Goal: Task Accomplishment & Management: Manage account settings

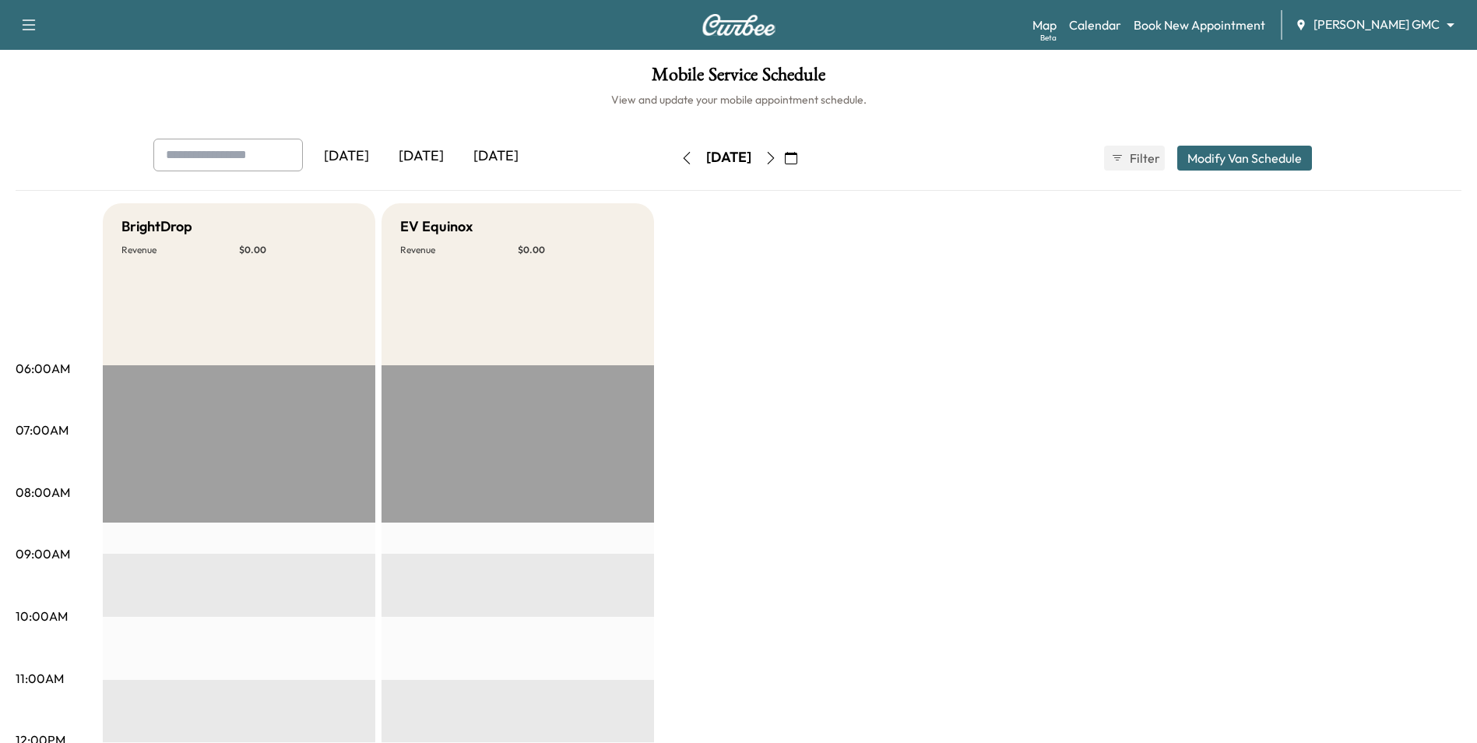
click at [804, 157] on button "button" at bounding box center [791, 158] width 26 height 25
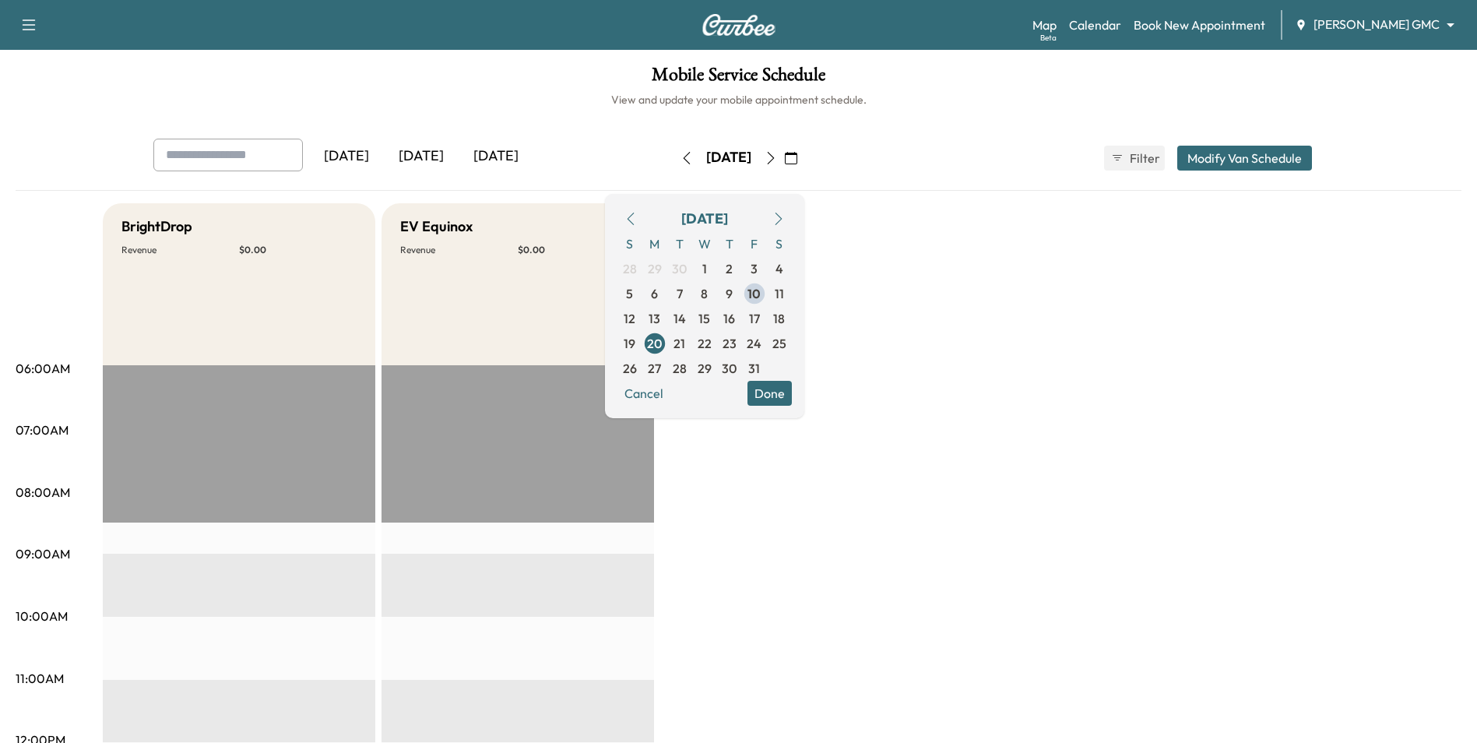
click at [686, 317] on span "14" at bounding box center [679, 318] width 12 height 19
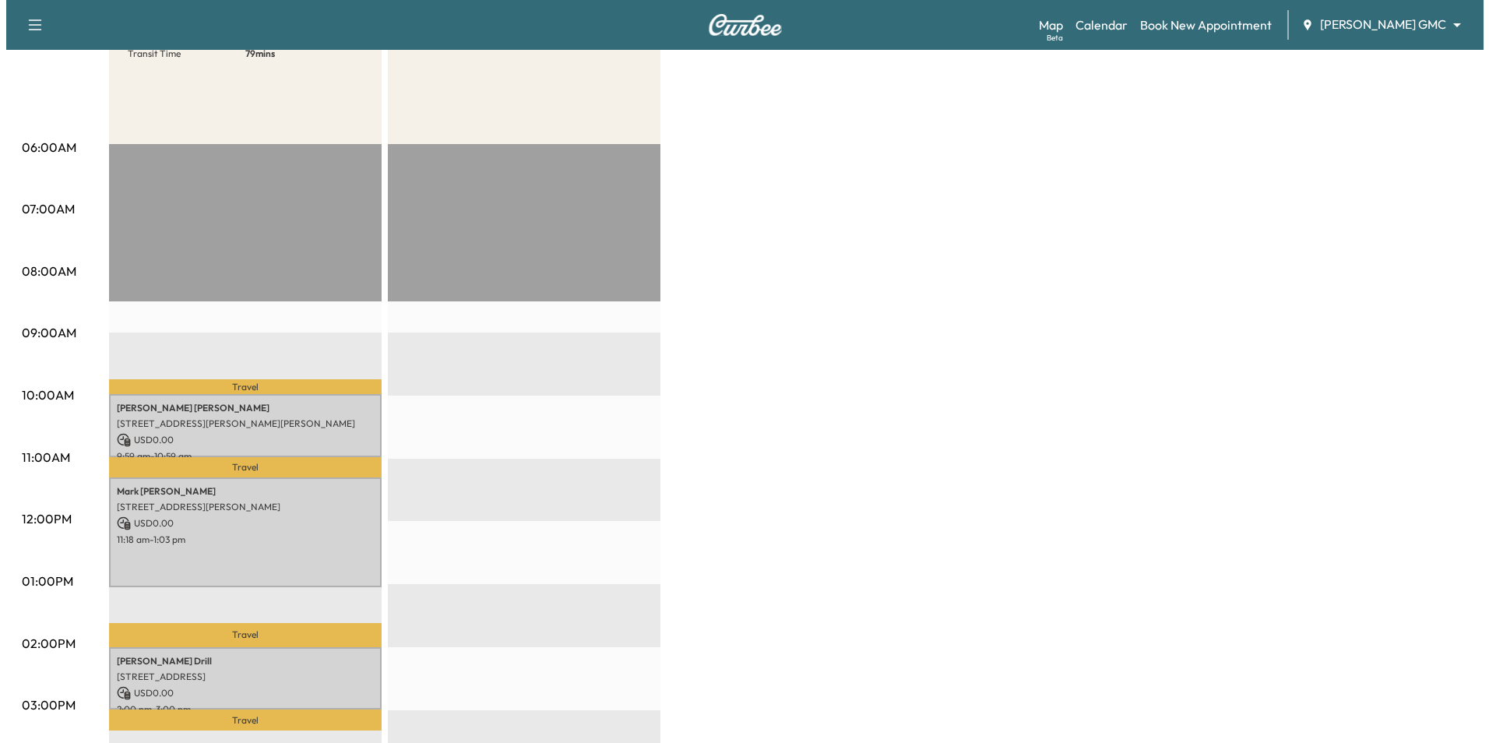
scroll to position [234, 0]
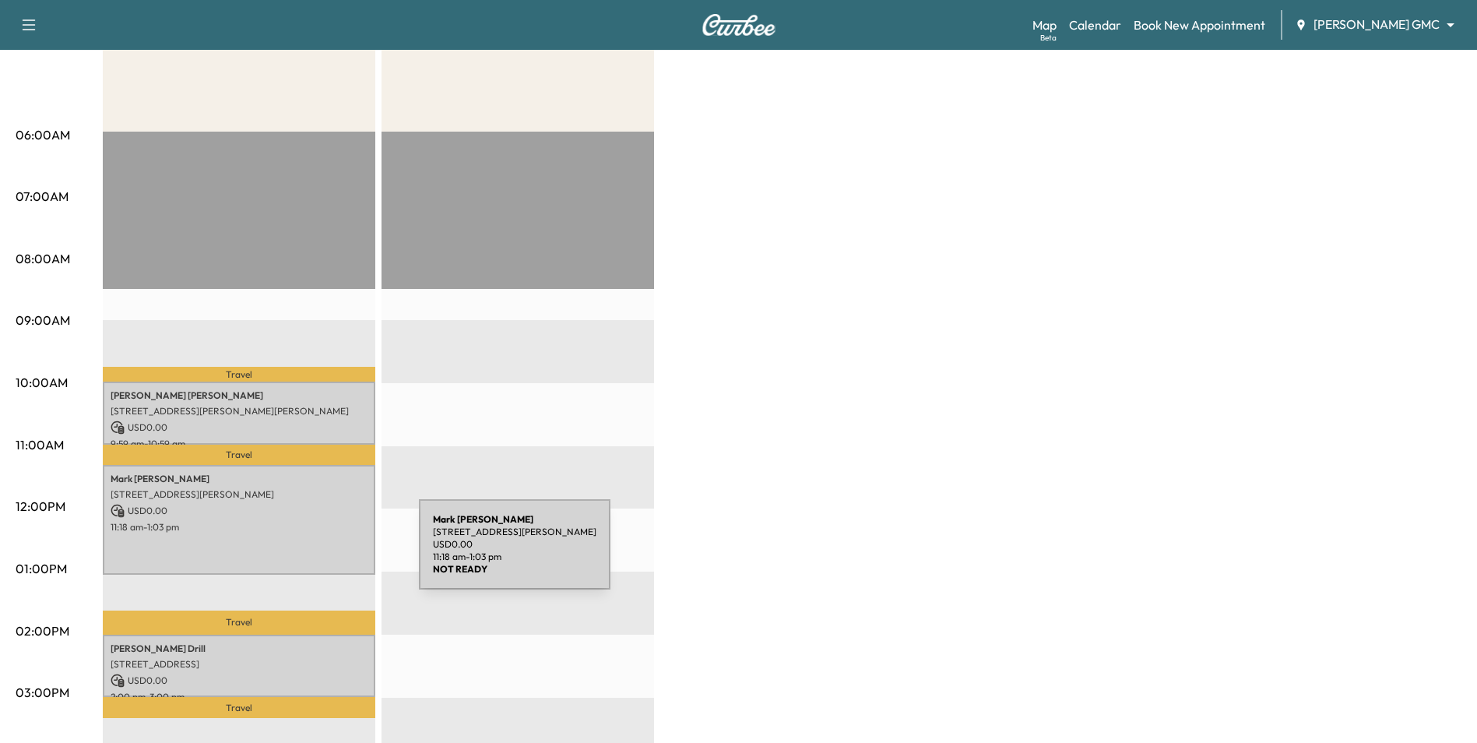
click at [302, 526] on p "11:18 am - 1:03 pm" at bounding box center [239, 527] width 257 height 12
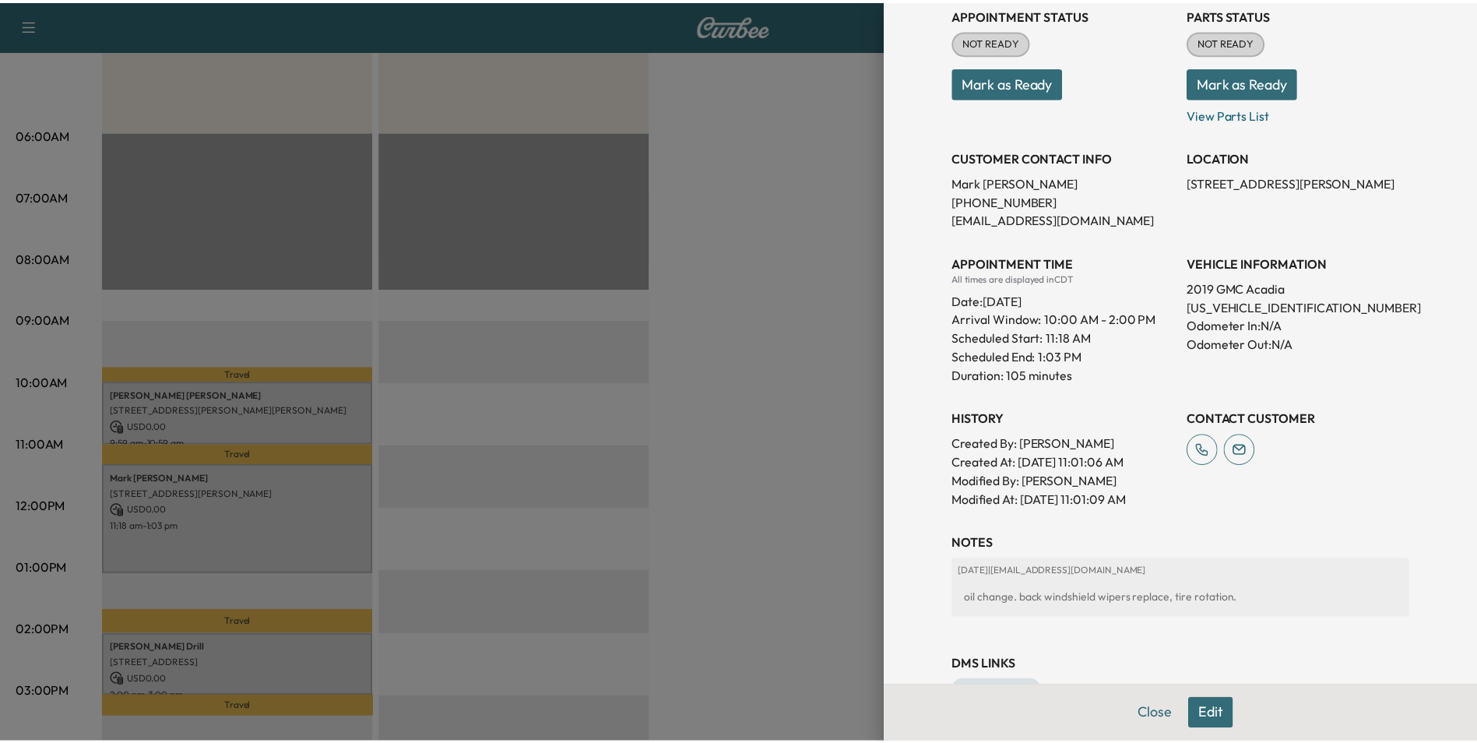
scroll to position [276, 0]
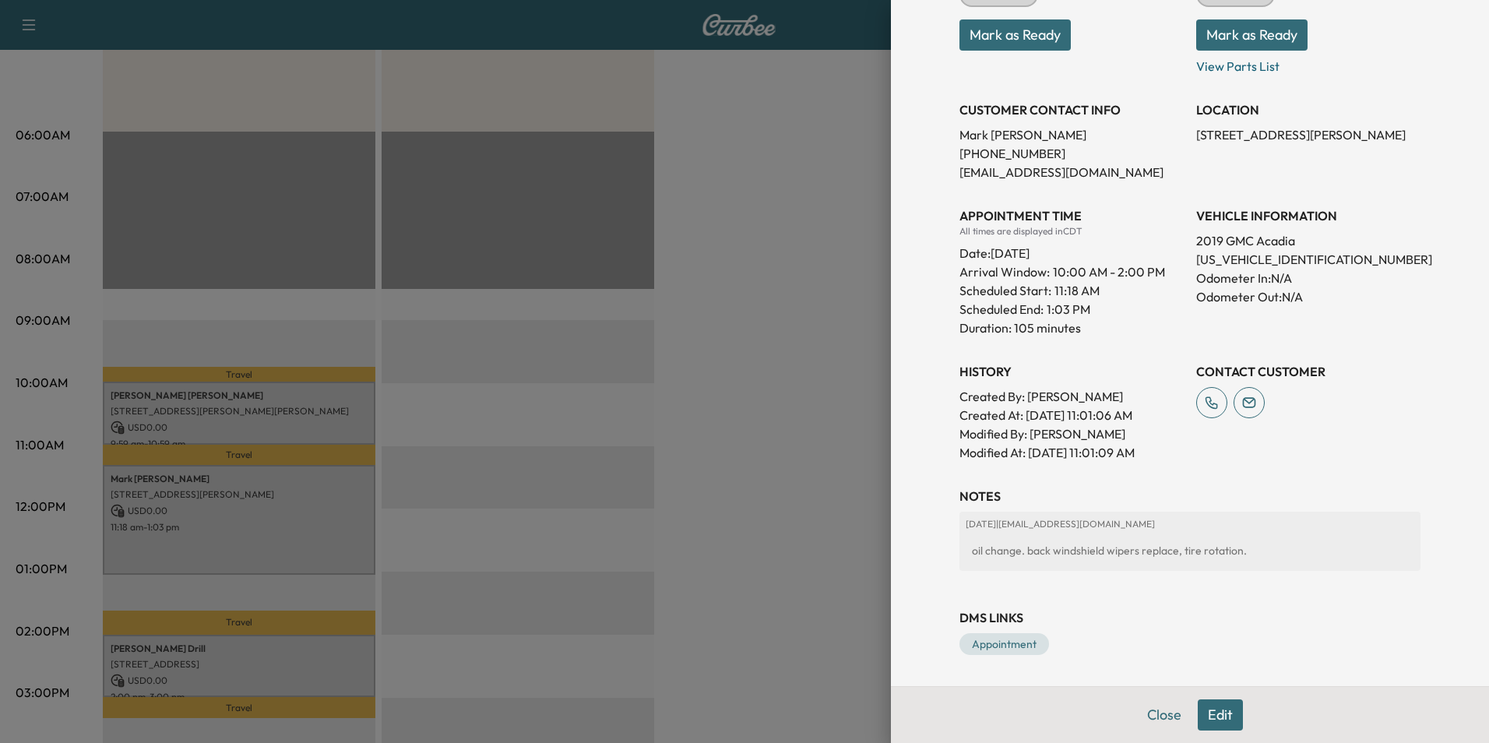
click at [787, 423] on div at bounding box center [744, 371] width 1489 height 743
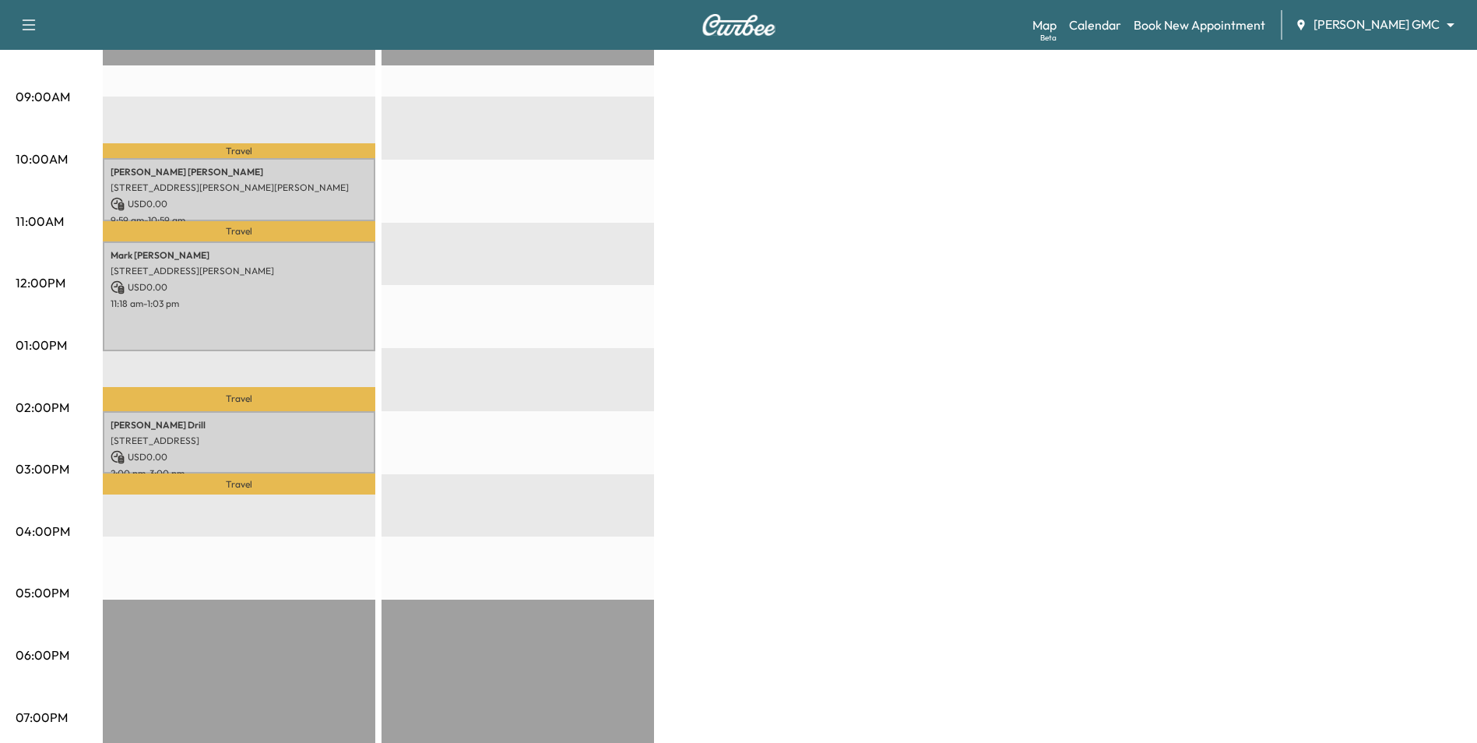
scroll to position [467, 0]
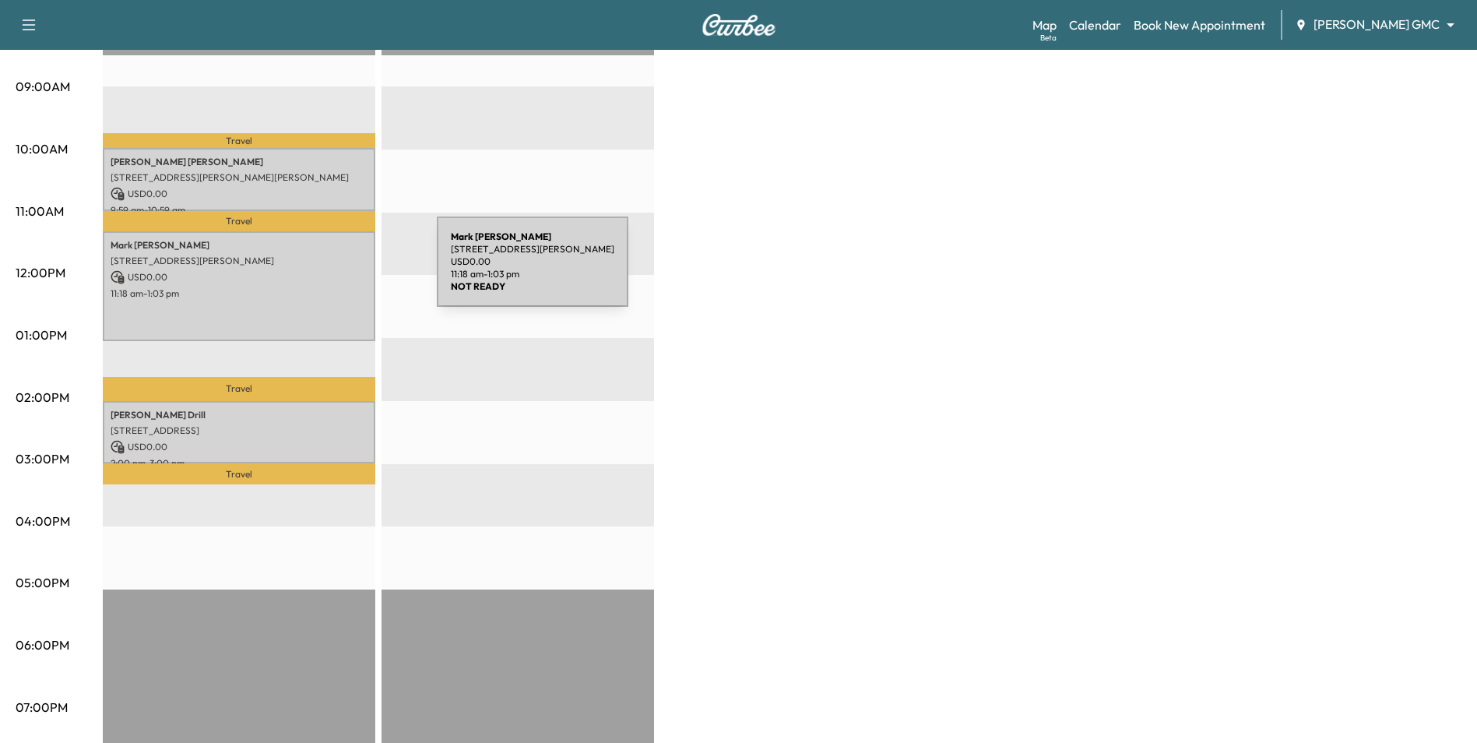
click at [307, 276] on p "USD 0.00" at bounding box center [239, 277] width 257 height 14
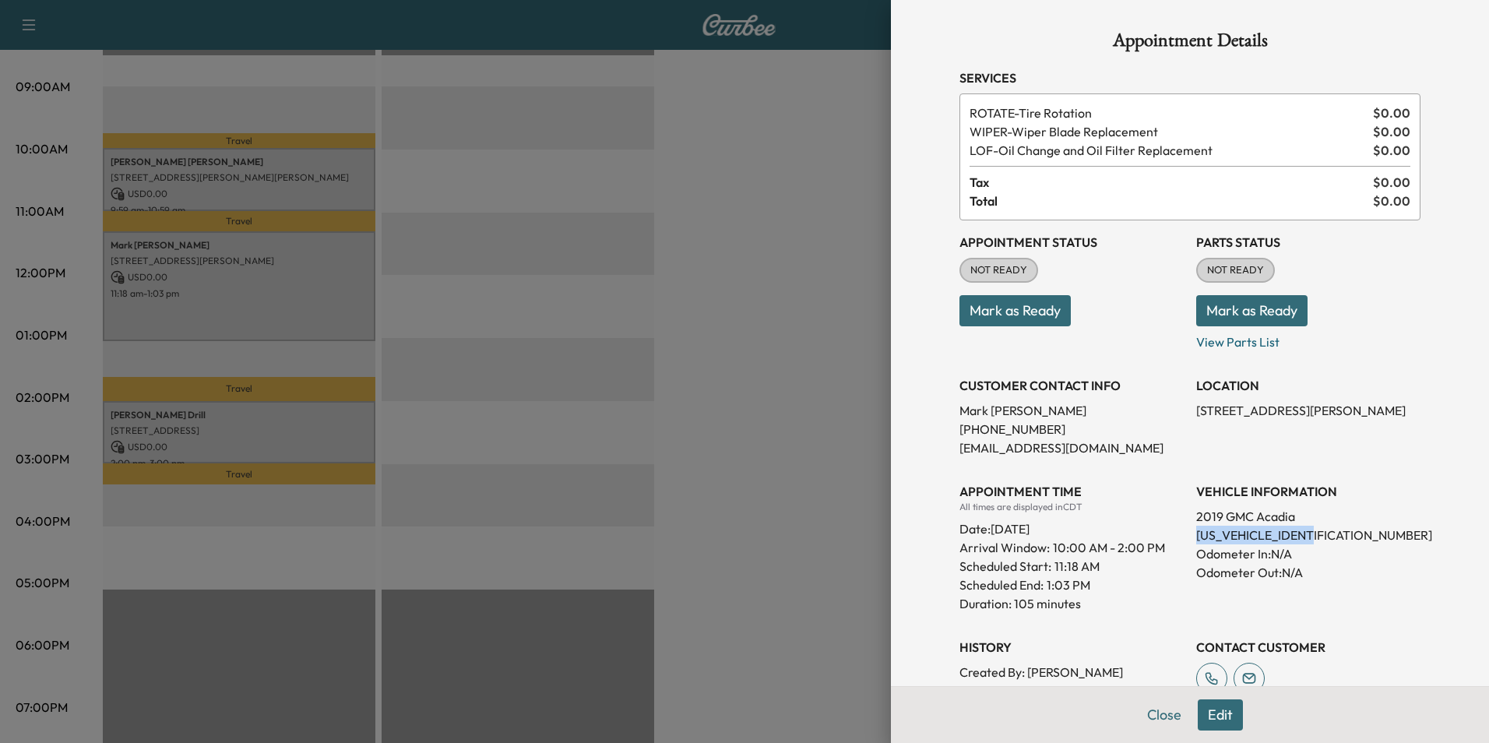
drag, startPoint x: 1313, startPoint y: 533, endPoint x: 1183, endPoint y: 534, distance: 130.0
click at [1183, 534] on div "Appointment Status NOT READY Mark as Ready Parts Status NOT READY Mark as Ready…" at bounding box center [1189, 478] width 461 height 517
drag, startPoint x: 1183, startPoint y: 534, endPoint x: 1194, endPoint y: 533, distance: 11.7
copy p "1GKKNXLS0KZ156655"
drag, startPoint x: 739, startPoint y: 474, endPoint x: 751, endPoint y: 494, distance: 22.7
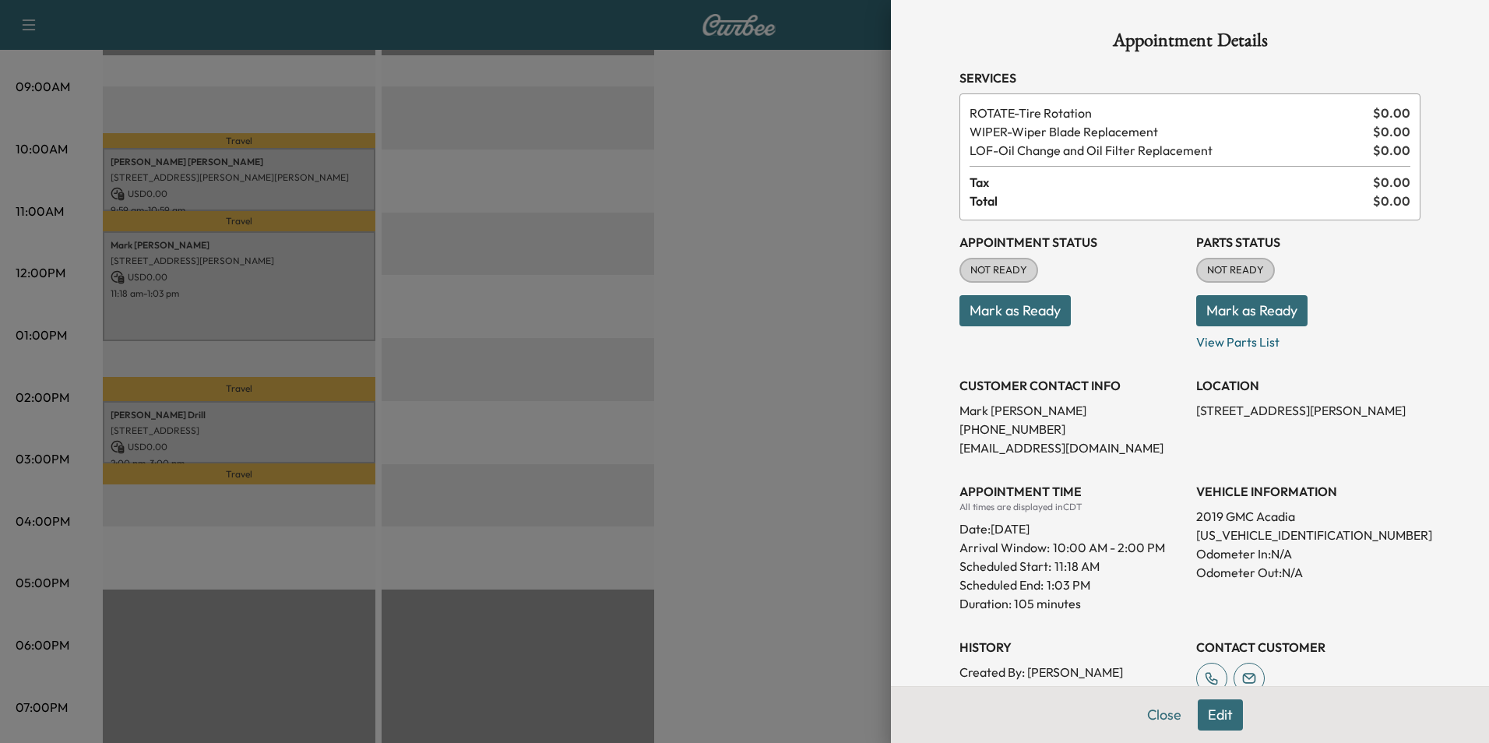
click at [739, 474] on div at bounding box center [744, 371] width 1489 height 743
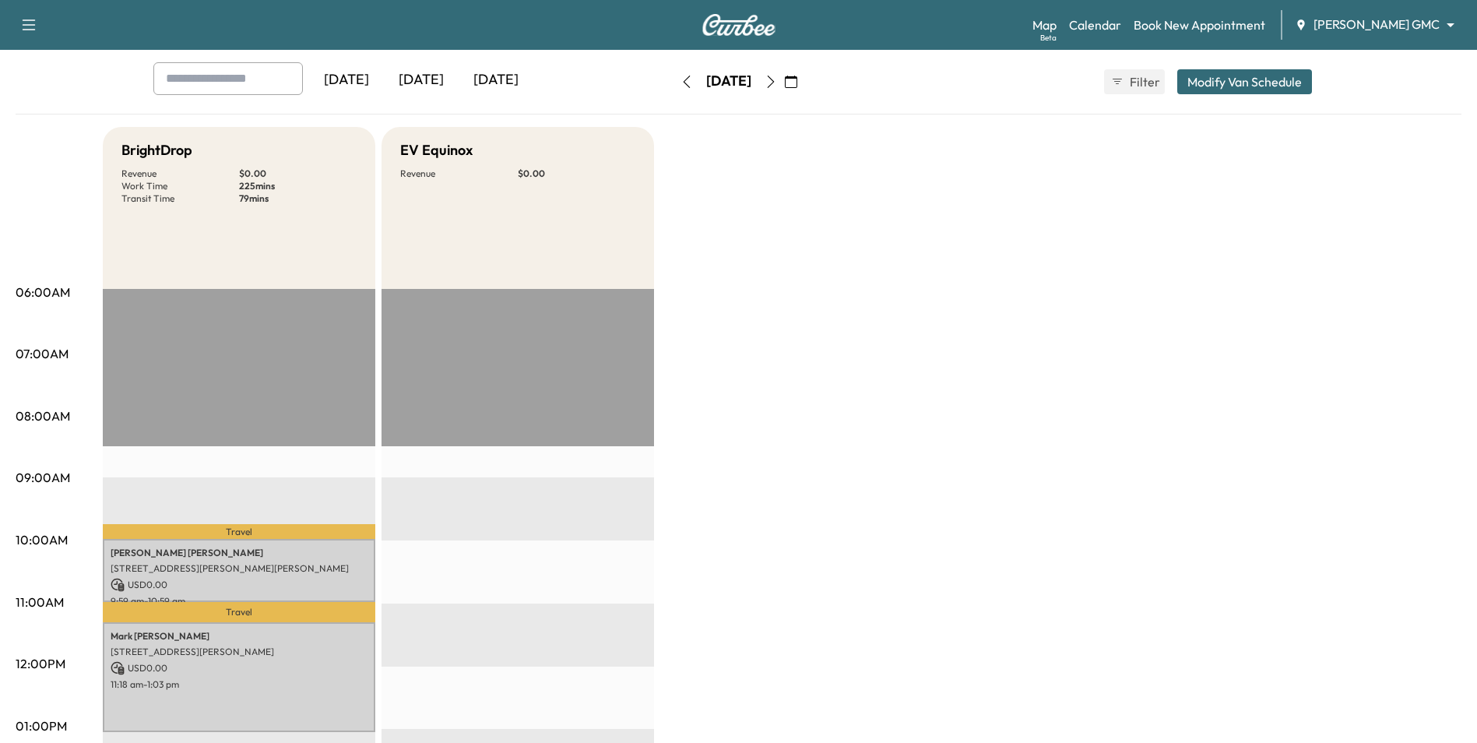
scroll to position [0, 0]
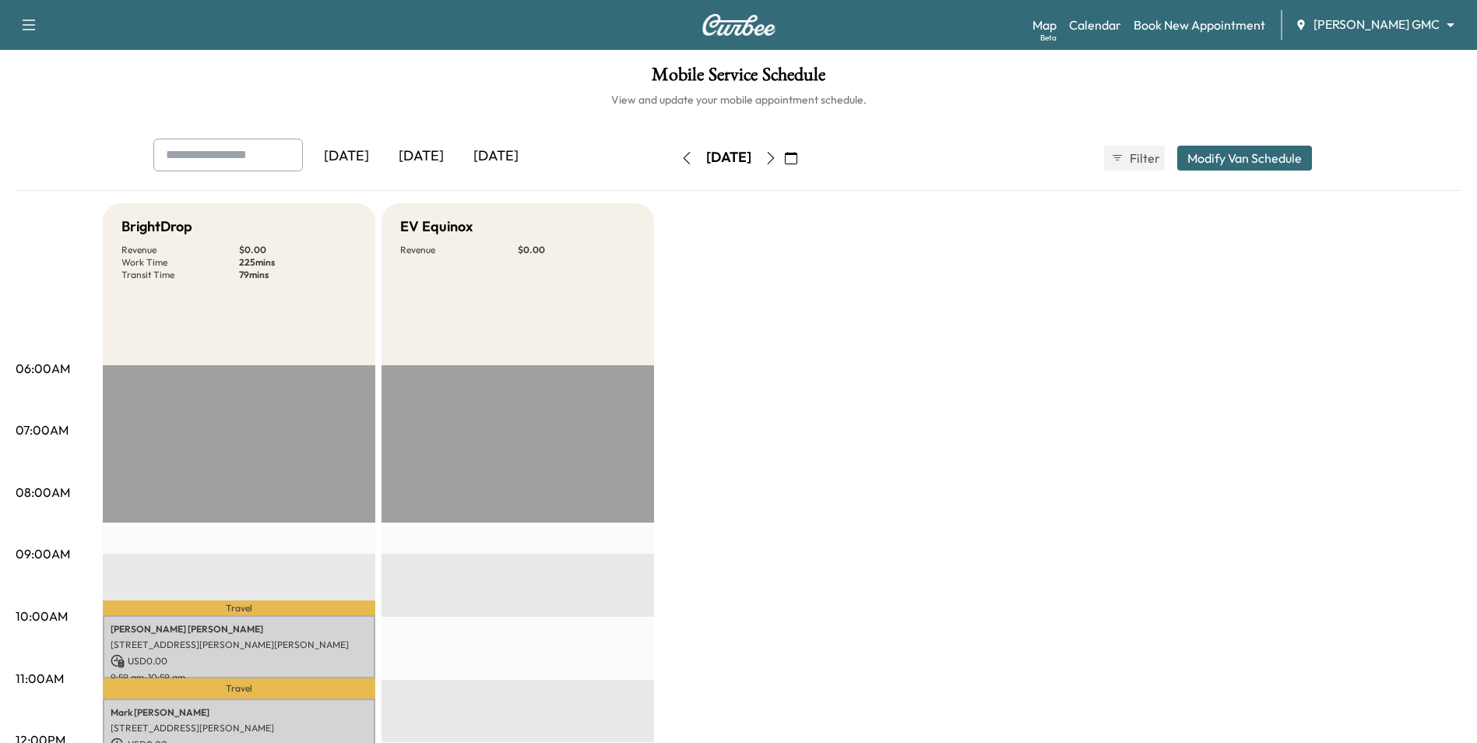
click at [777, 160] on icon "button" at bounding box center [771, 158] width 12 height 12
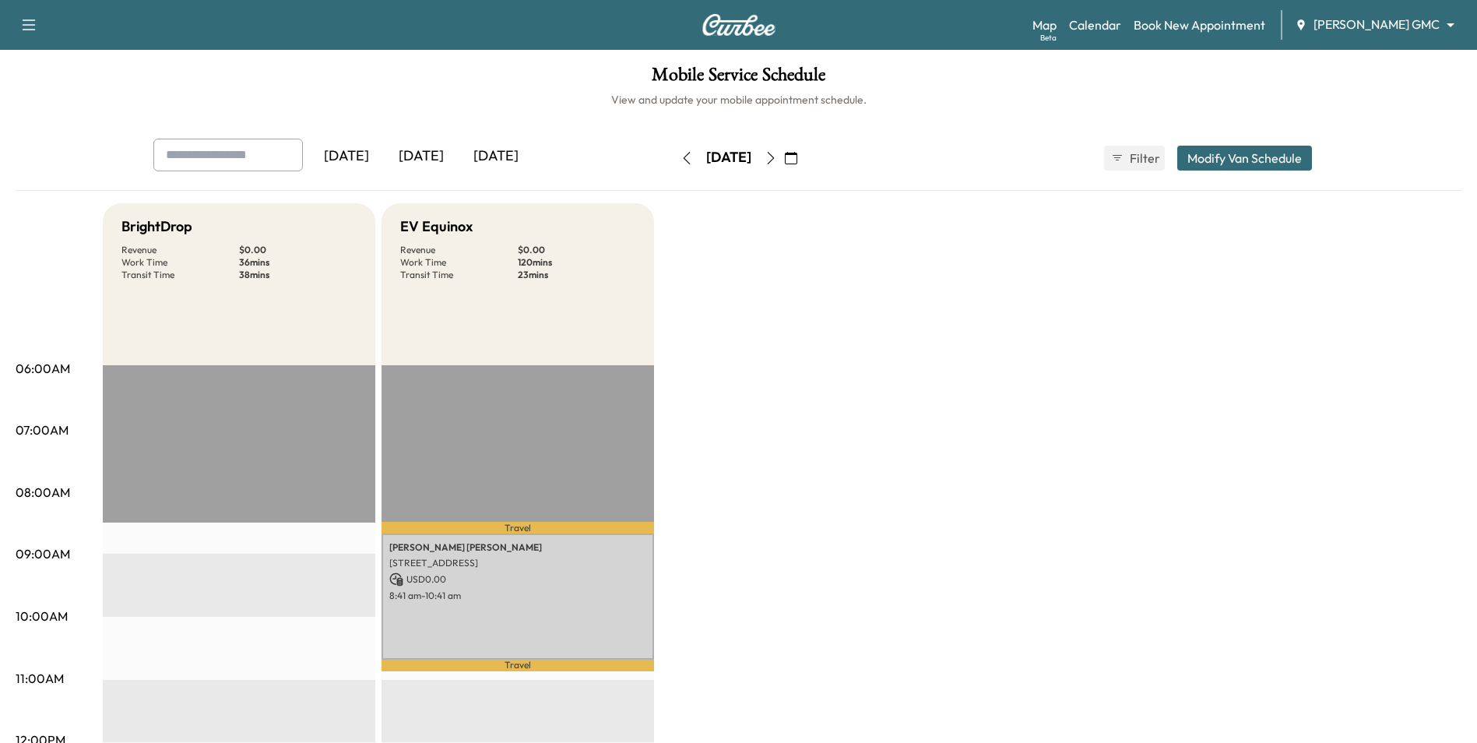
click at [680, 163] on icon "button" at bounding box center [686, 158] width 12 height 12
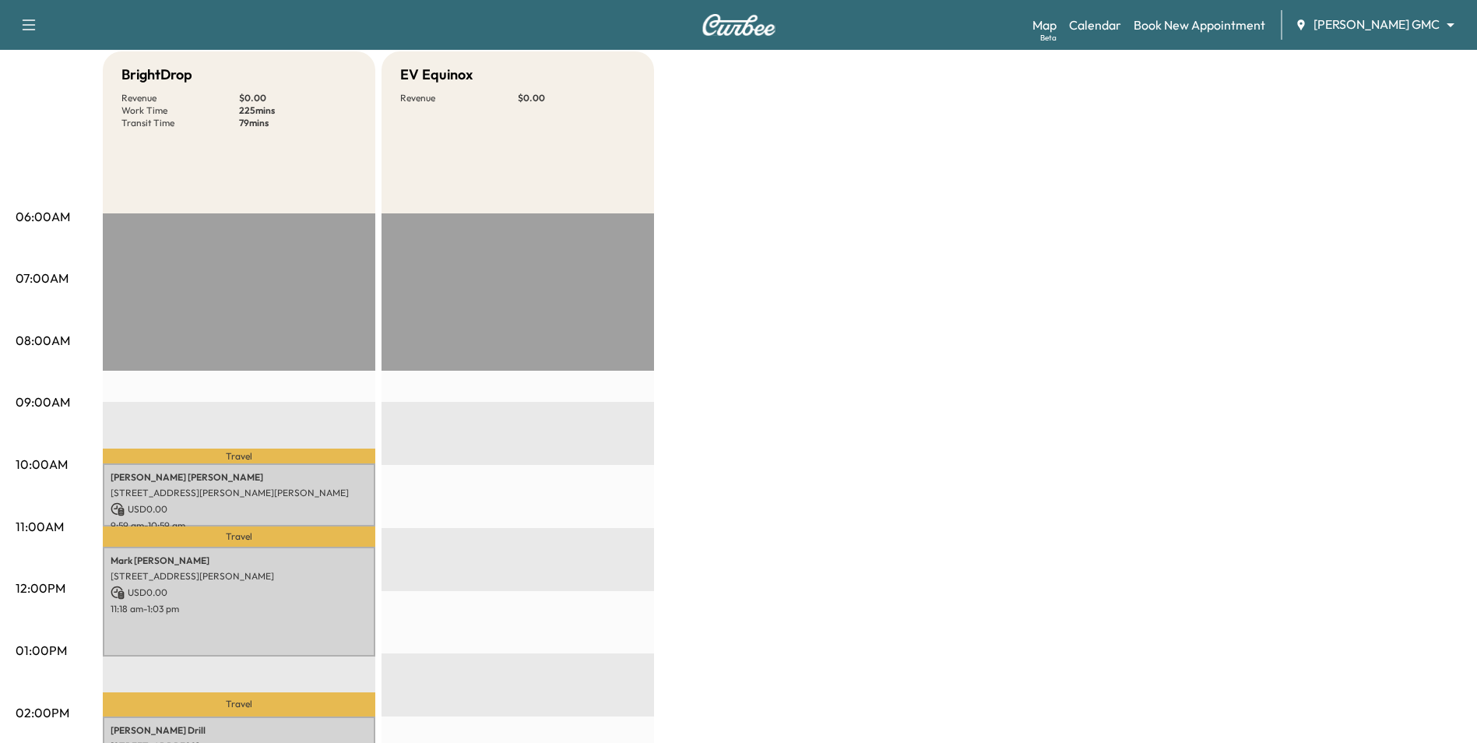
scroll to position [156, 0]
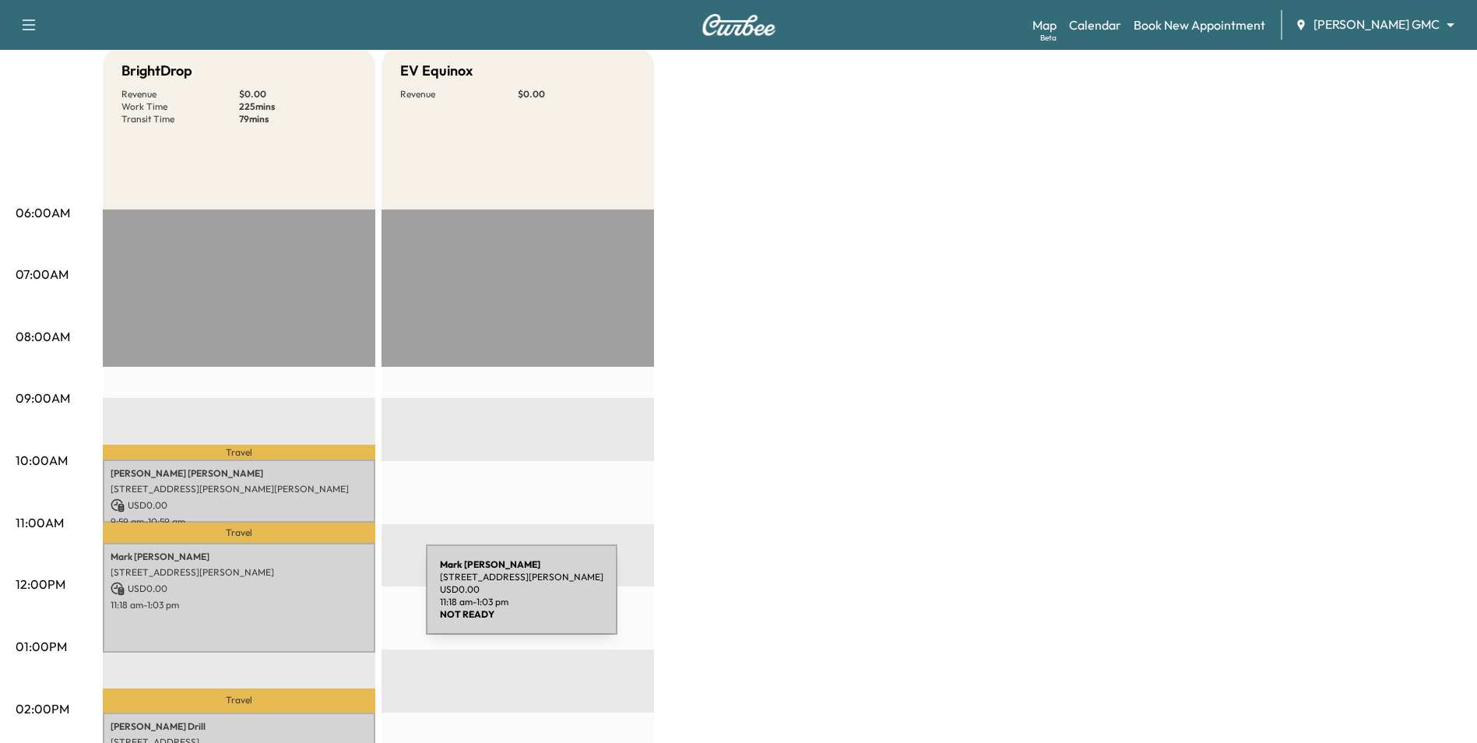
click at [309, 599] on p "11:18 am - 1:03 pm" at bounding box center [239, 605] width 257 height 12
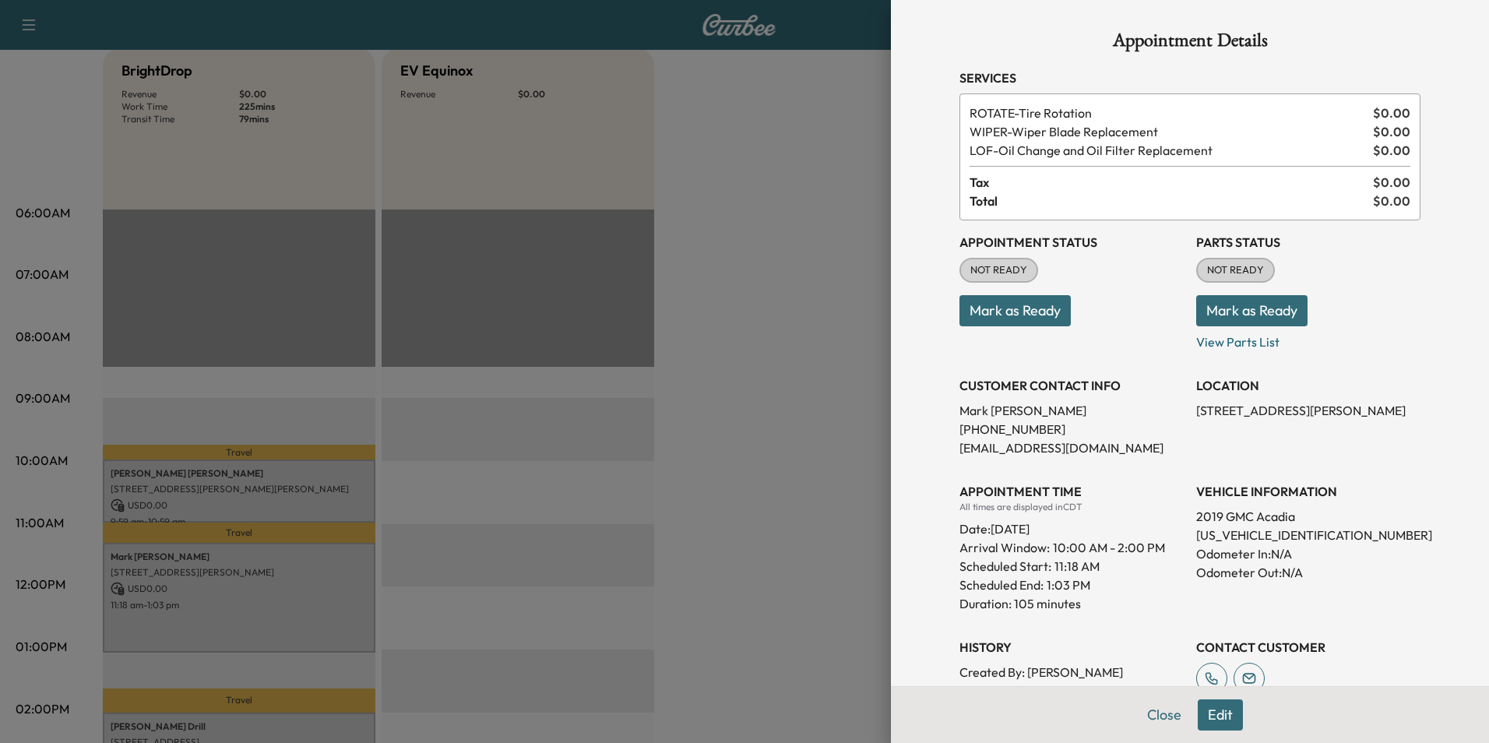
click at [872, 430] on div at bounding box center [744, 371] width 1489 height 743
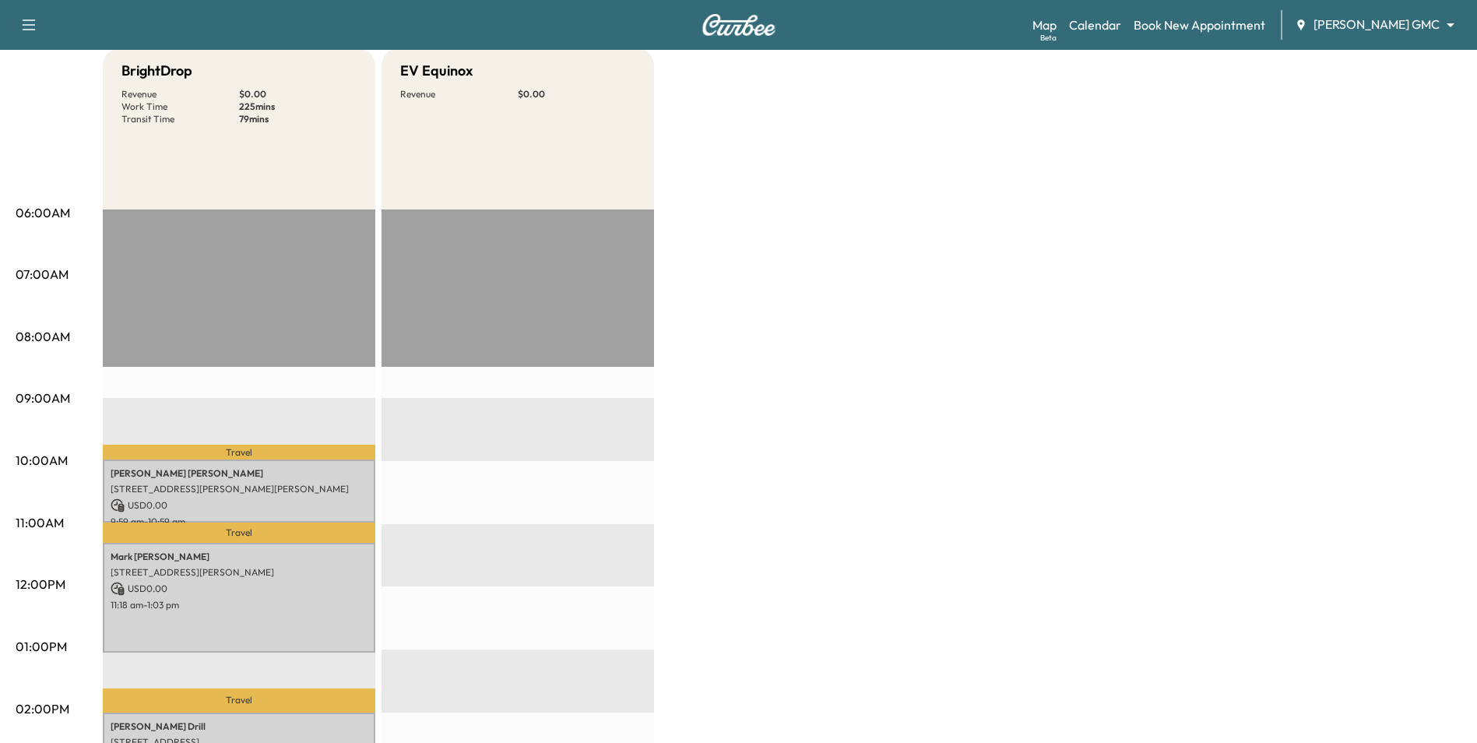
scroll to position [0, 0]
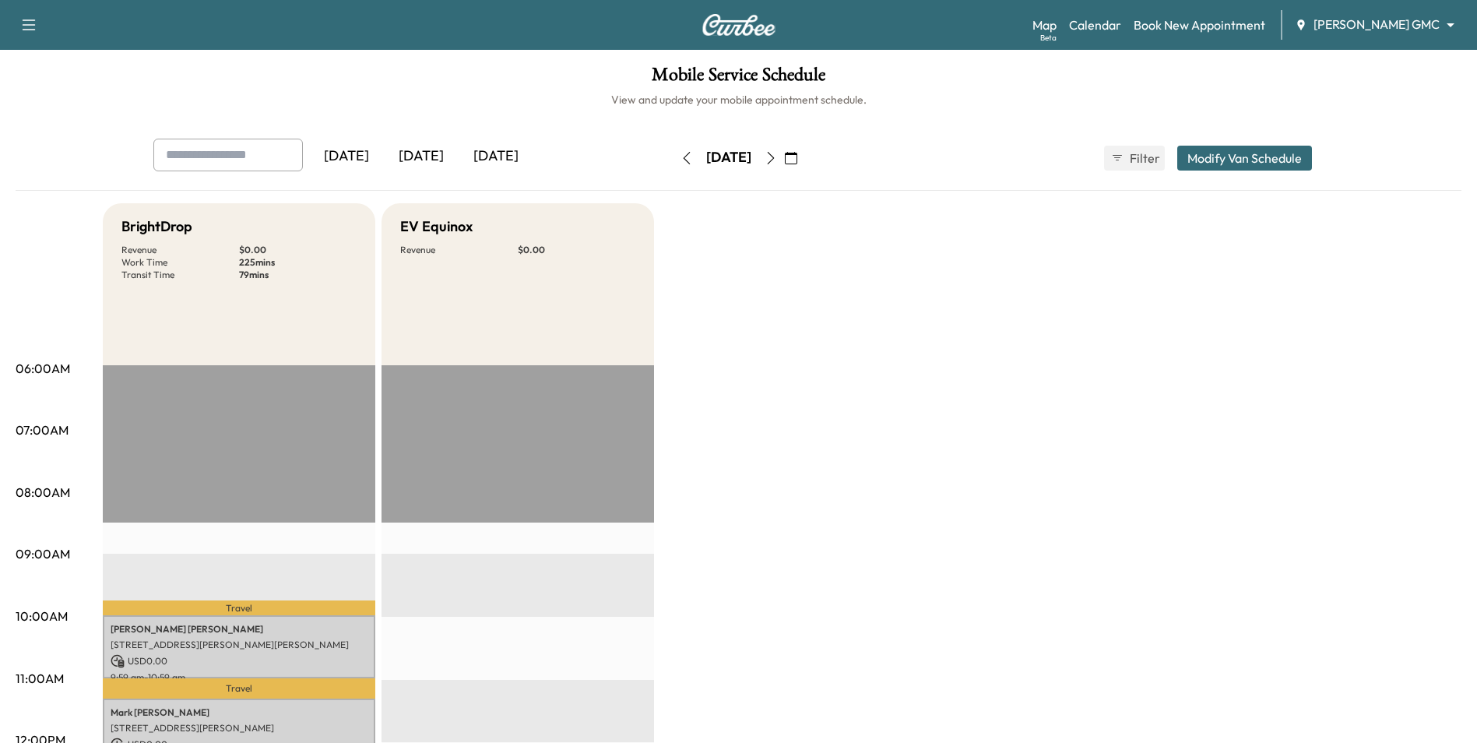
click at [777, 156] on icon "button" at bounding box center [771, 158] width 12 height 12
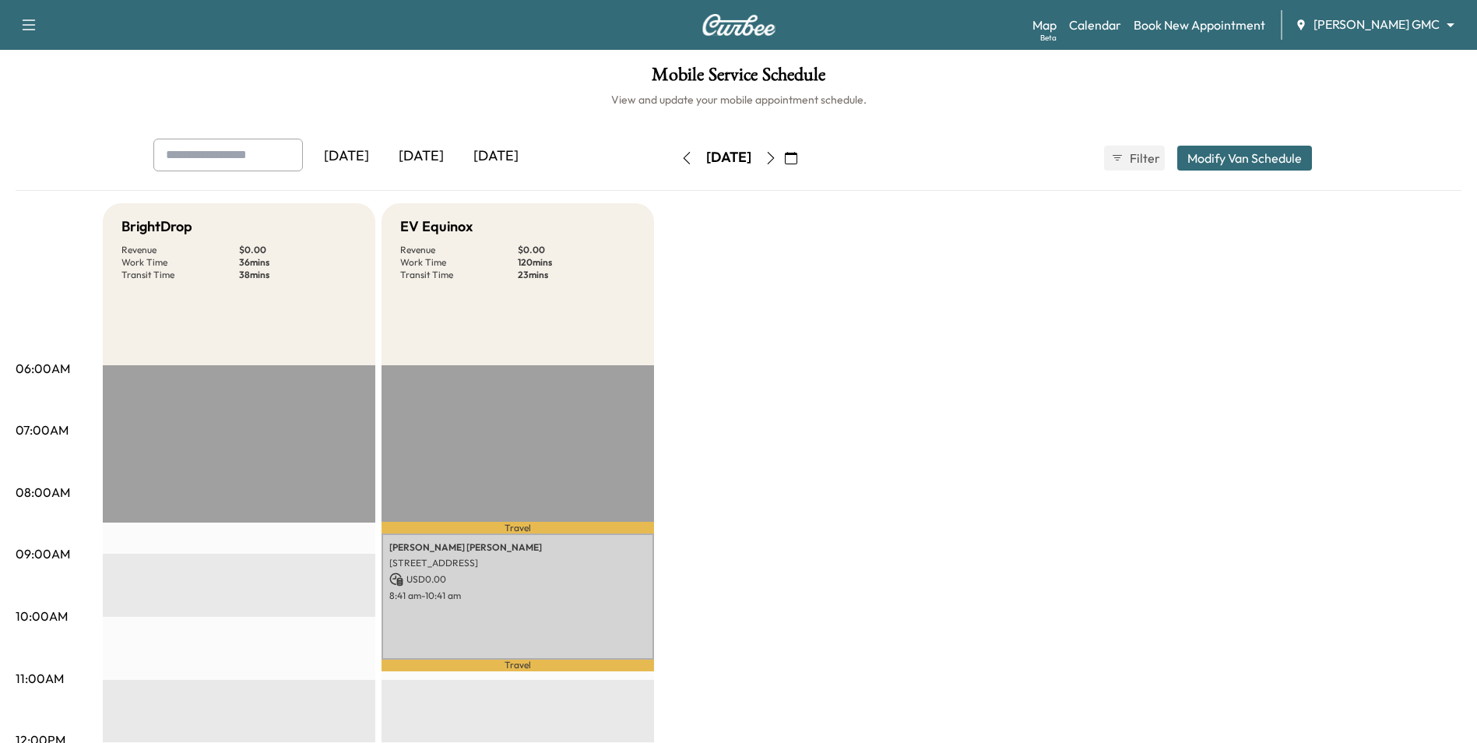
click at [784, 160] on button "button" at bounding box center [771, 158] width 26 height 25
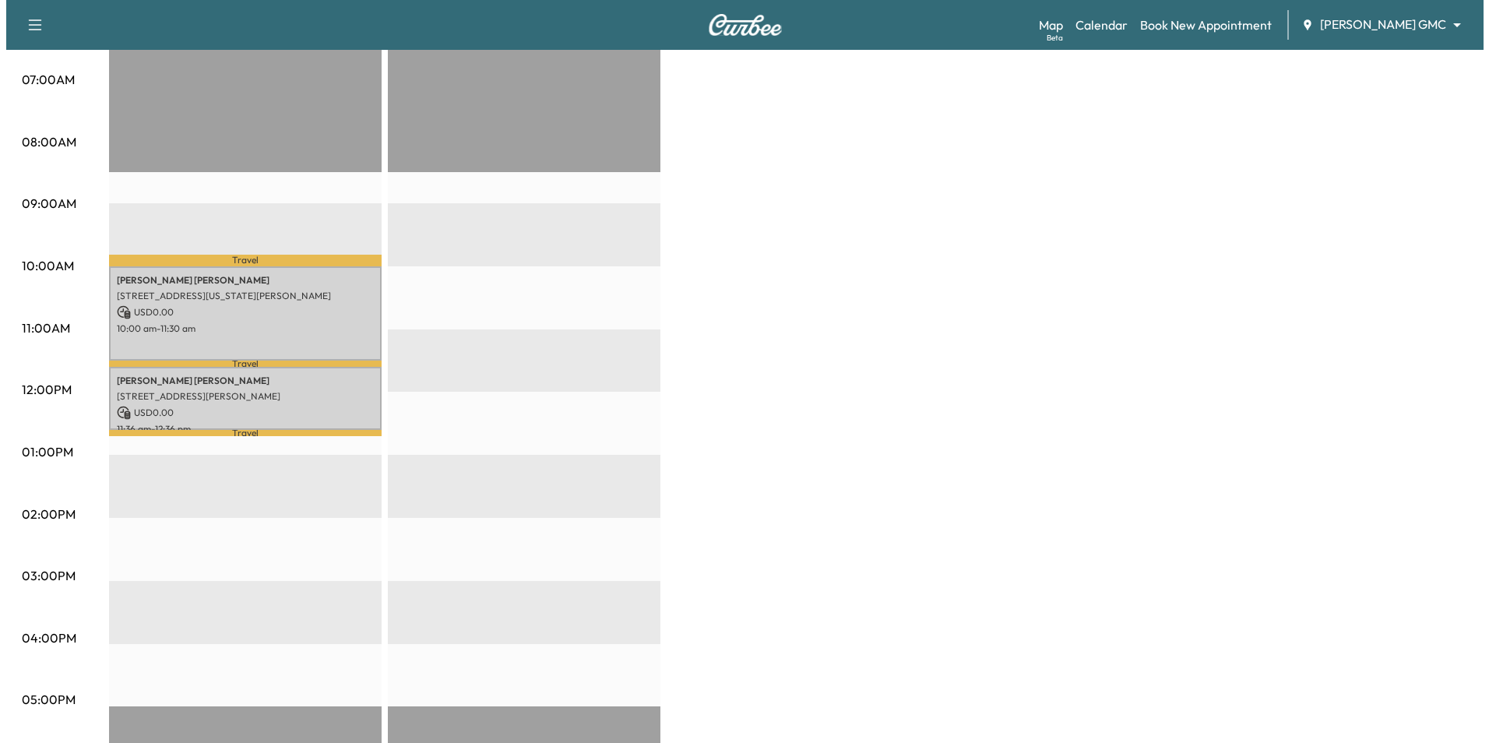
scroll to position [389, 0]
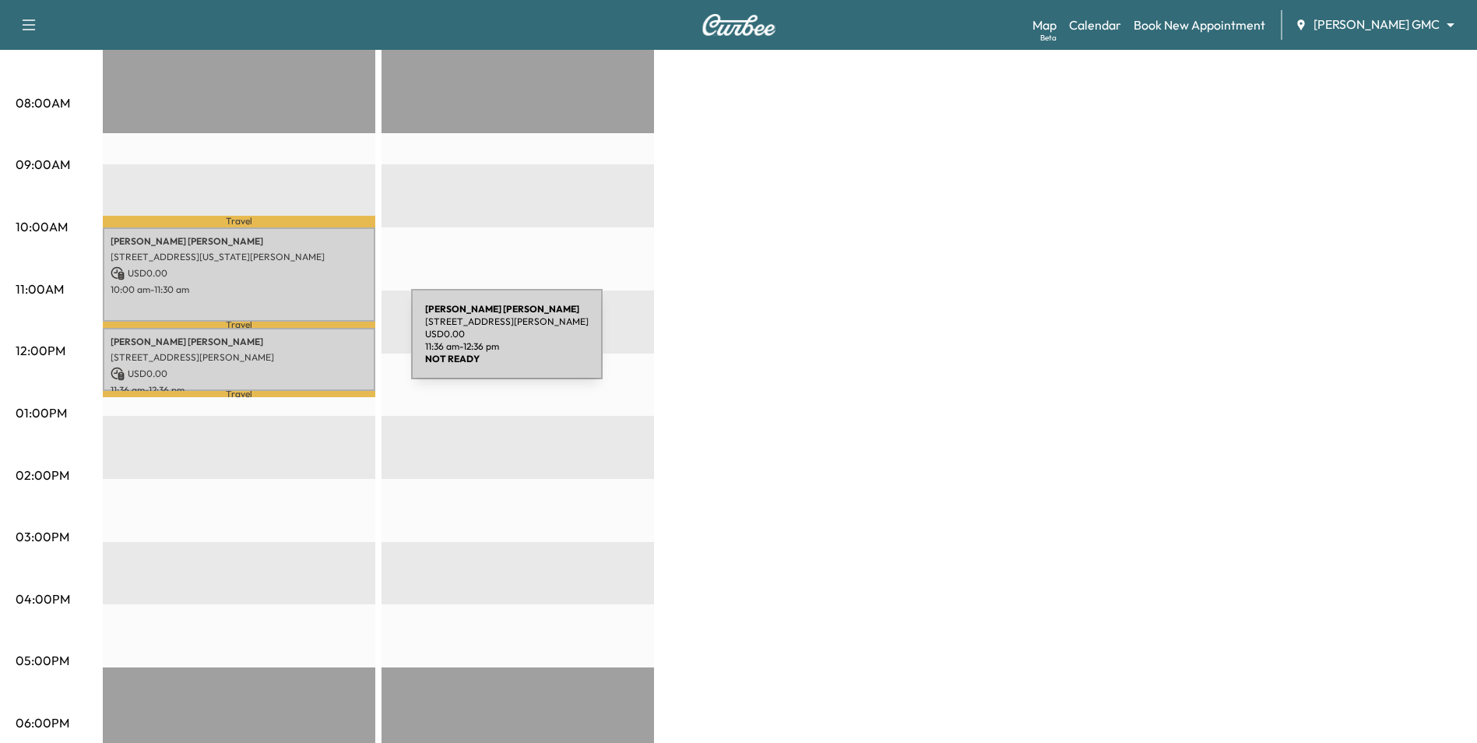
click at [294, 343] on p "Ashley Aune" at bounding box center [239, 342] width 257 height 12
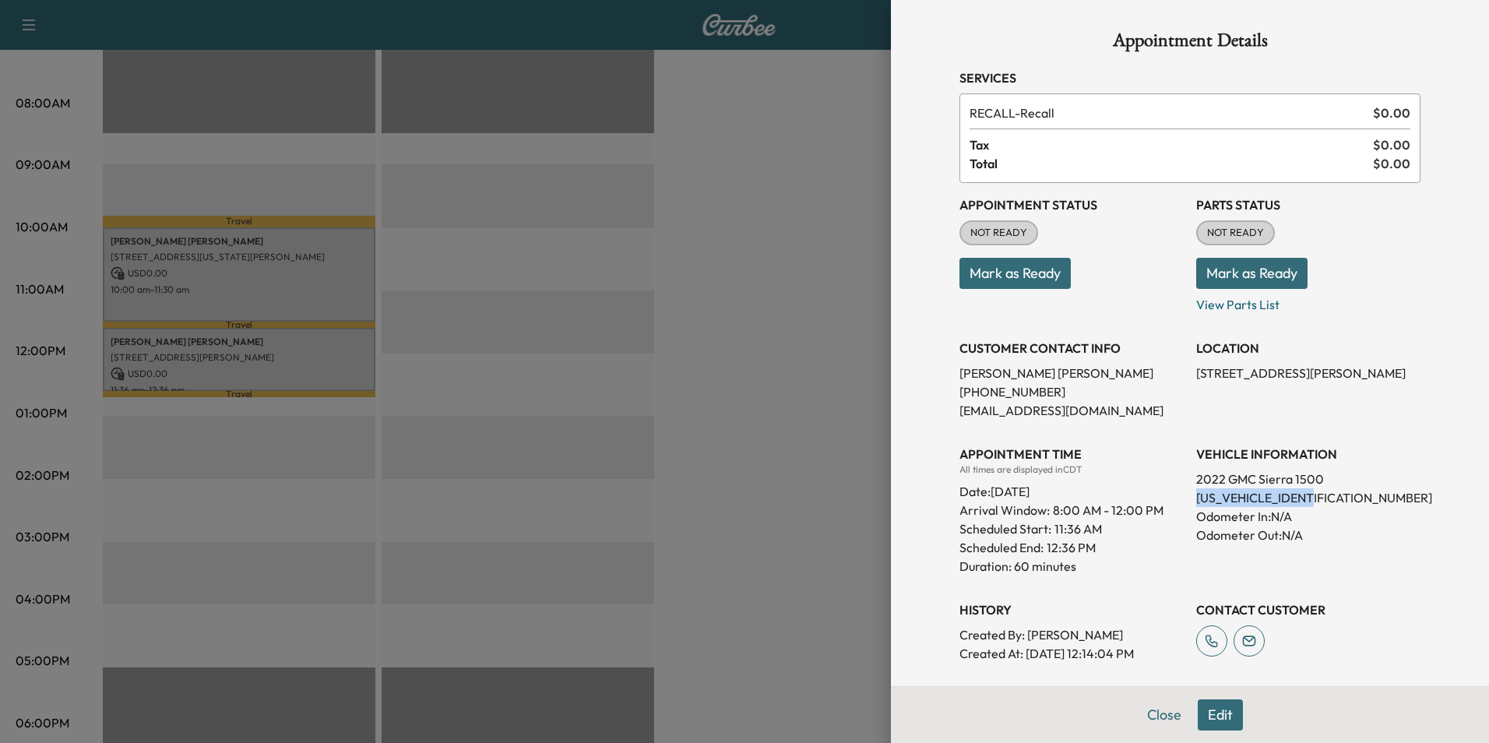
drag, startPoint x: 1324, startPoint y: 498, endPoint x: 1186, endPoint y: 498, distance: 137.8
click at [1196, 498] on p "1GTUUCED5NZ606352" at bounding box center [1308, 497] width 224 height 19
copy p "1GTUUCED5NZ606352"
click at [794, 409] on div at bounding box center [744, 371] width 1489 height 743
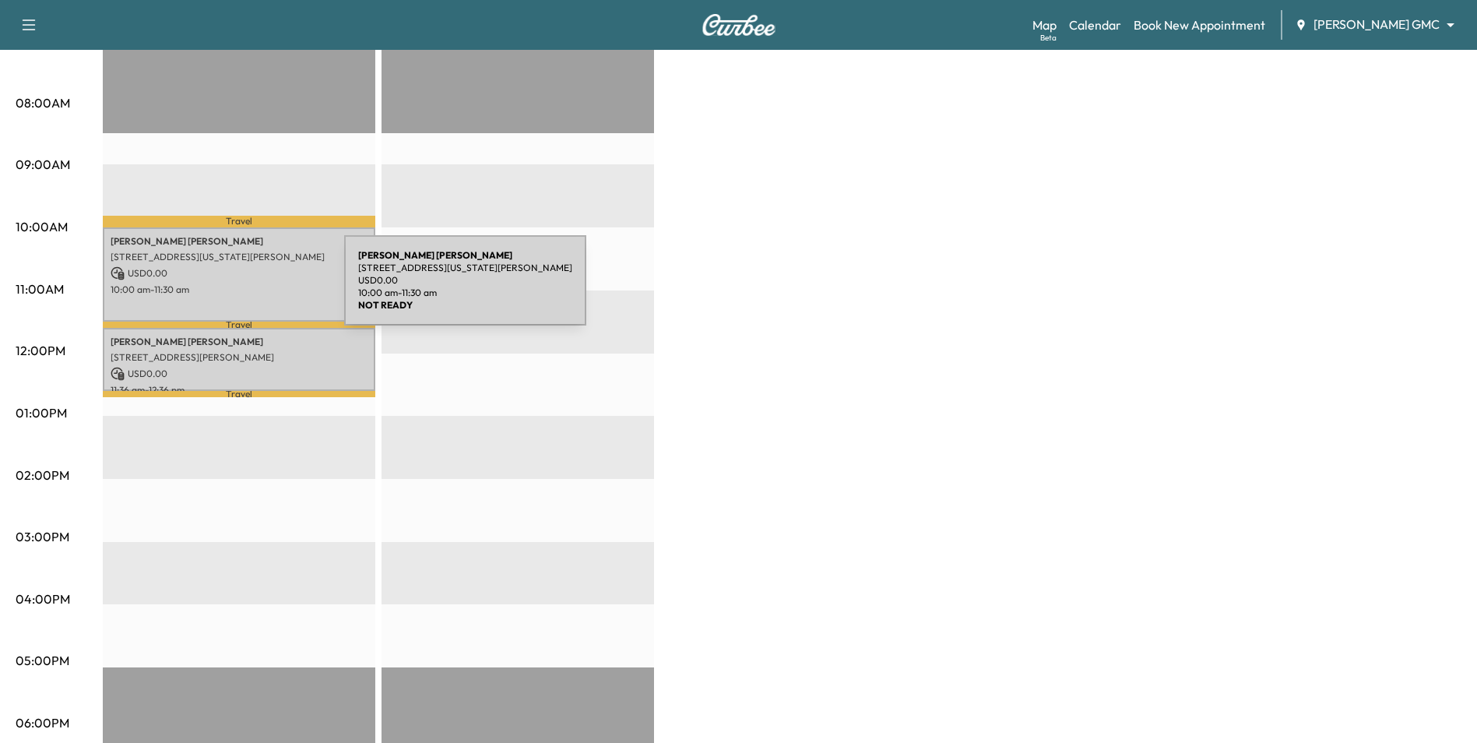
click at [227, 290] on p "10:00 am - 11:30 am" at bounding box center [239, 289] width 257 height 12
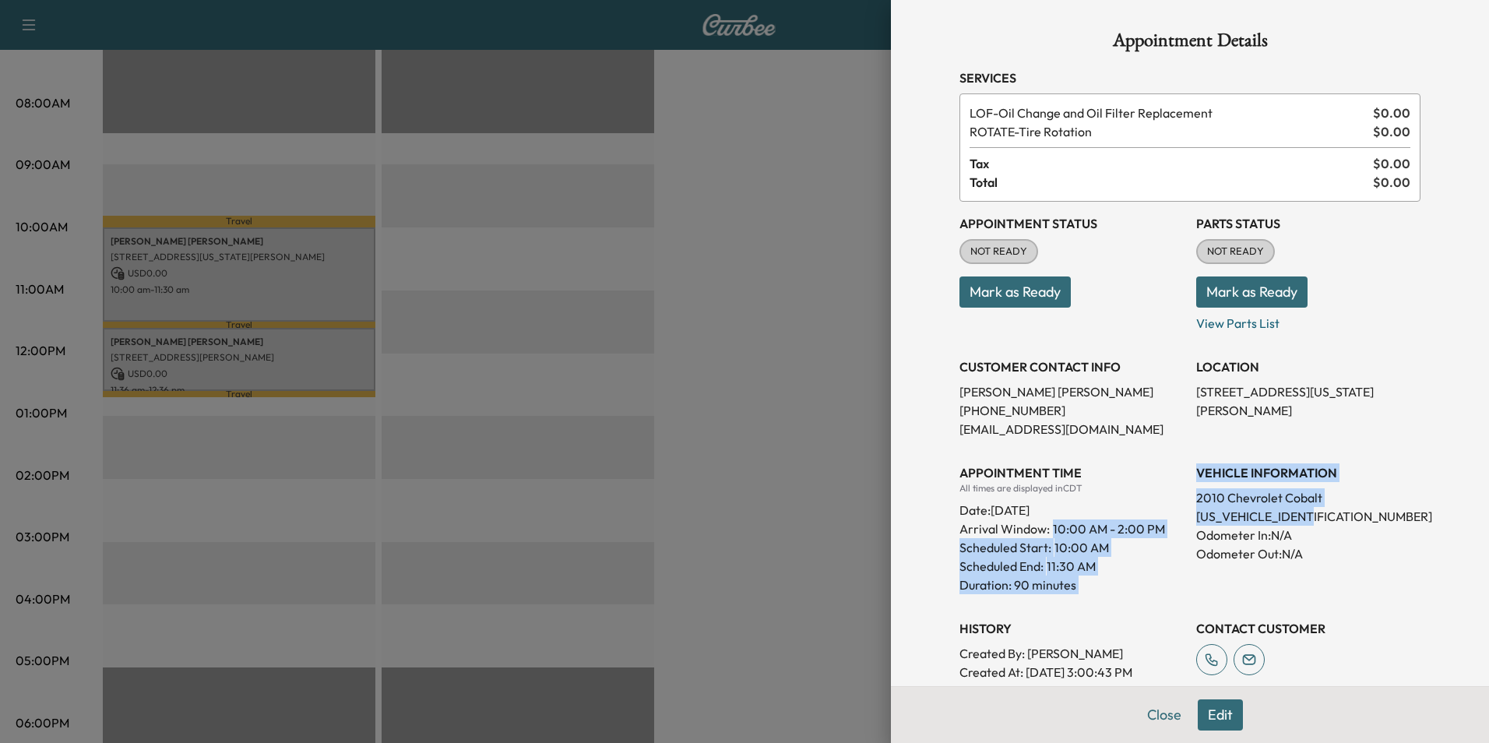
drag, startPoint x: 1309, startPoint y: 521, endPoint x: 1179, endPoint y: 523, distance: 130.0
click at [1179, 523] on div "Appointment Status NOT READY Mark as Ready Parts Status NOT READY Mark as Ready…" at bounding box center [1189, 460] width 461 height 517
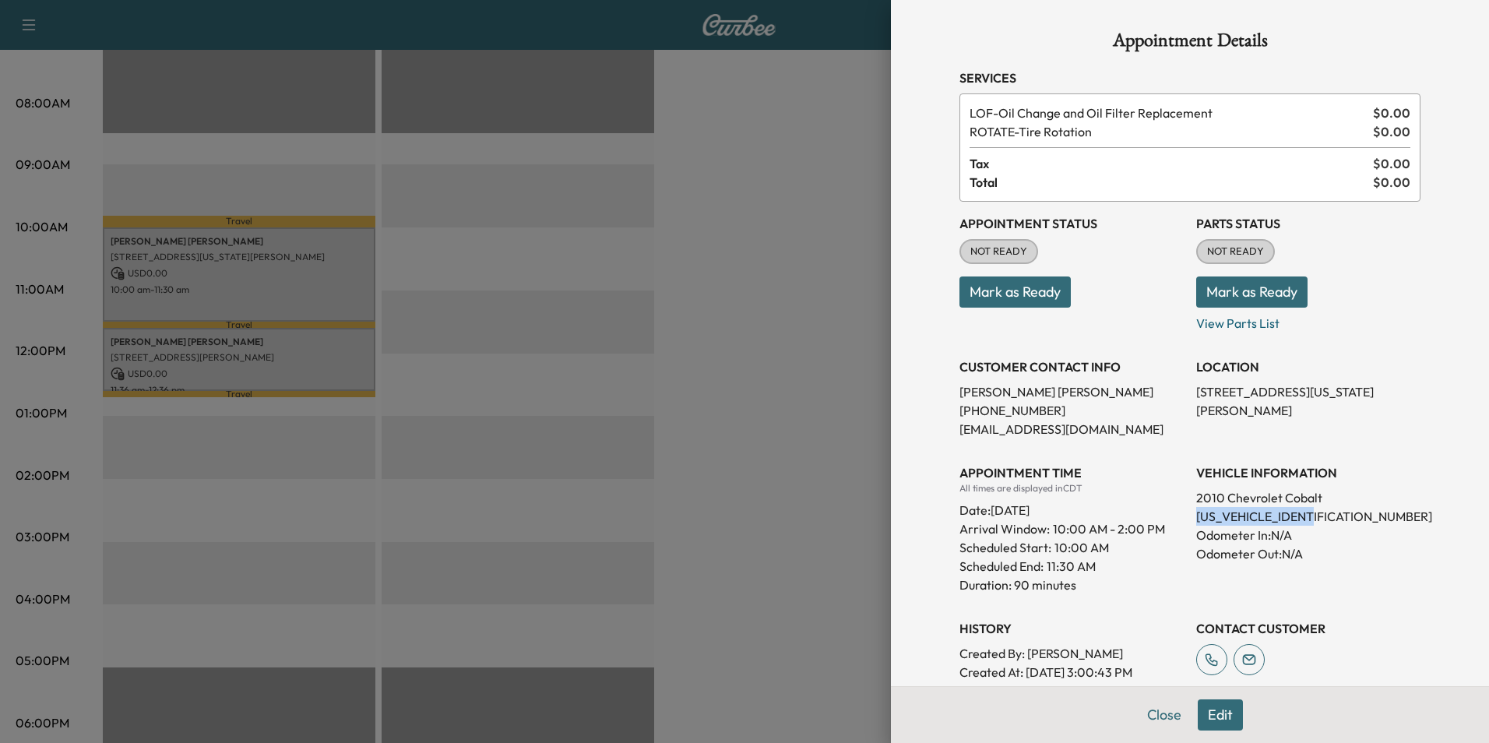
drag, startPoint x: 1179, startPoint y: 523, endPoint x: 1240, endPoint y: 516, distance: 61.9
copy p "1G1AD5F57A7178174"
click at [748, 329] on div at bounding box center [744, 371] width 1489 height 743
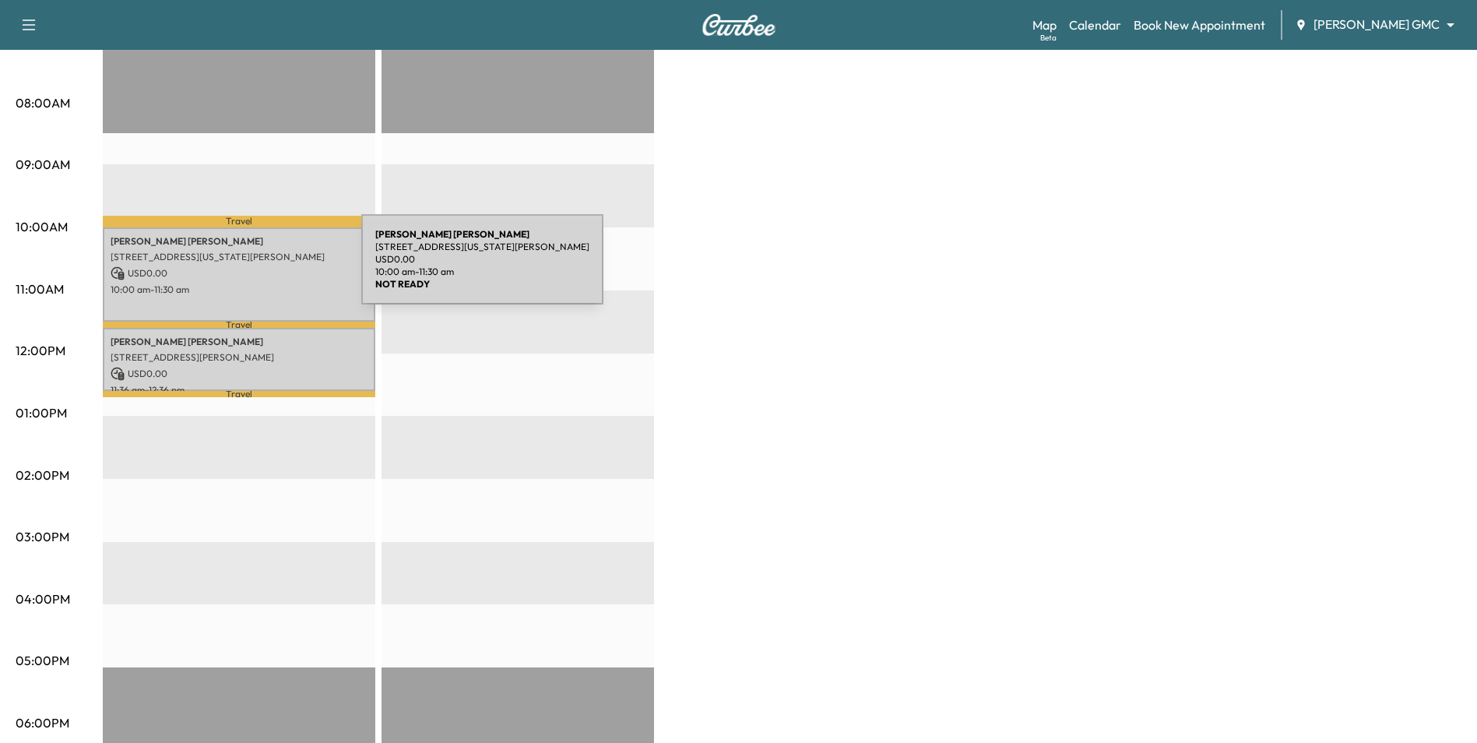
click at [244, 269] on p "USD 0.00" at bounding box center [239, 273] width 257 height 14
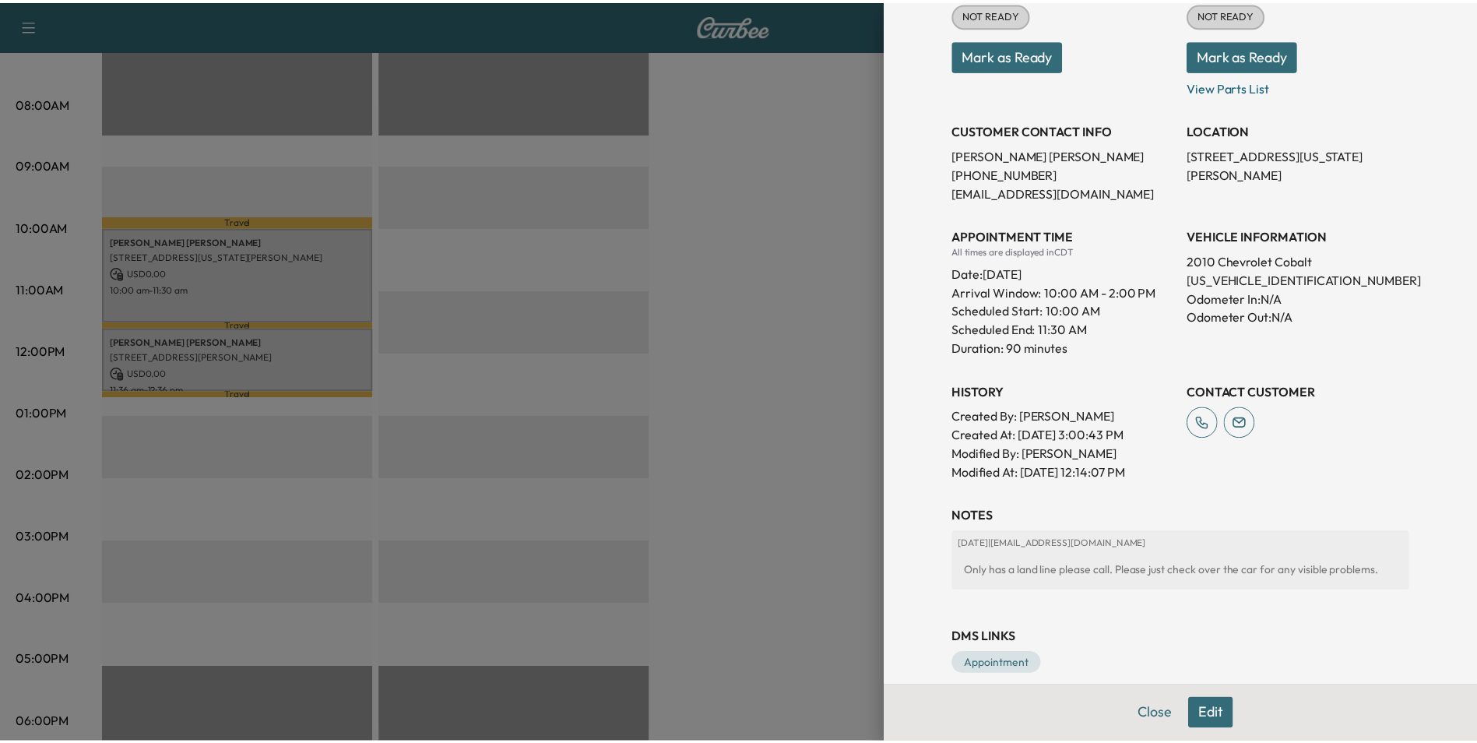
scroll to position [257, 0]
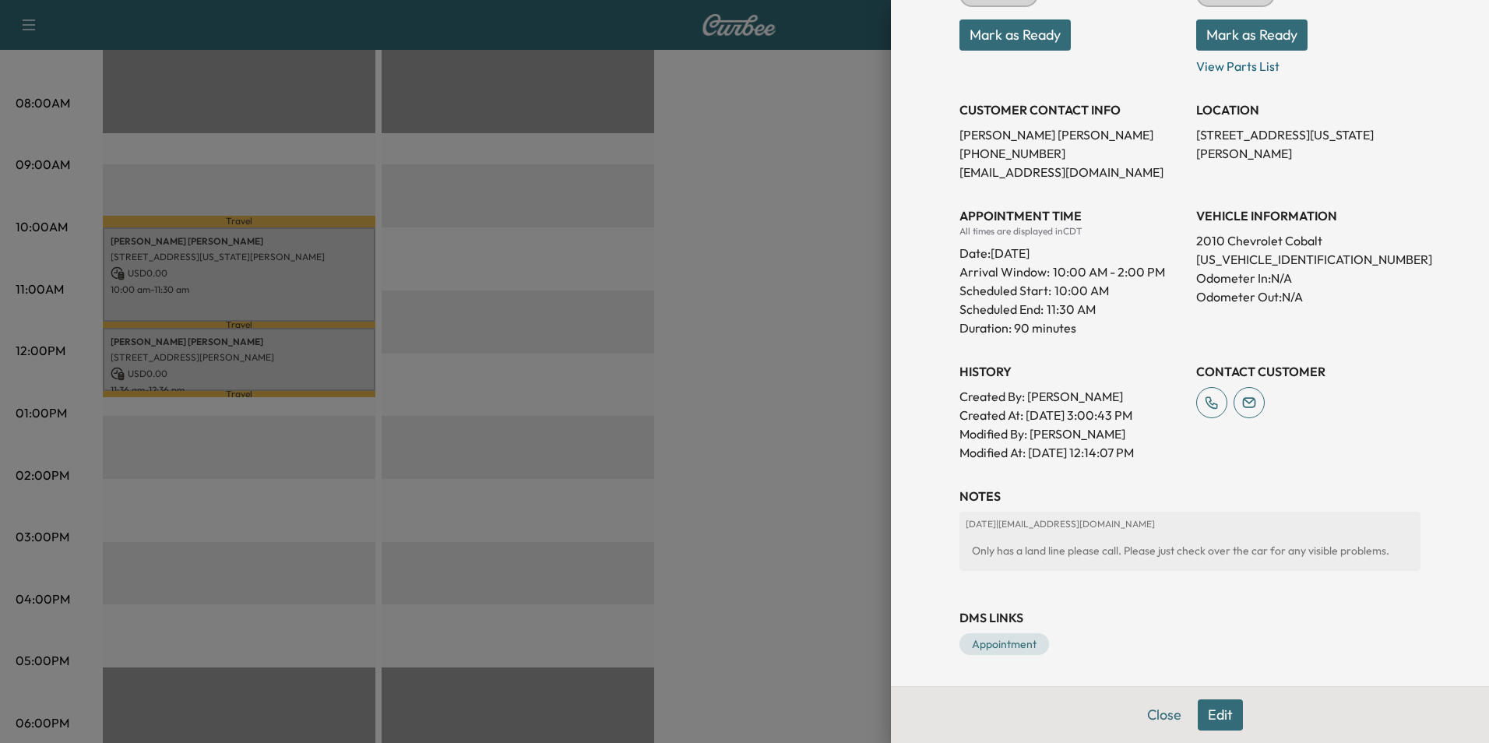
click at [719, 491] on div at bounding box center [744, 371] width 1489 height 743
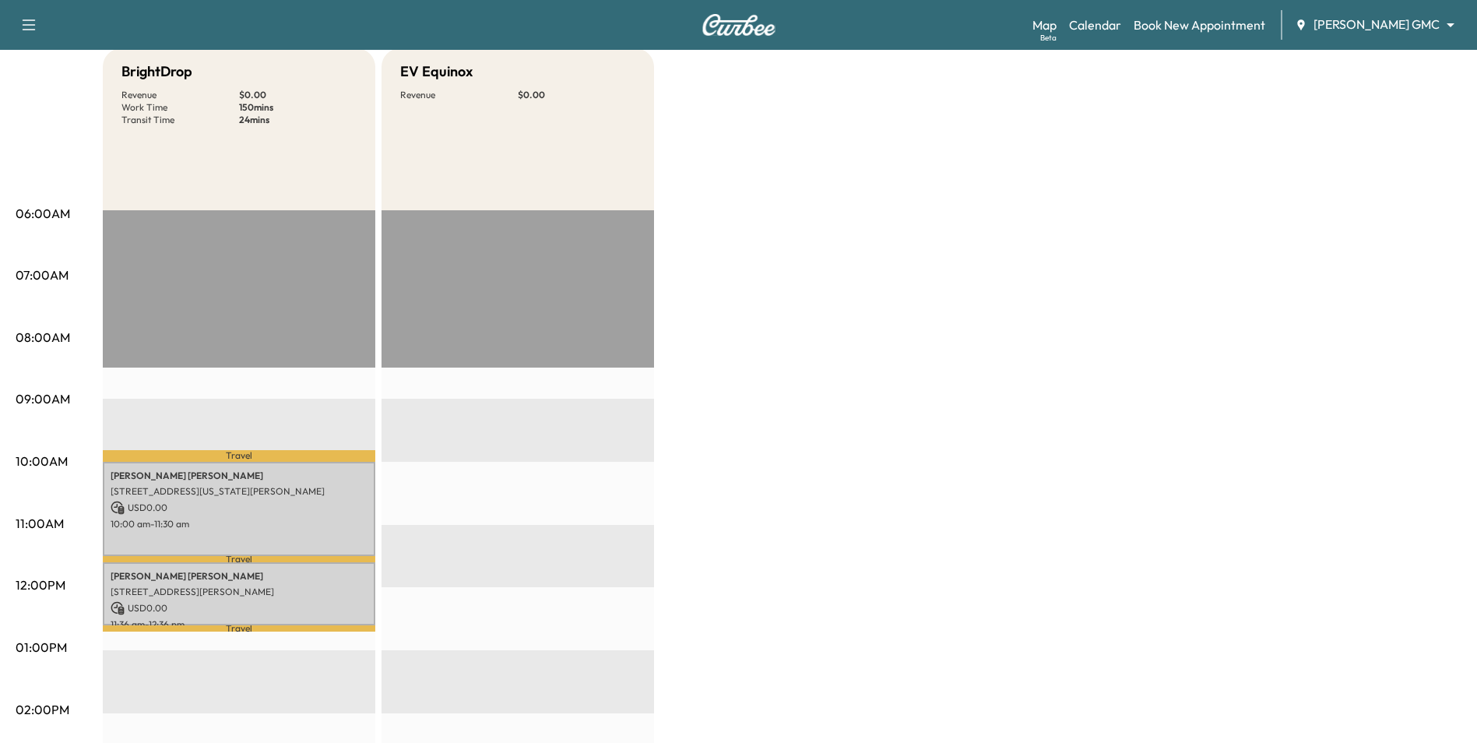
scroll to position [0, 0]
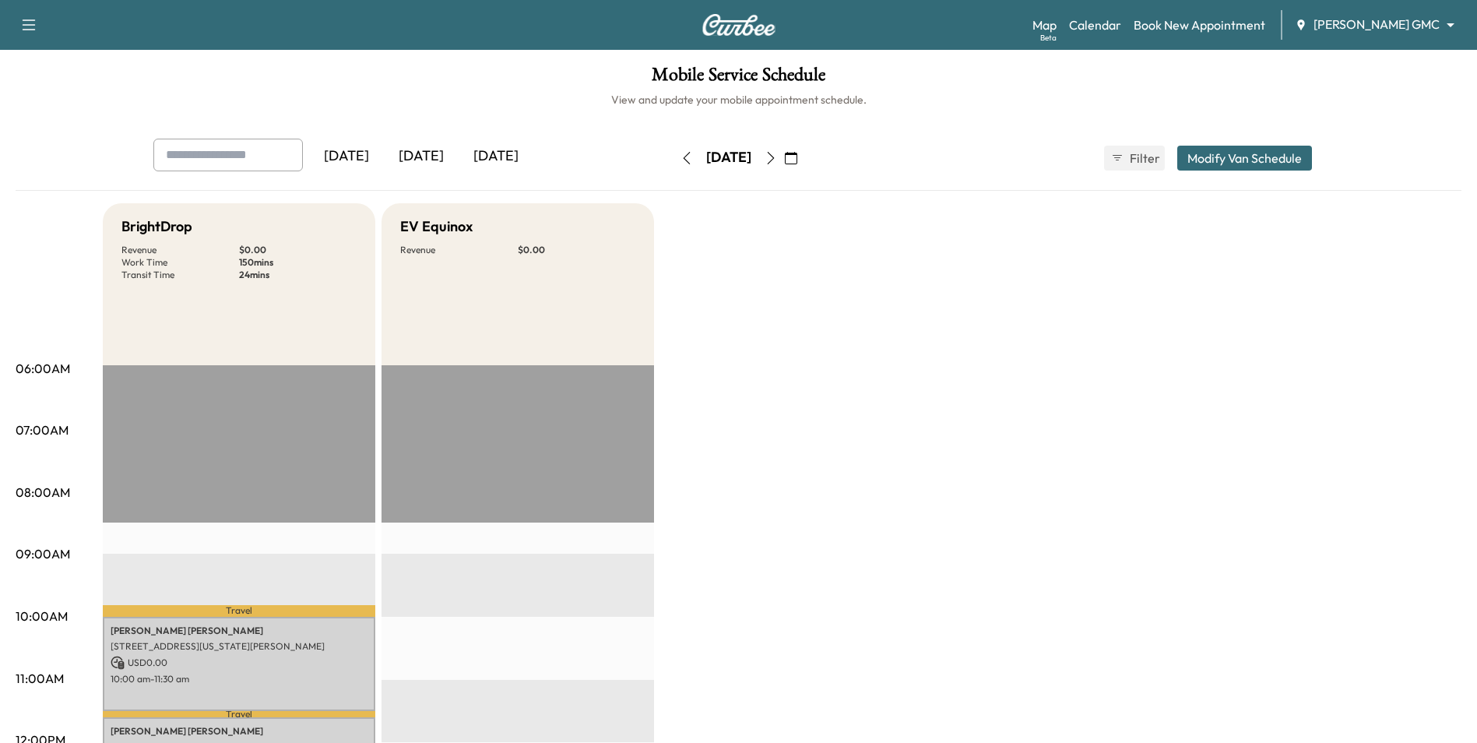
click at [777, 156] on icon "button" at bounding box center [771, 158] width 12 height 12
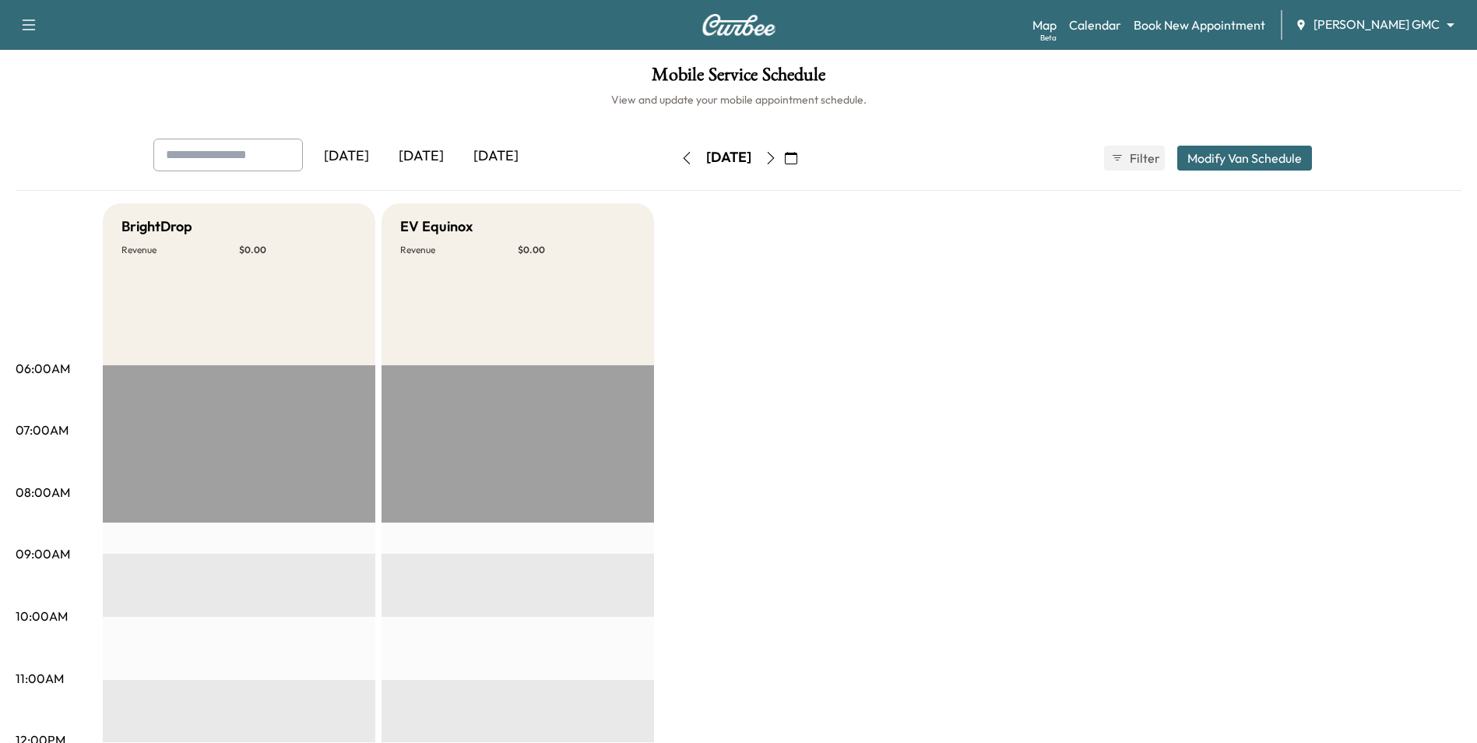
click at [797, 157] on icon "button" at bounding box center [791, 158] width 12 height 12
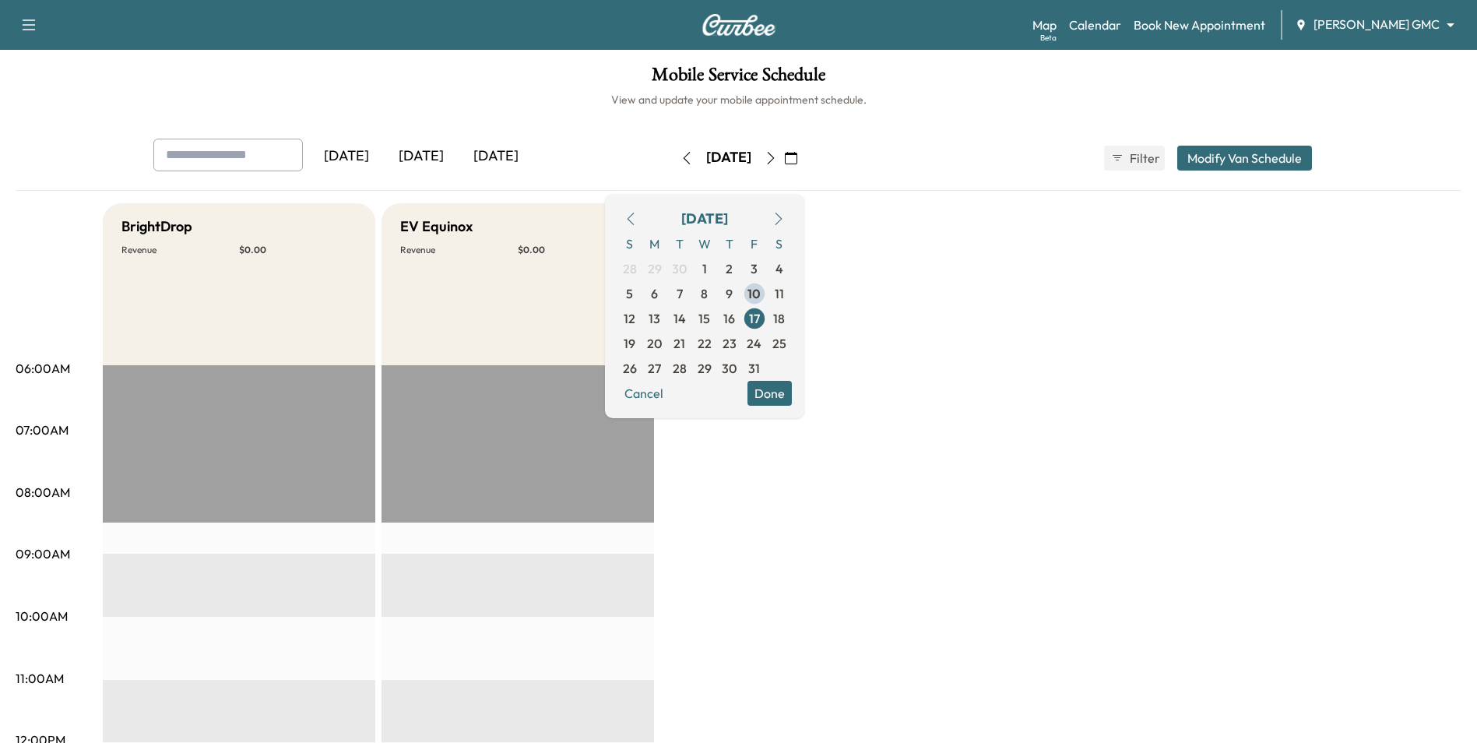
click at [792, 390] on button "Done" at bounding box center [769, 393] width 44 height 25
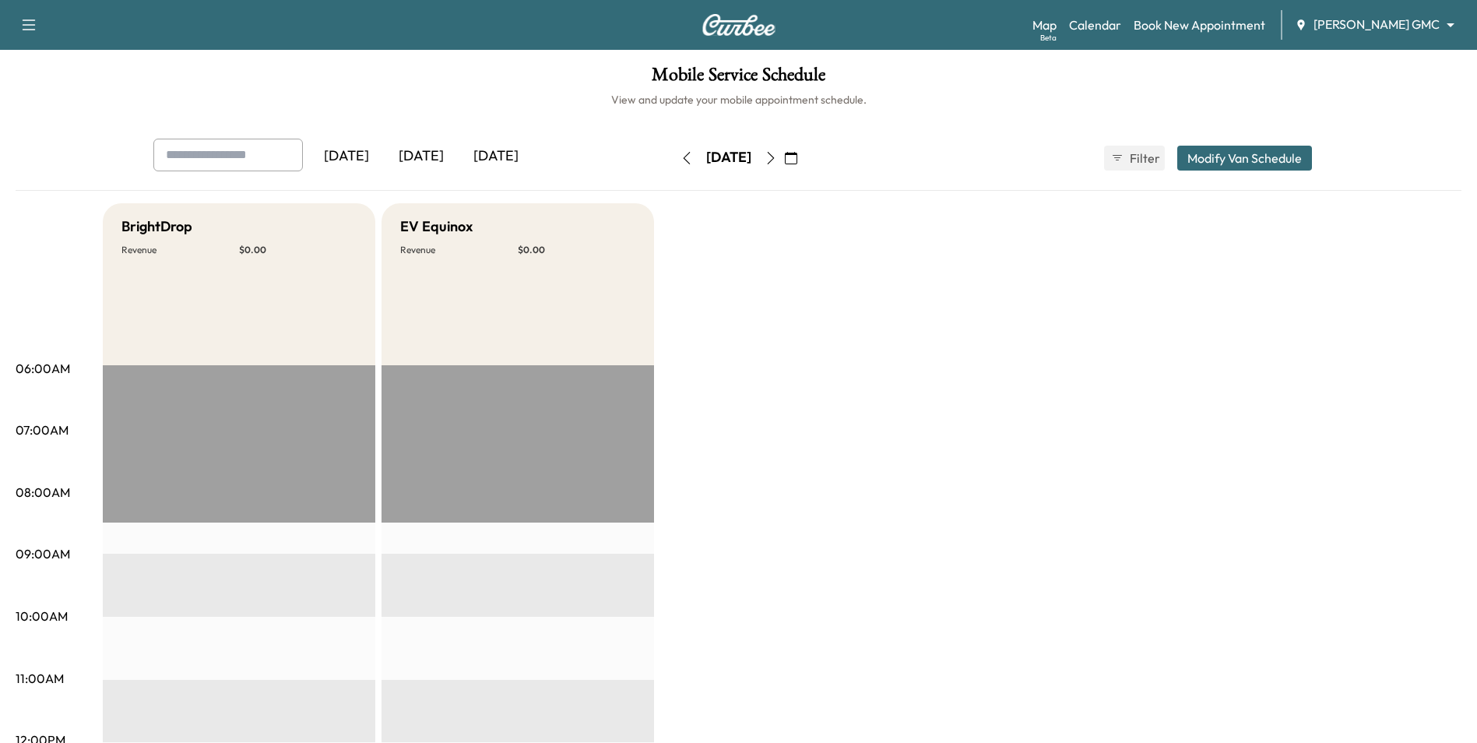
click at [797, 156] on icon "button" at bounding box center [791, 158] width 12 height 12
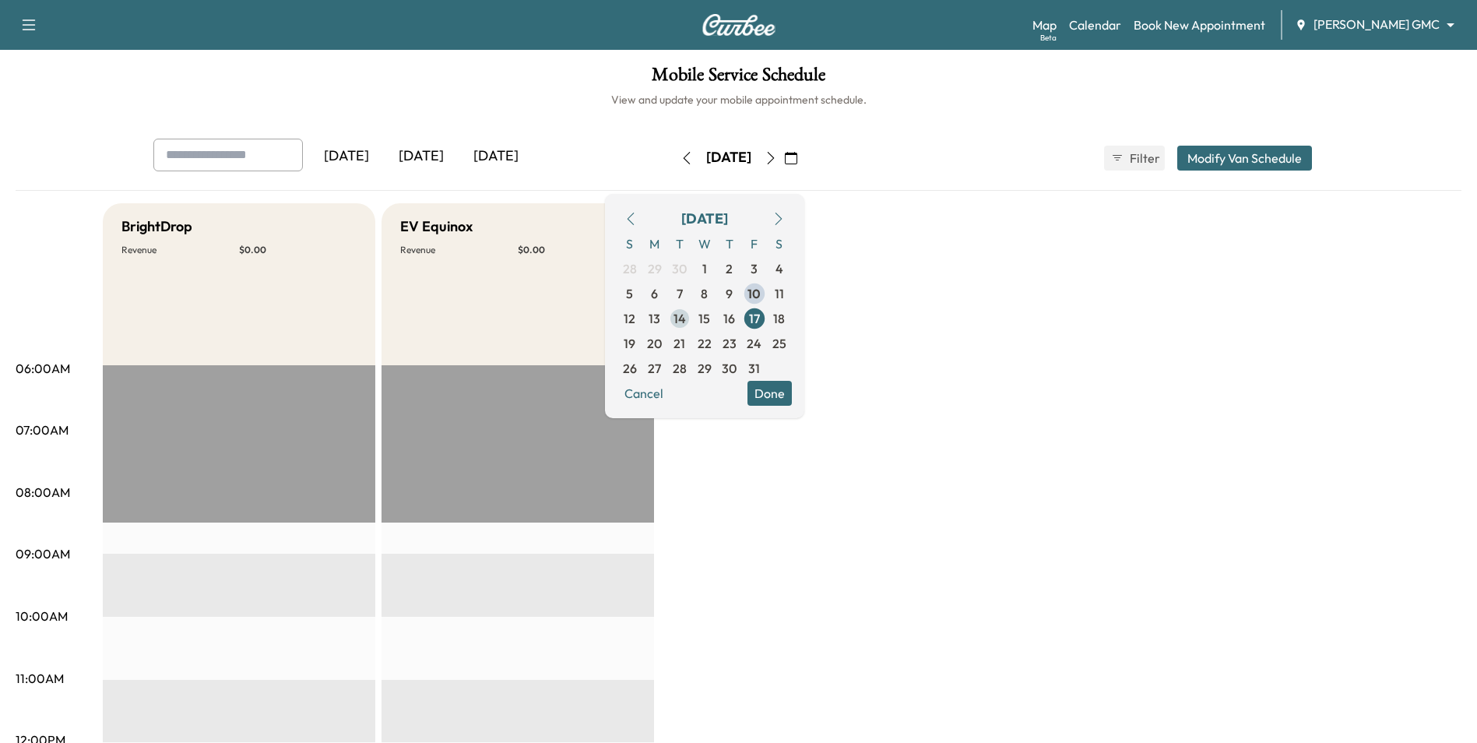
click at [692, 322] on span "14" at bounding box center [679, 318] width 25 height 25
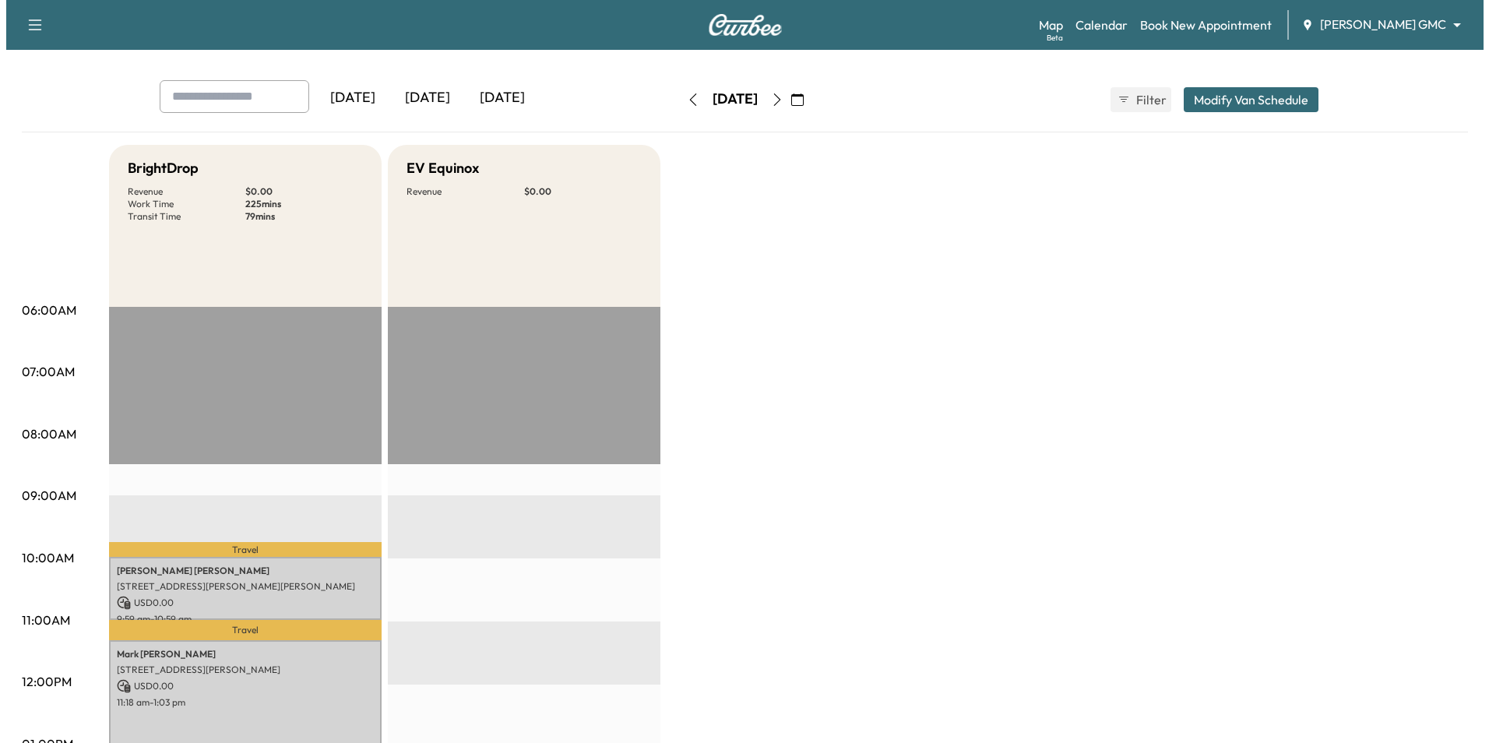
scroll to position [311, 0]
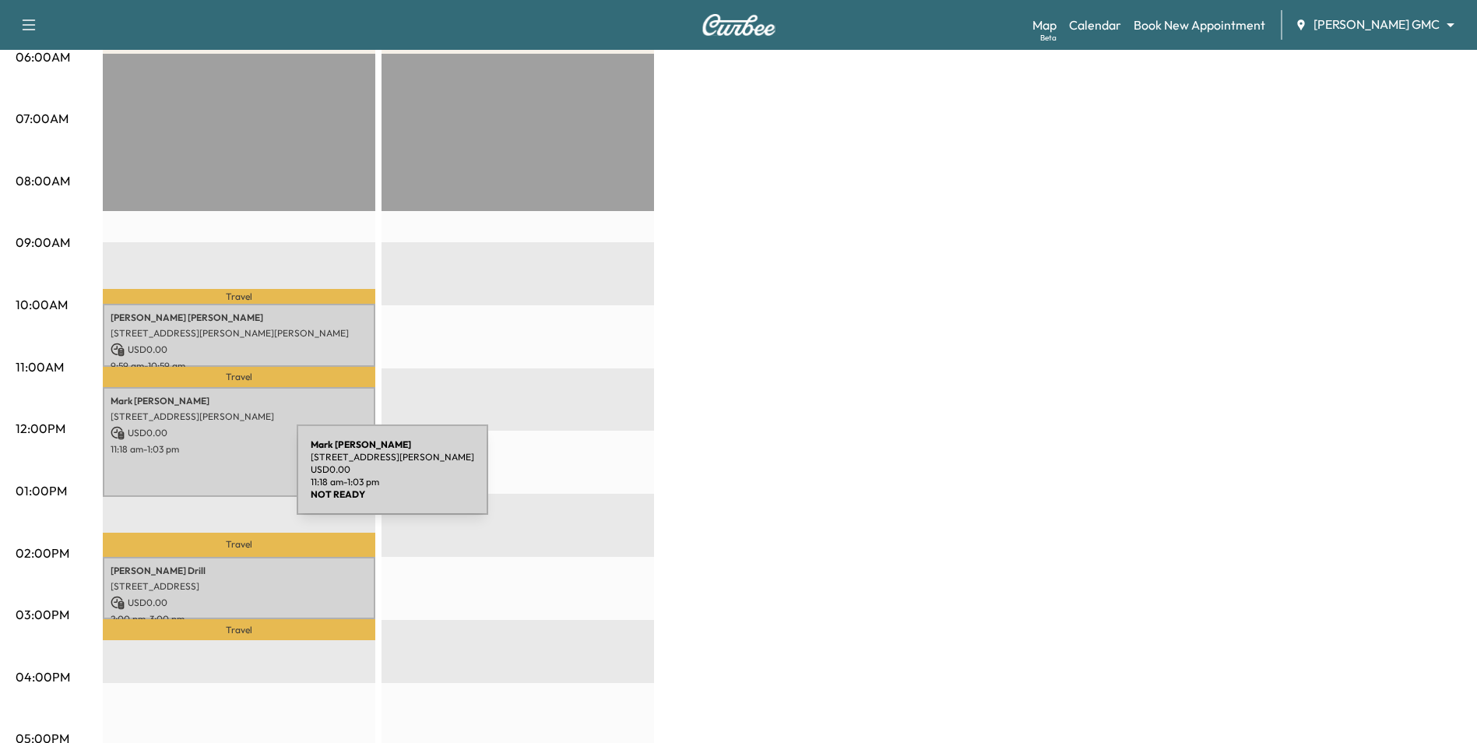
click at [183, 478] on div "Mark Elliott 2073 St Clair Ave, St Paul, MN 55105, USA USD 0.00 11:18 am - 1:03…" at bounding box center [239, 442] width 273 height 110
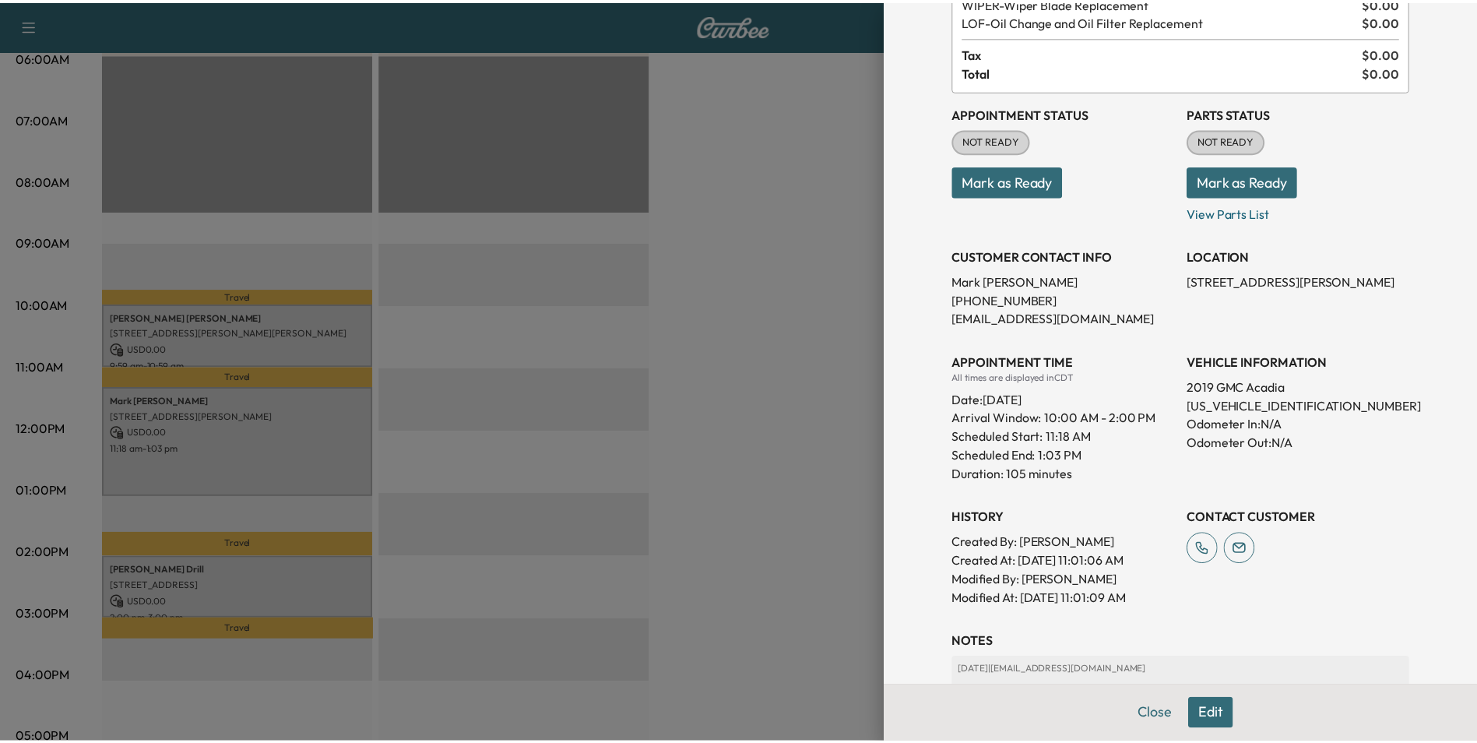
scroll to position [276, 0]
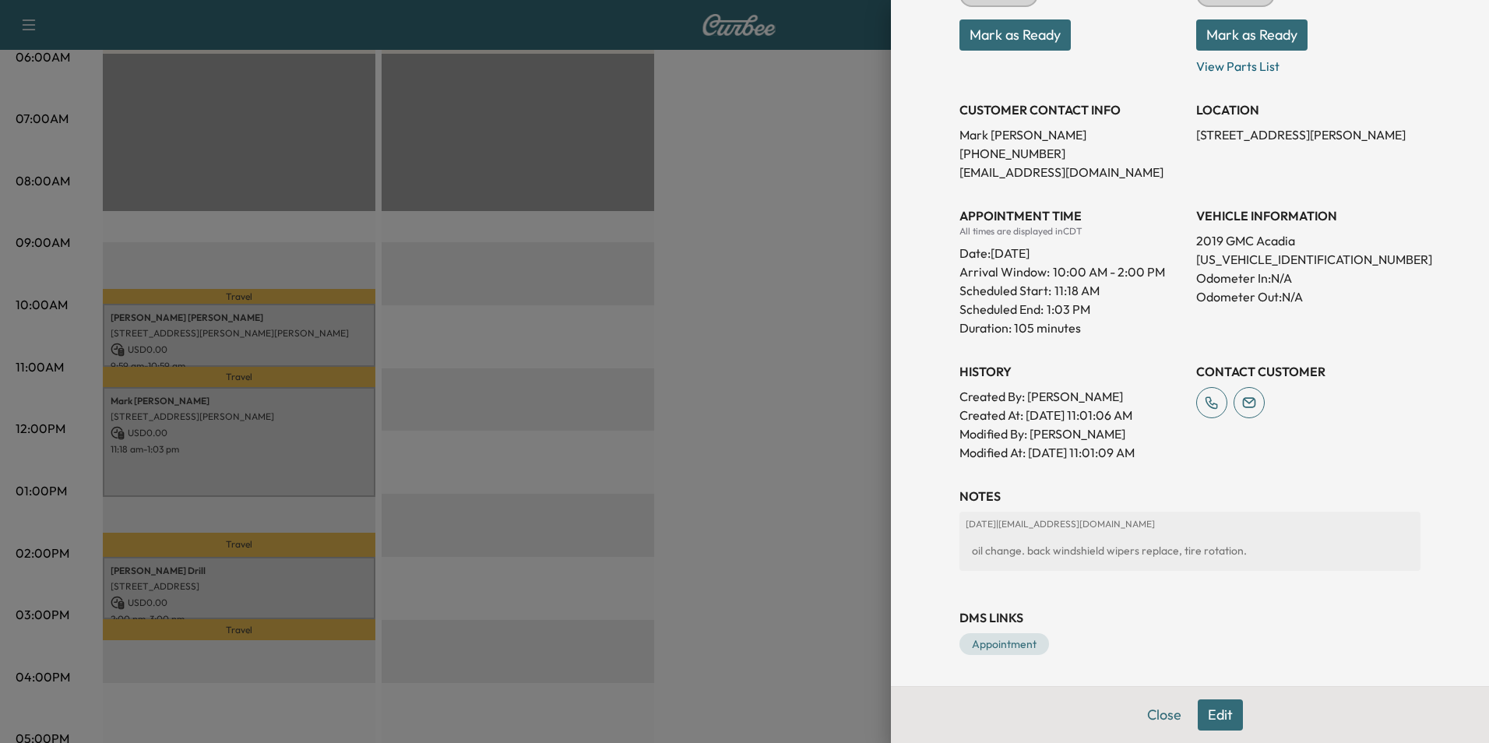
click at [654, 483] on div at bounding box center [744, 371] width 1489 height 743
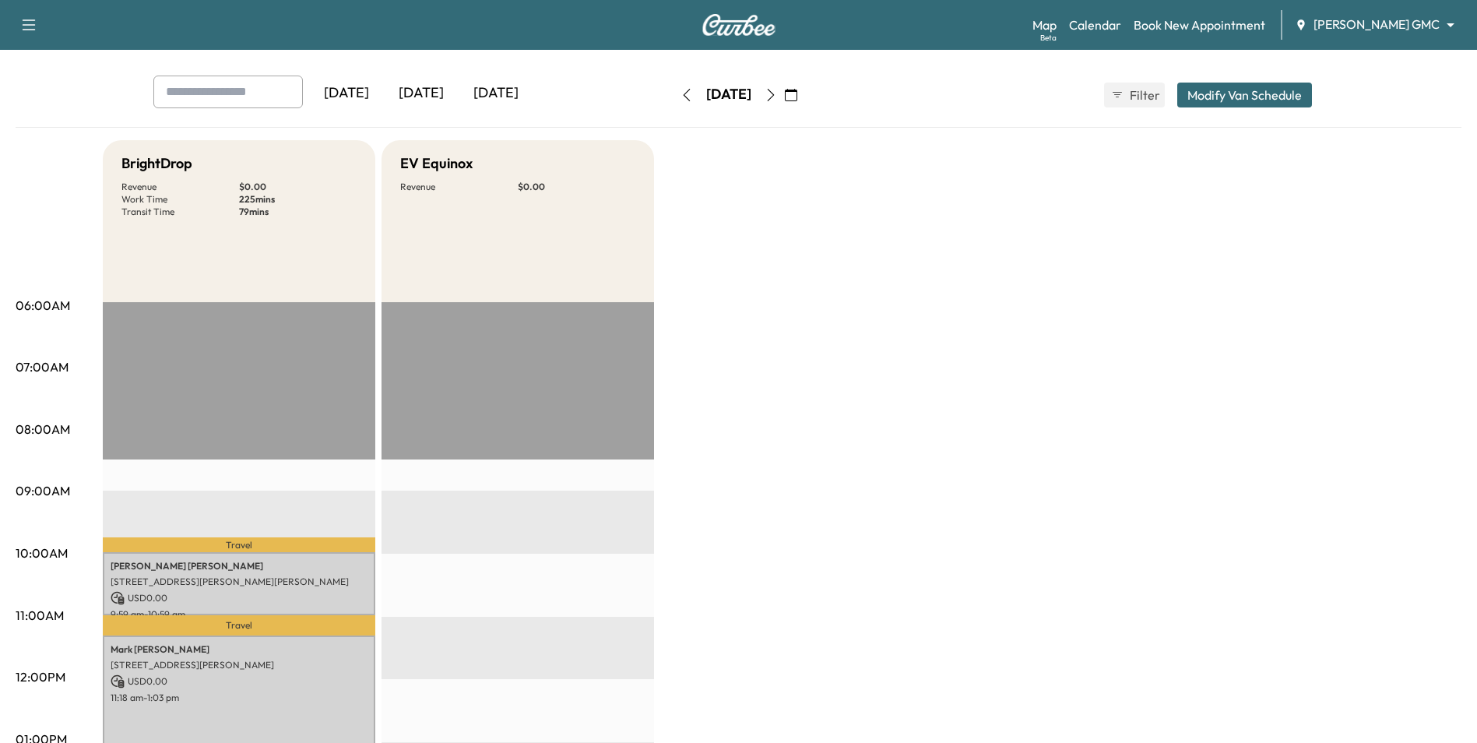
scroll to position [0, 0]
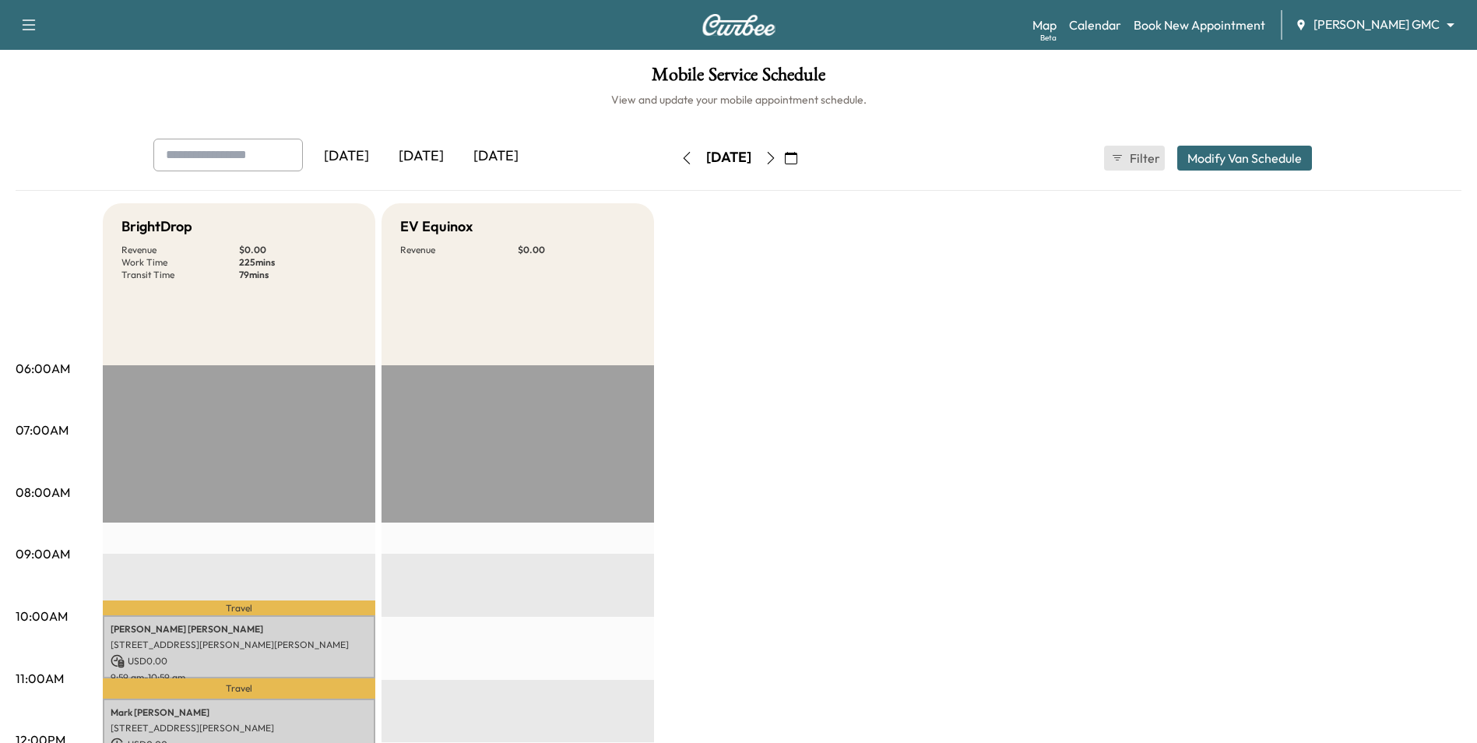
click at [1126, 163] on button "Filter" at bounding box center [1134, 158] width 61 height 25
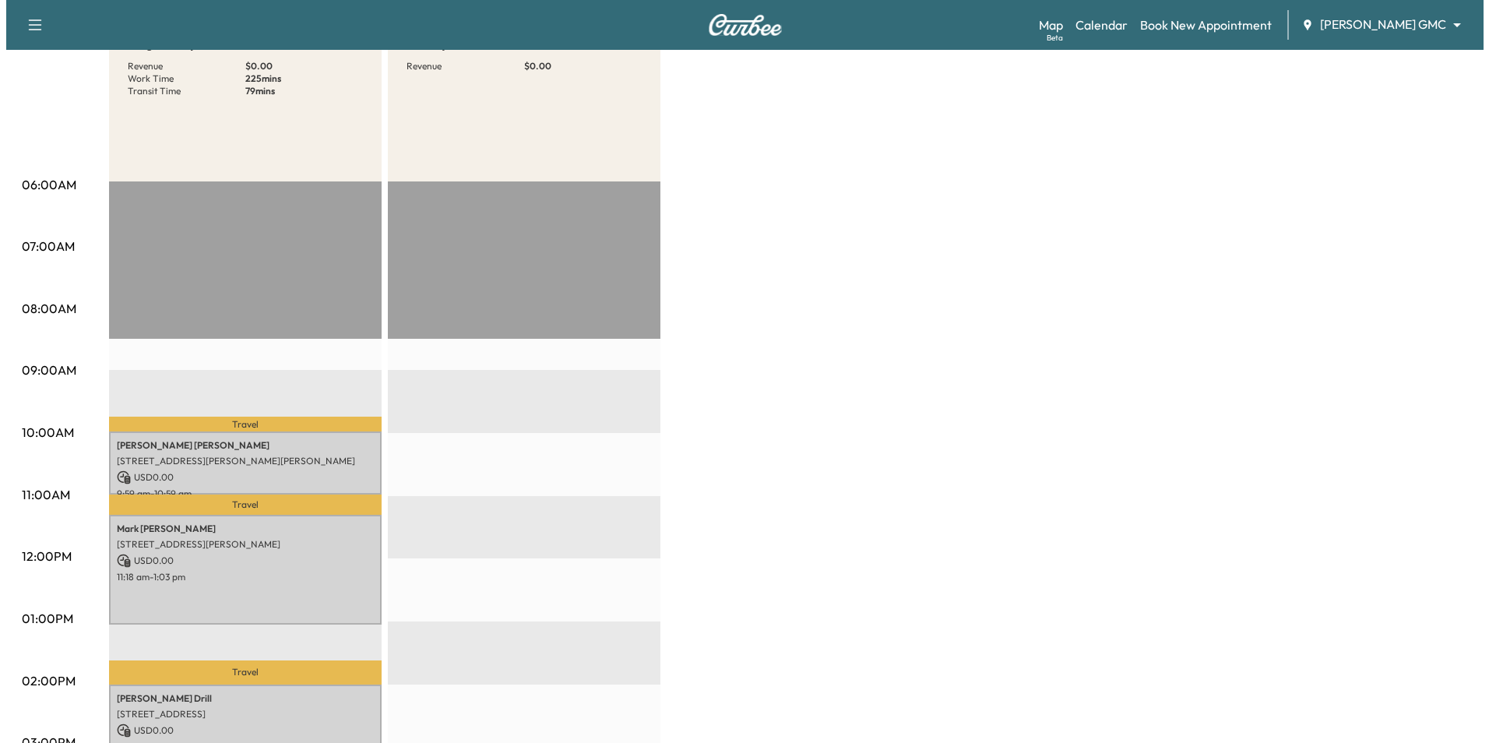
scroll to position [234, 0]
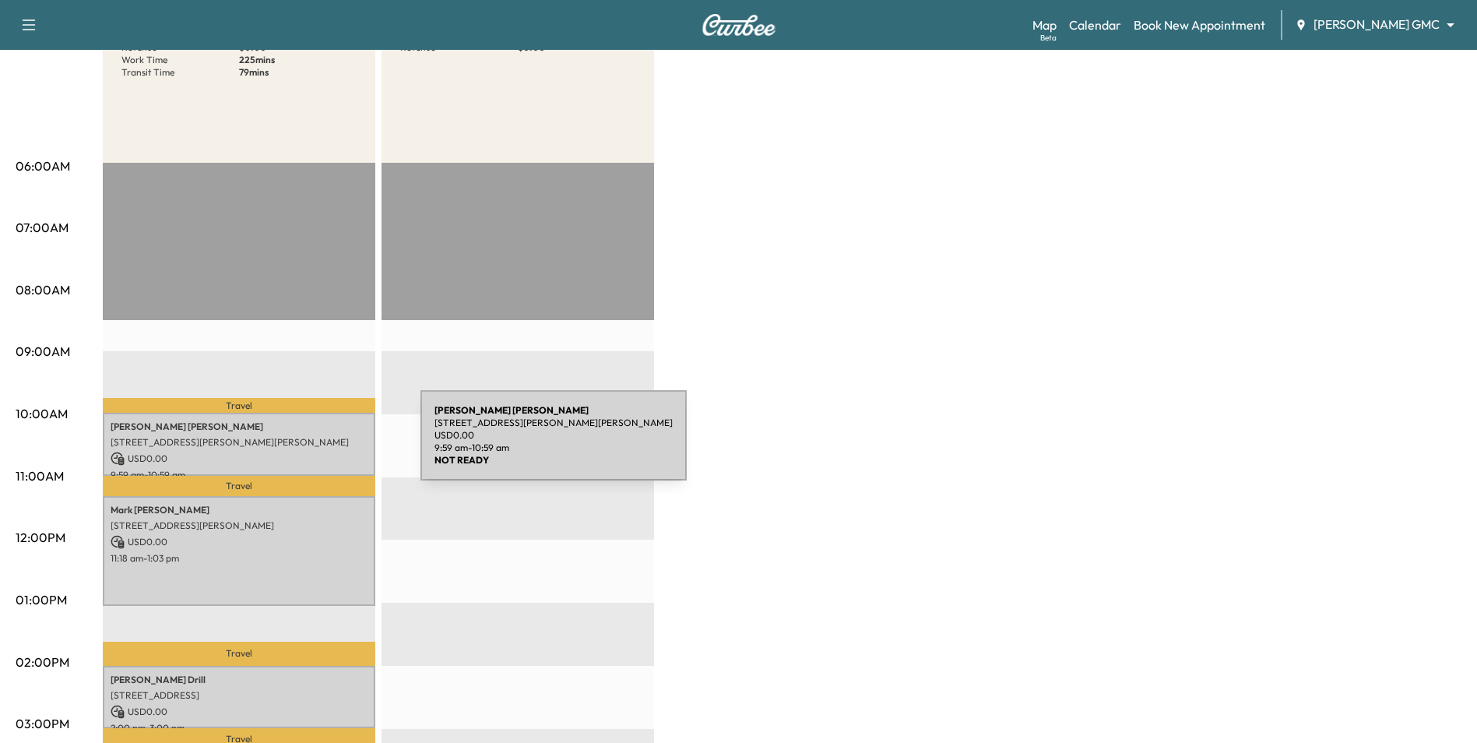
click at [304, 445] on p "[STREET_ADDRESS][PERSON_NAME][PERSON_NAME]" at bounding box center [239, 442] width 257 height 12
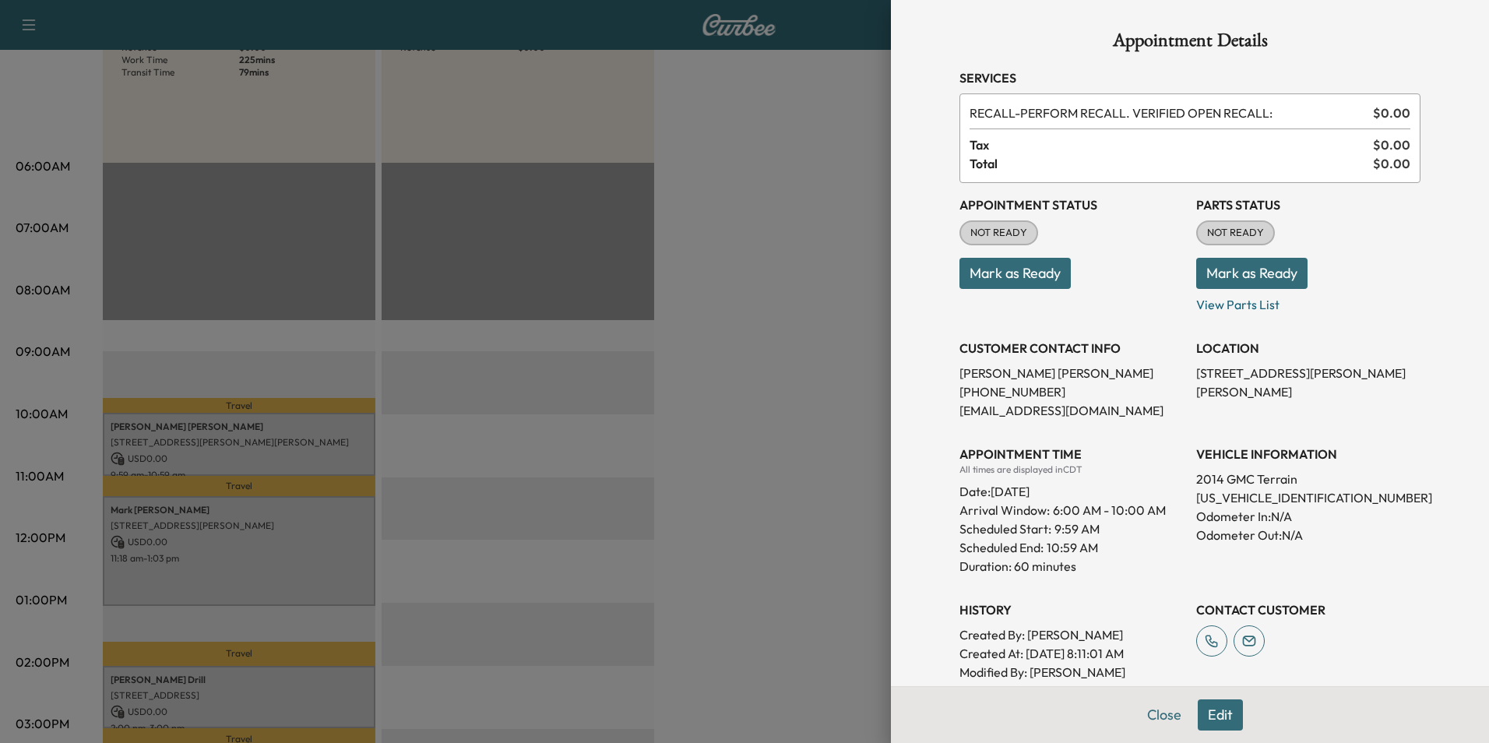
click at [208, 442] on div at bounding box center [744, 371] width 1489 height 743
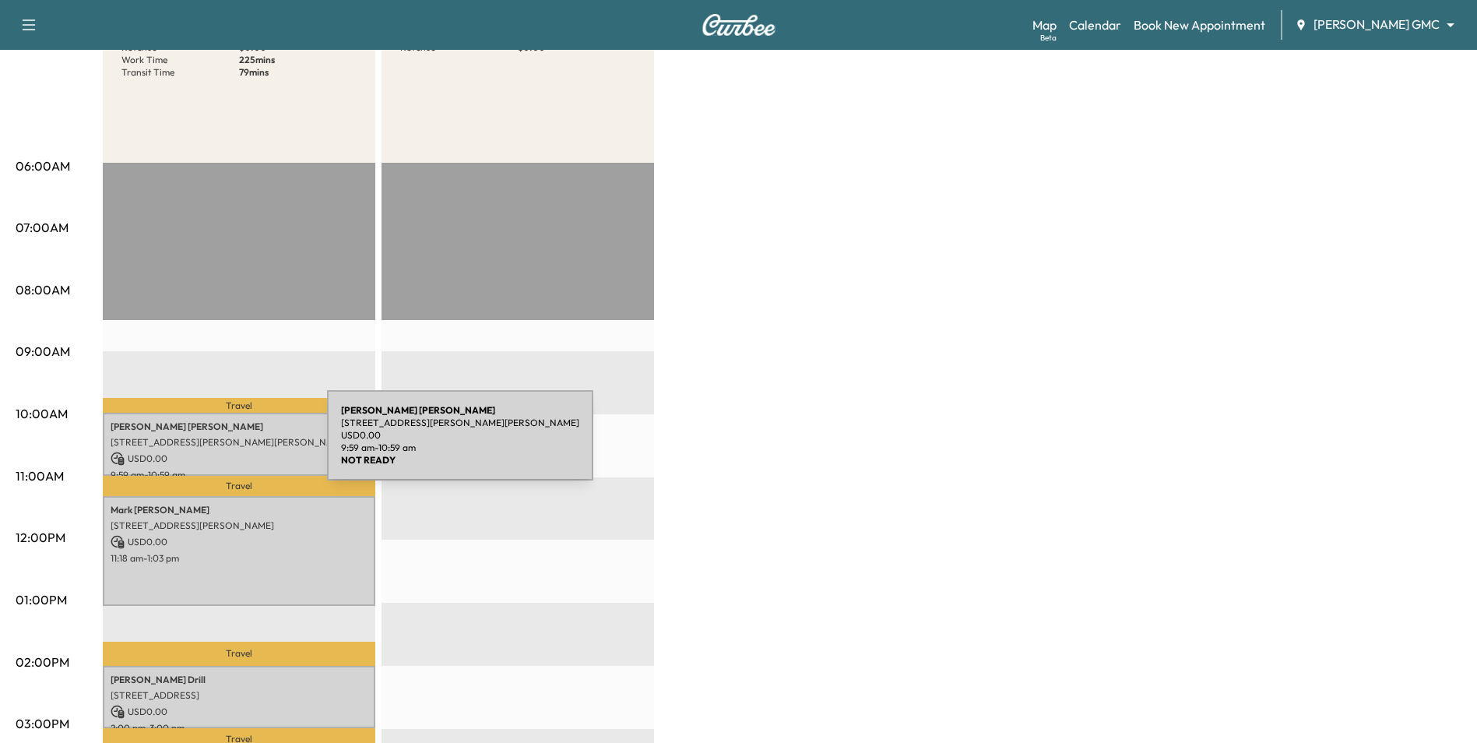
click at [210, 445] on p "[STREET_ADDRESS][PERSON_NAME][PERSON_NAME]" at bounding box center [239, 442] width 257 height 12
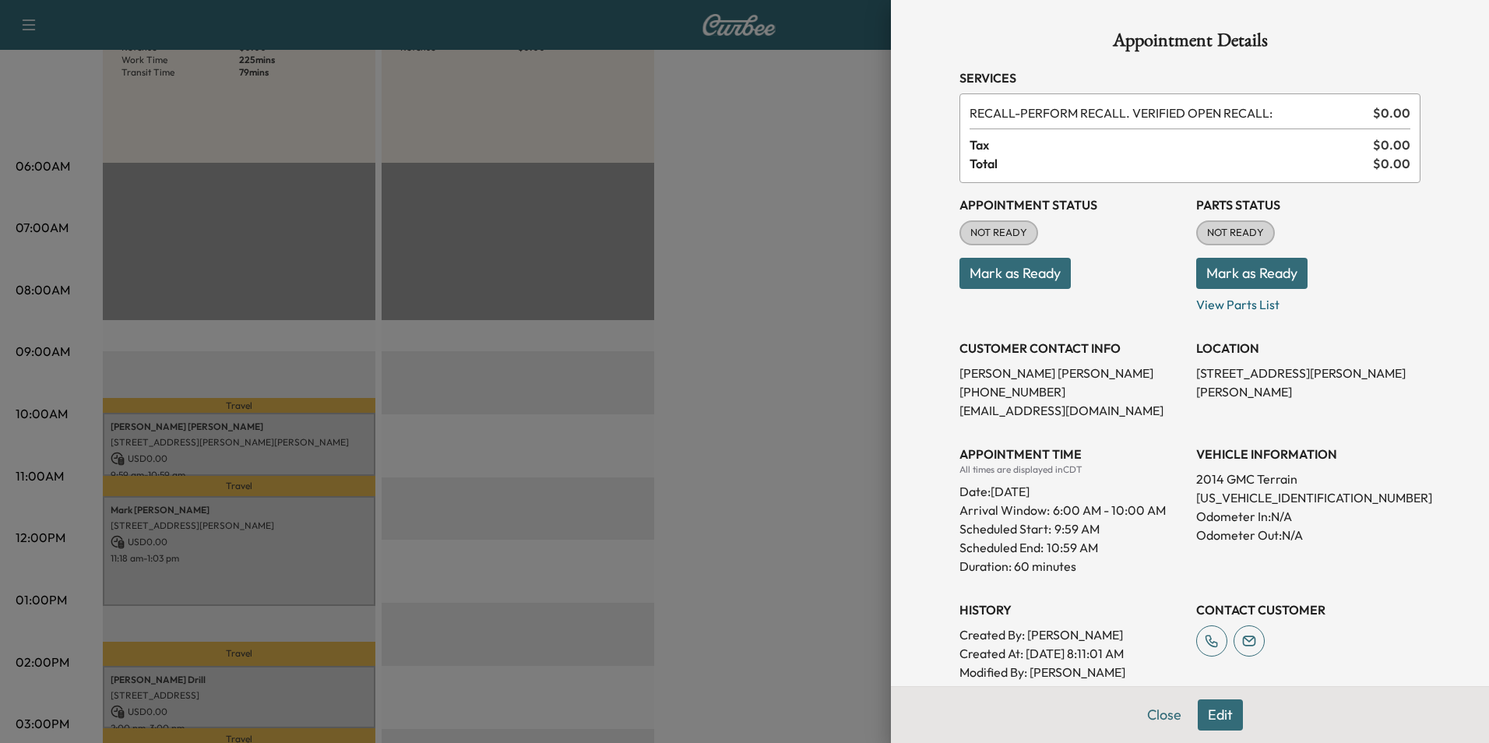
click at [273, 540] on div at bounding box center [744, 371] width 1489 height 743
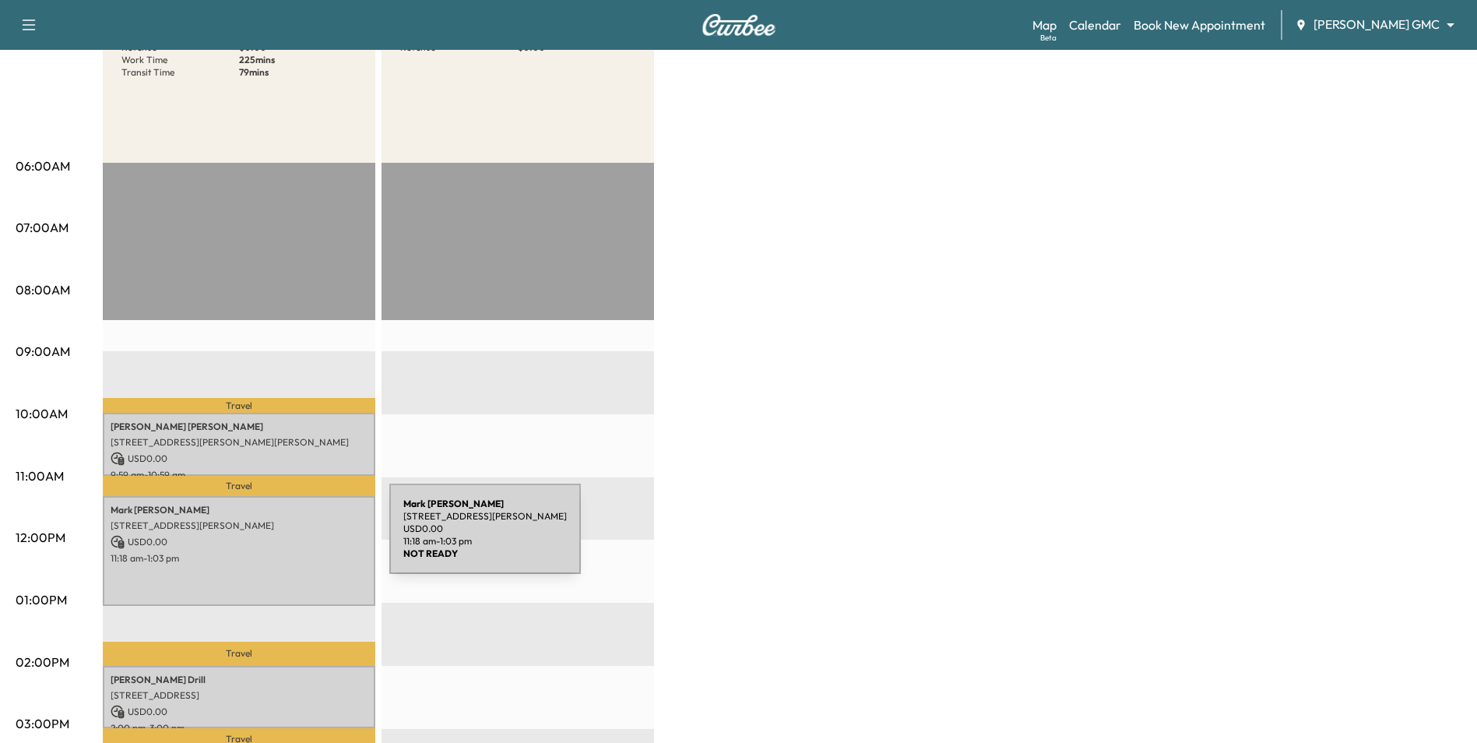
click at [273, 538] on p "USD 0.00" at bounding box center [239, 542] width 257 height 14
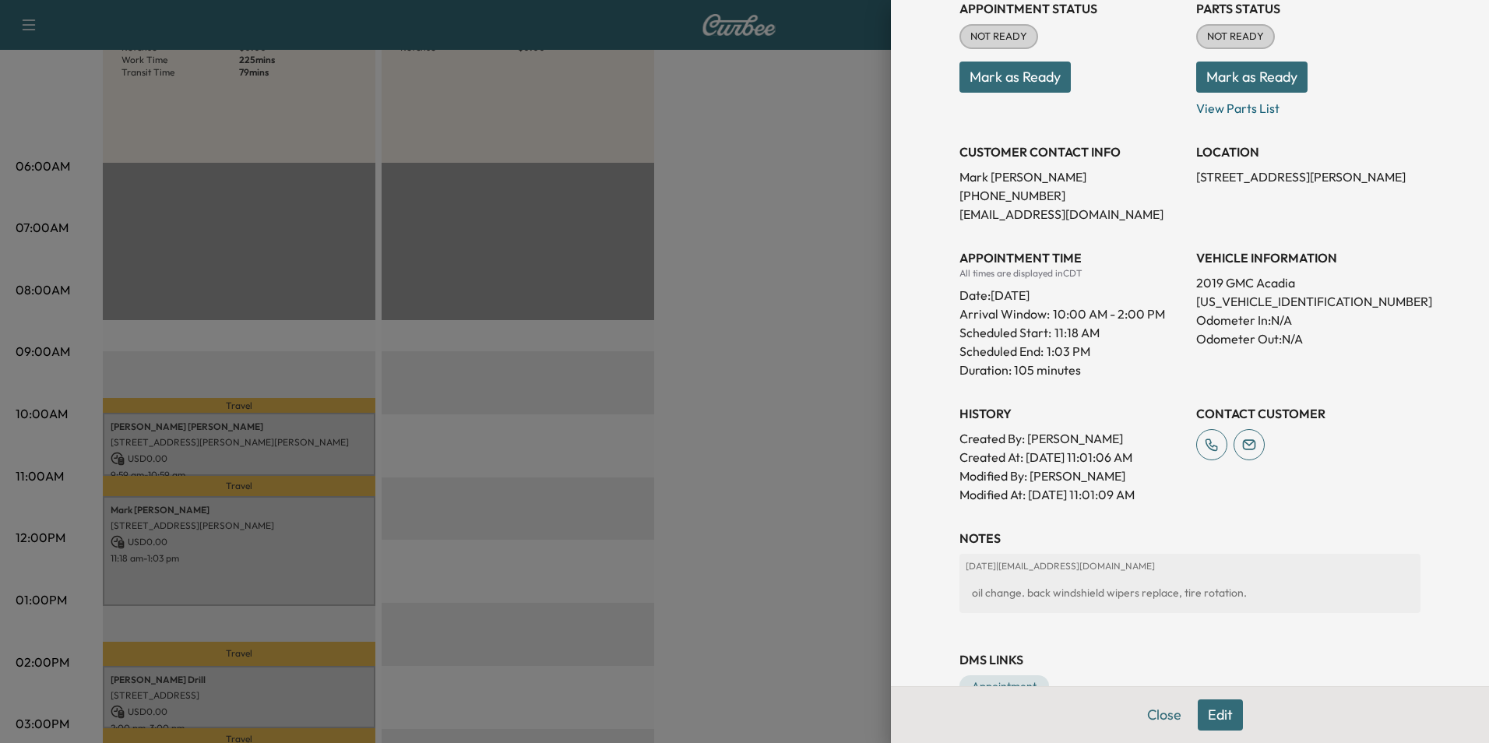
drag, startPoint x: 811, startPoint y: 606, endPoint x: 772, endPoint y: 607, distance: 39.0
click at [808, 606] on div at bounding box center [744, 371] width 1489 height 743
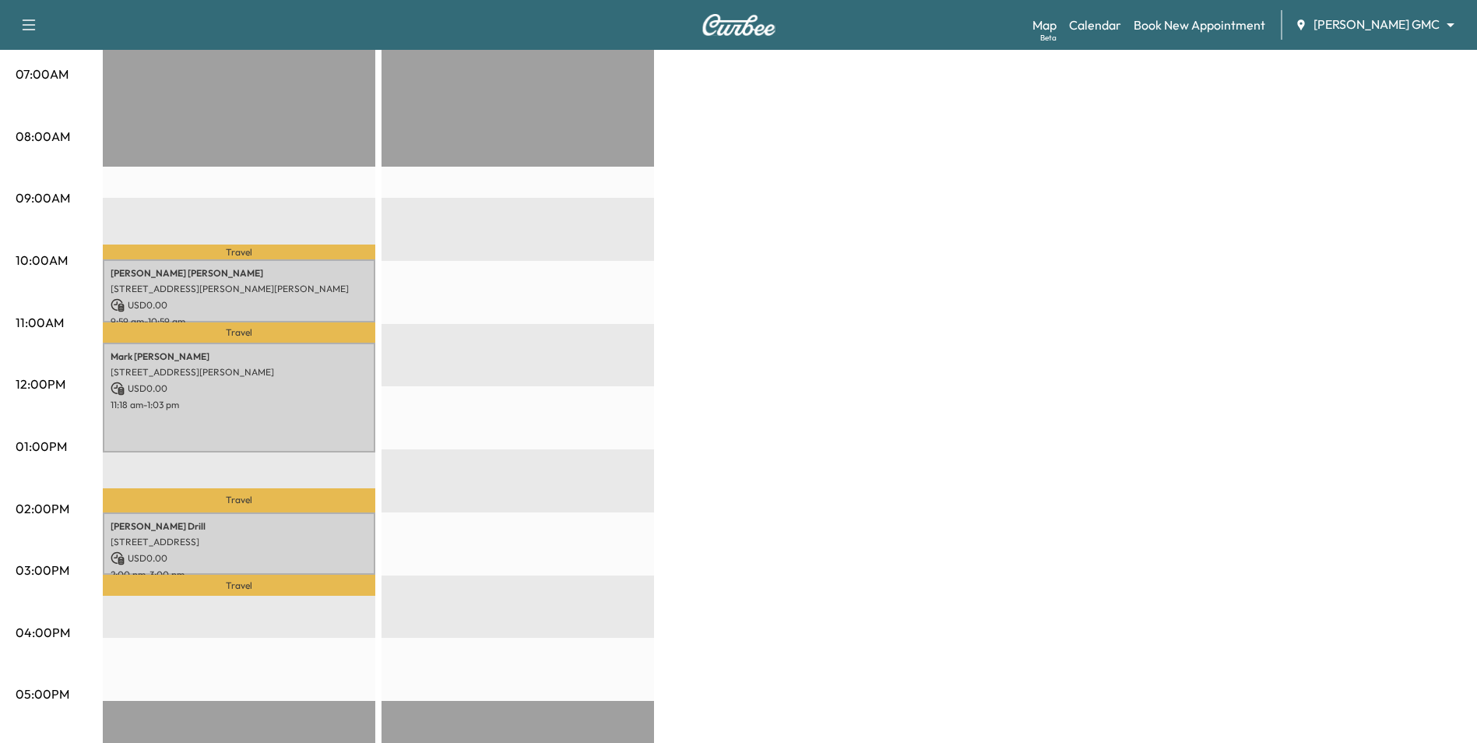
scroll to position [467, 0]
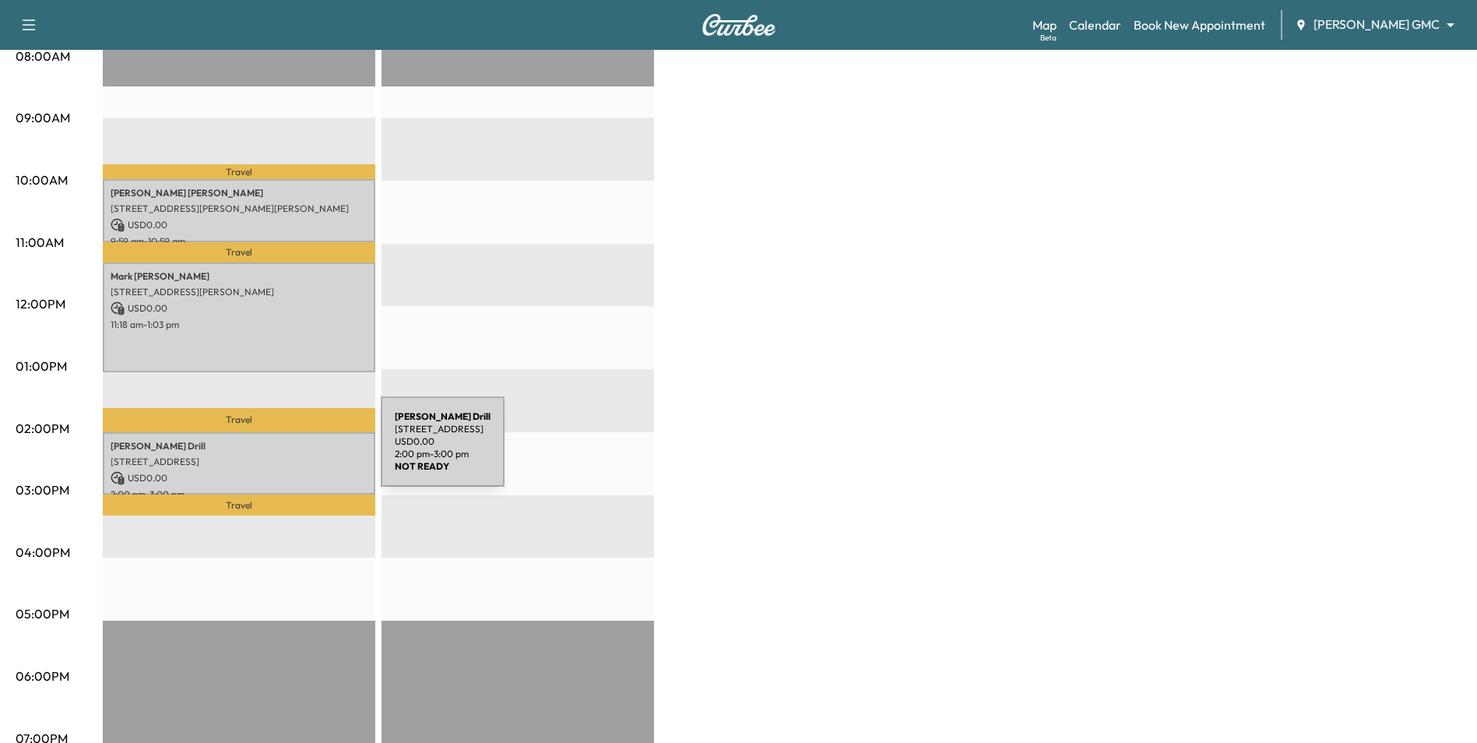
click at [264, 455] on p "[STREET_ADDRESS]" at bounding box center [239, 461] width 257 height 12
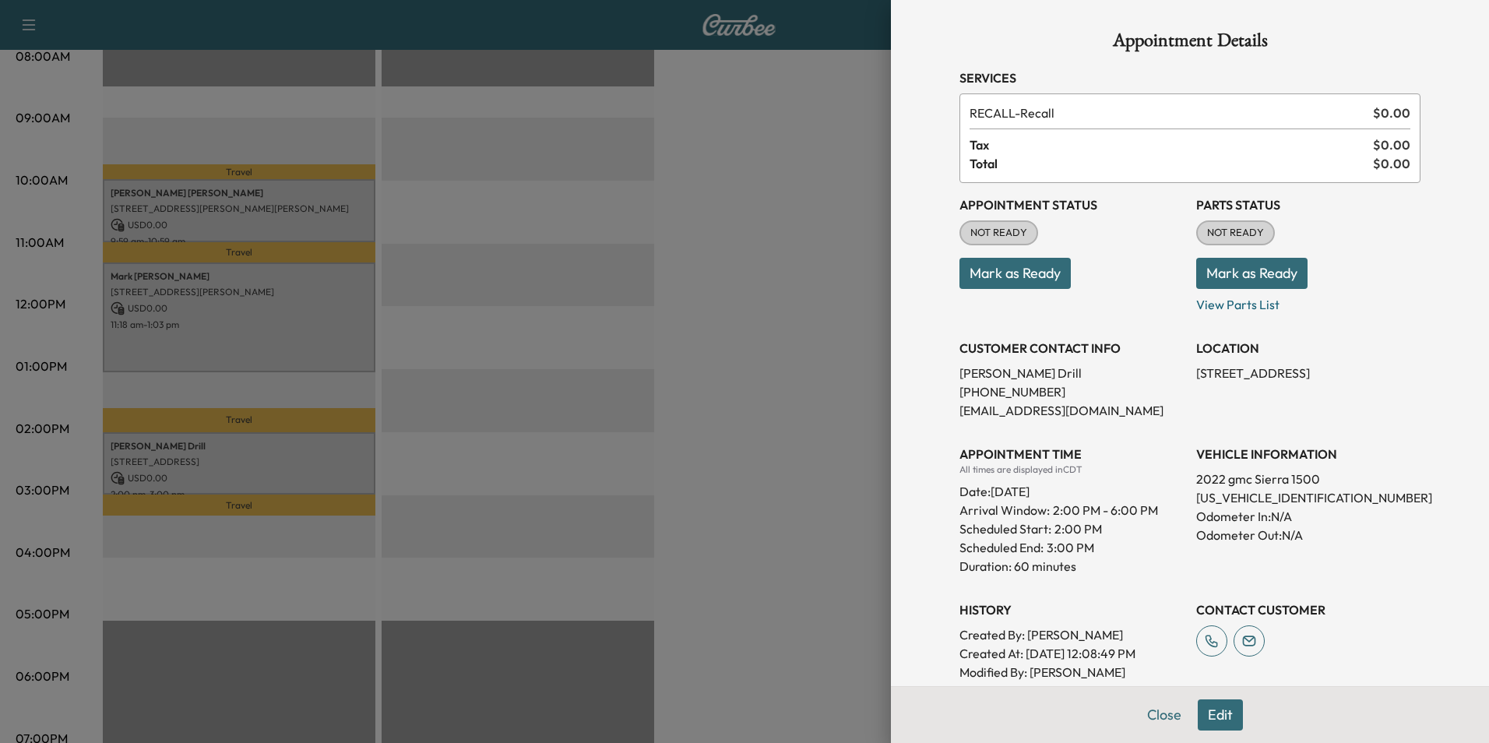
click at [821, 508] on div at bounding box center [744, 371] width 1489 height 743
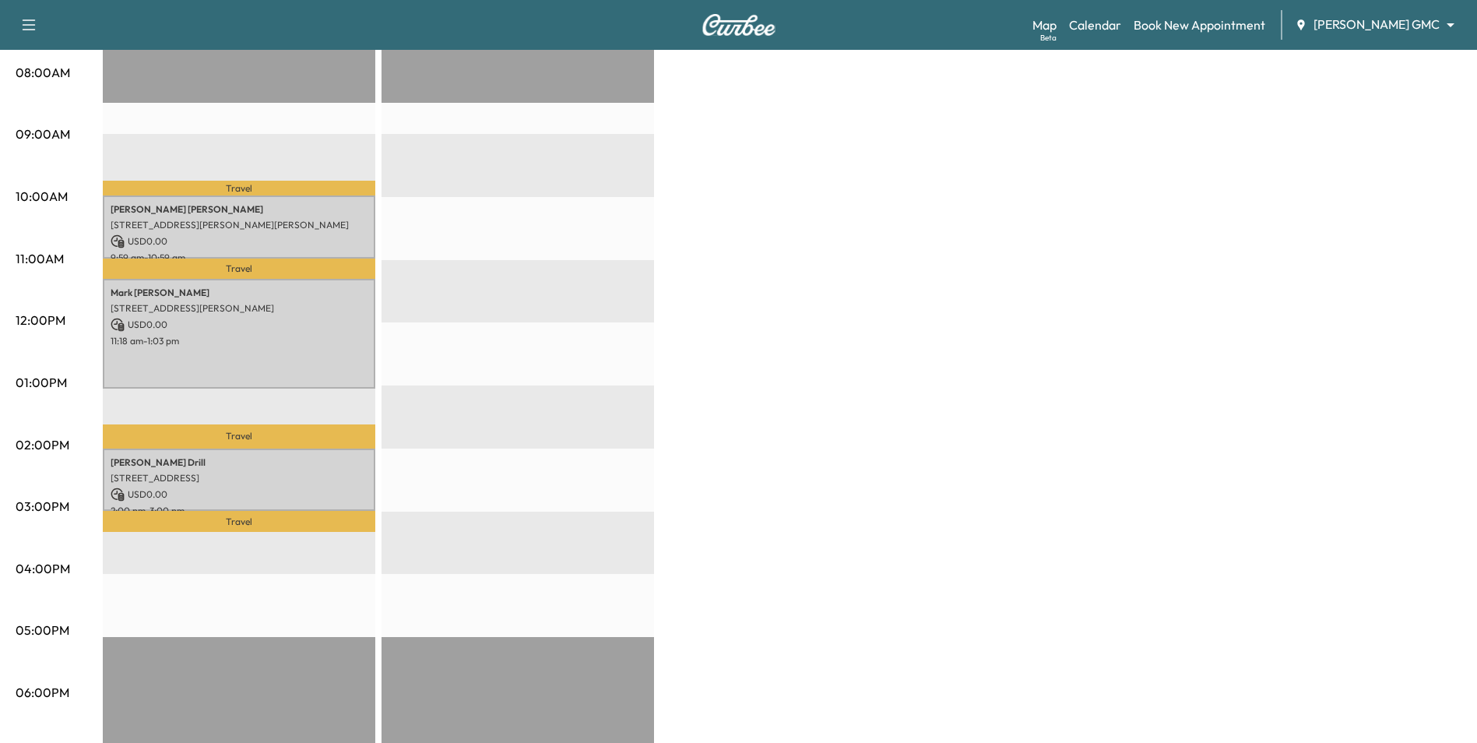
scroll to position [78, 0]
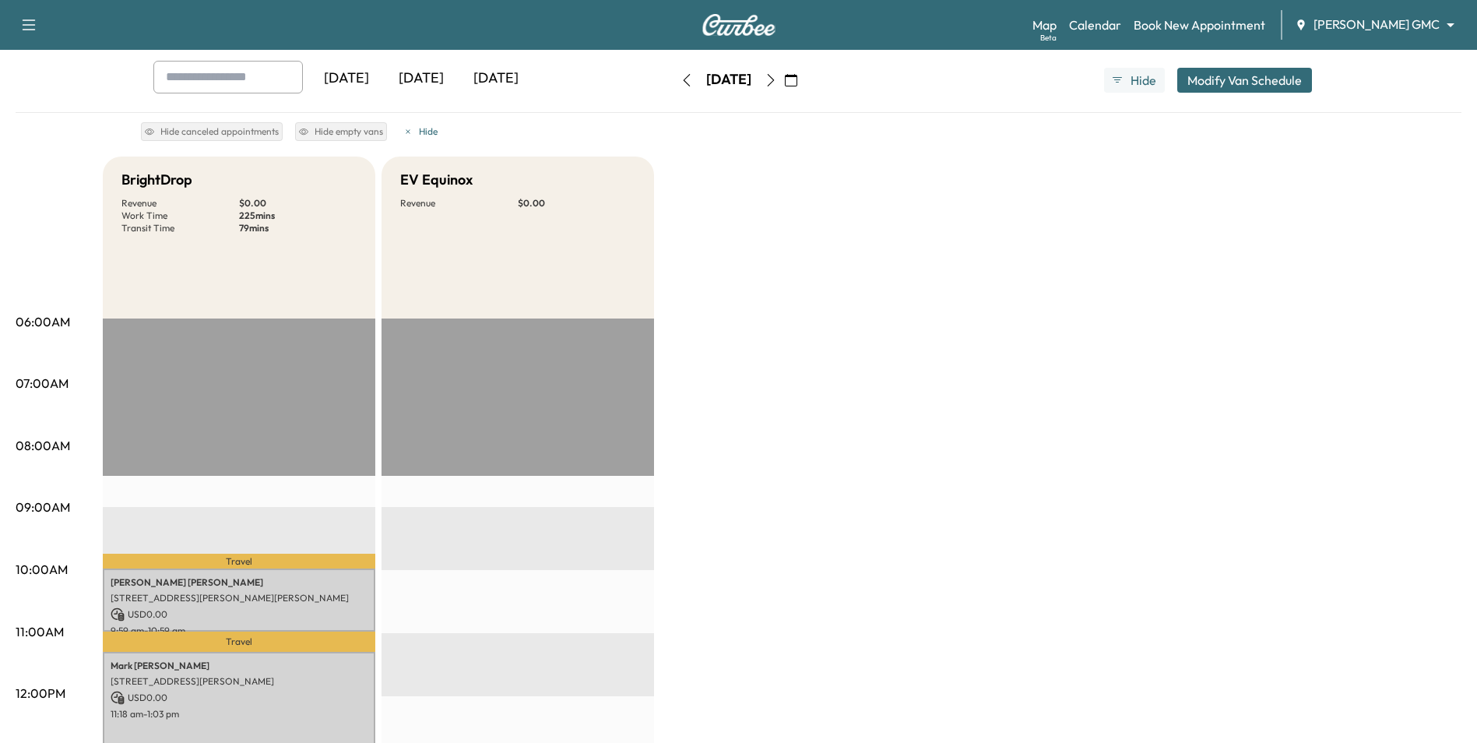
click at [784, 70] on button "button" at bounding box center [771, 80] width 26 height 25
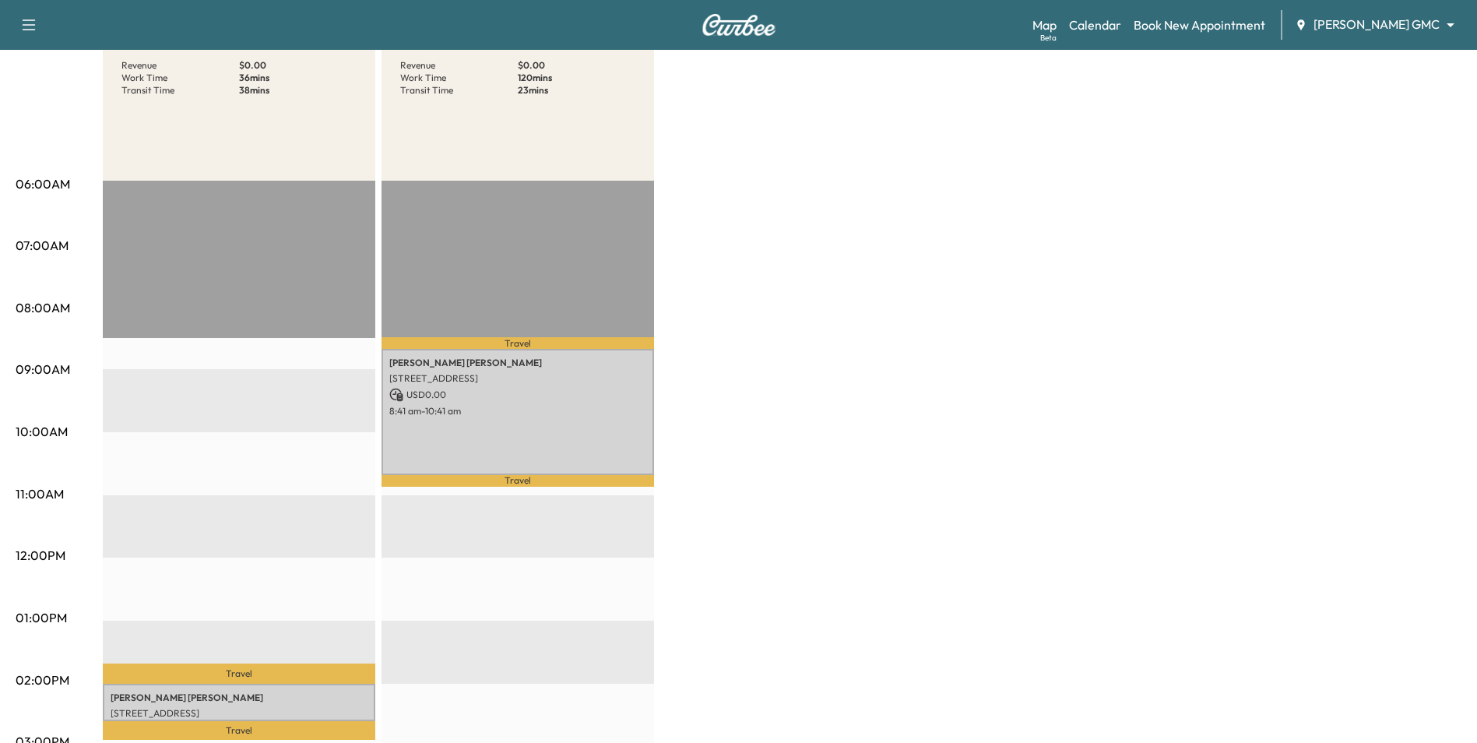
scroll to position [234, 0]
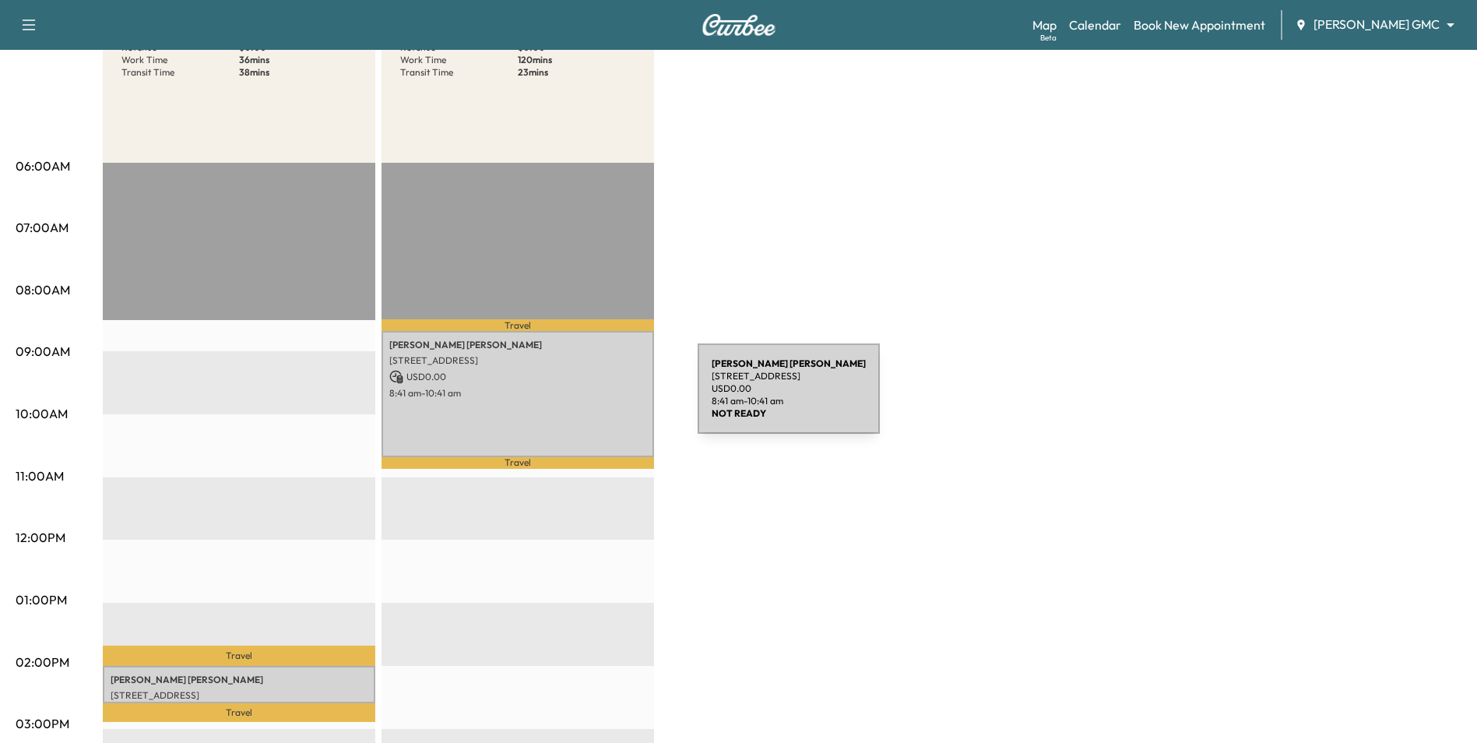
click at [581, 398] on div "Greg Walsh 2480 91st St E, Inver Grove Heights, MN 55077, USA USD 0.00 8:41 am …" at bounding box center [518, 394] width 273 height 126
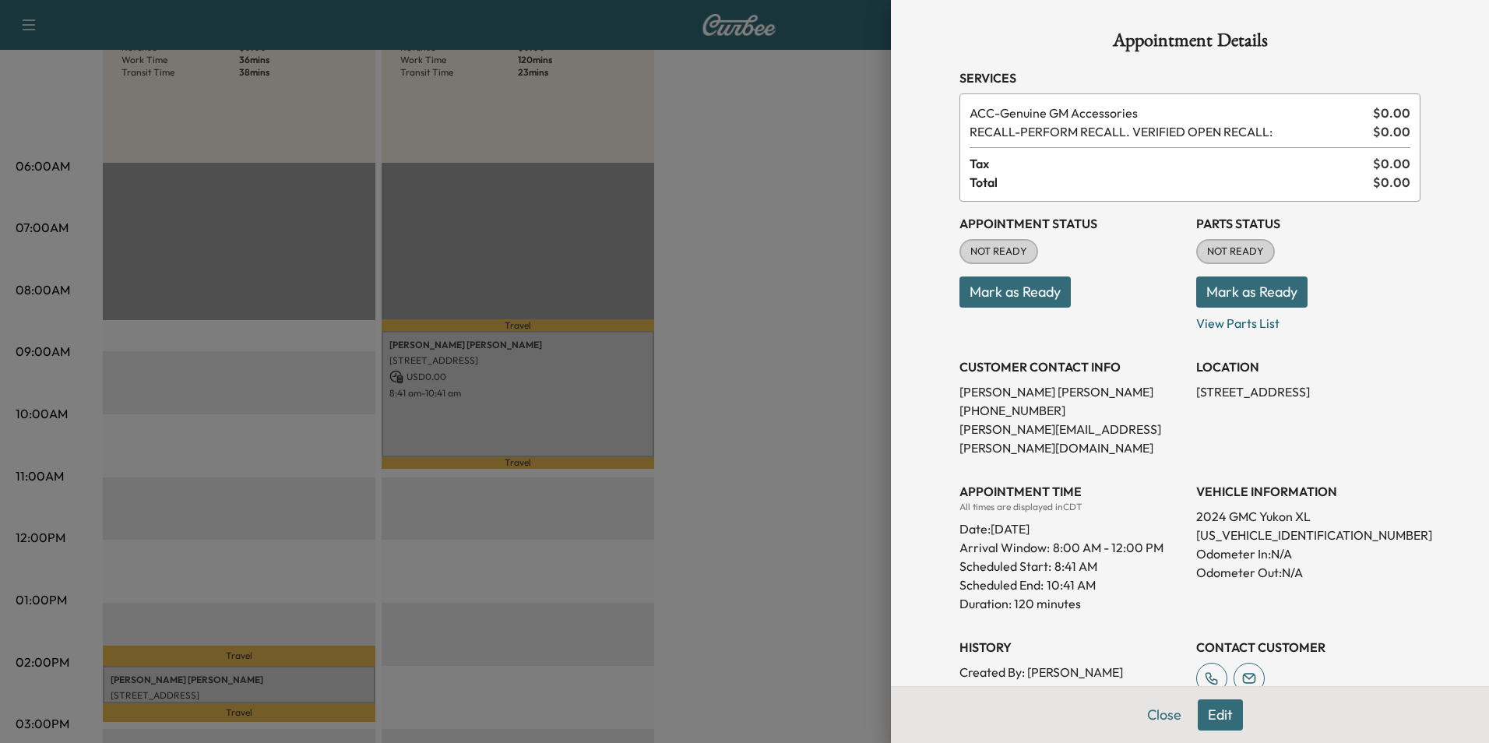
click at [718, 421] on div at bounding box center [744, 371] width 1489 height 743
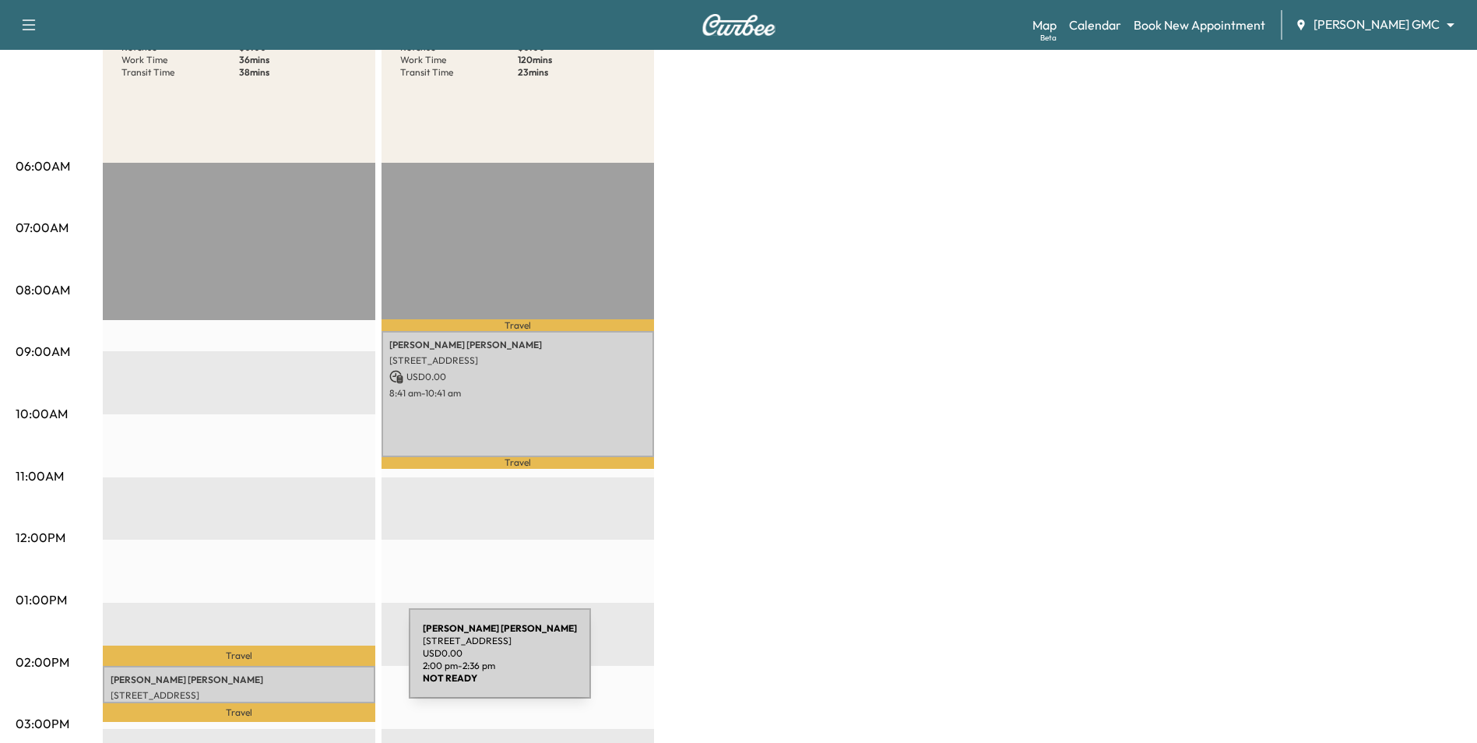
click at [292, 666] on div "Angelica Hernandez Villanueva 13953 Gauntlet Court, Apple Valley, MN 55124, Uni…" at bounding box center [239, 684] width 273 height 37
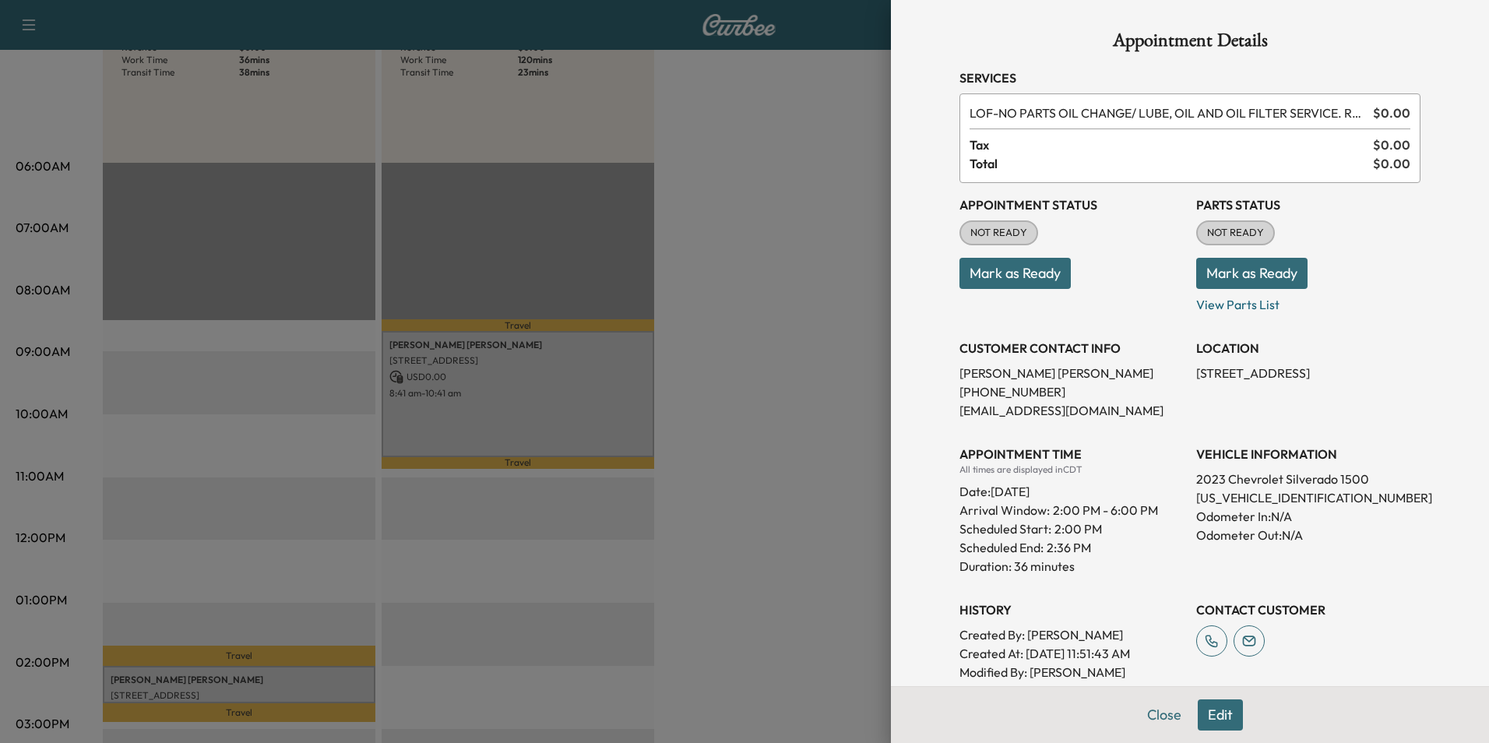
click at [789, 608] on div at bounding box center [744, 371] width 1489 height 743
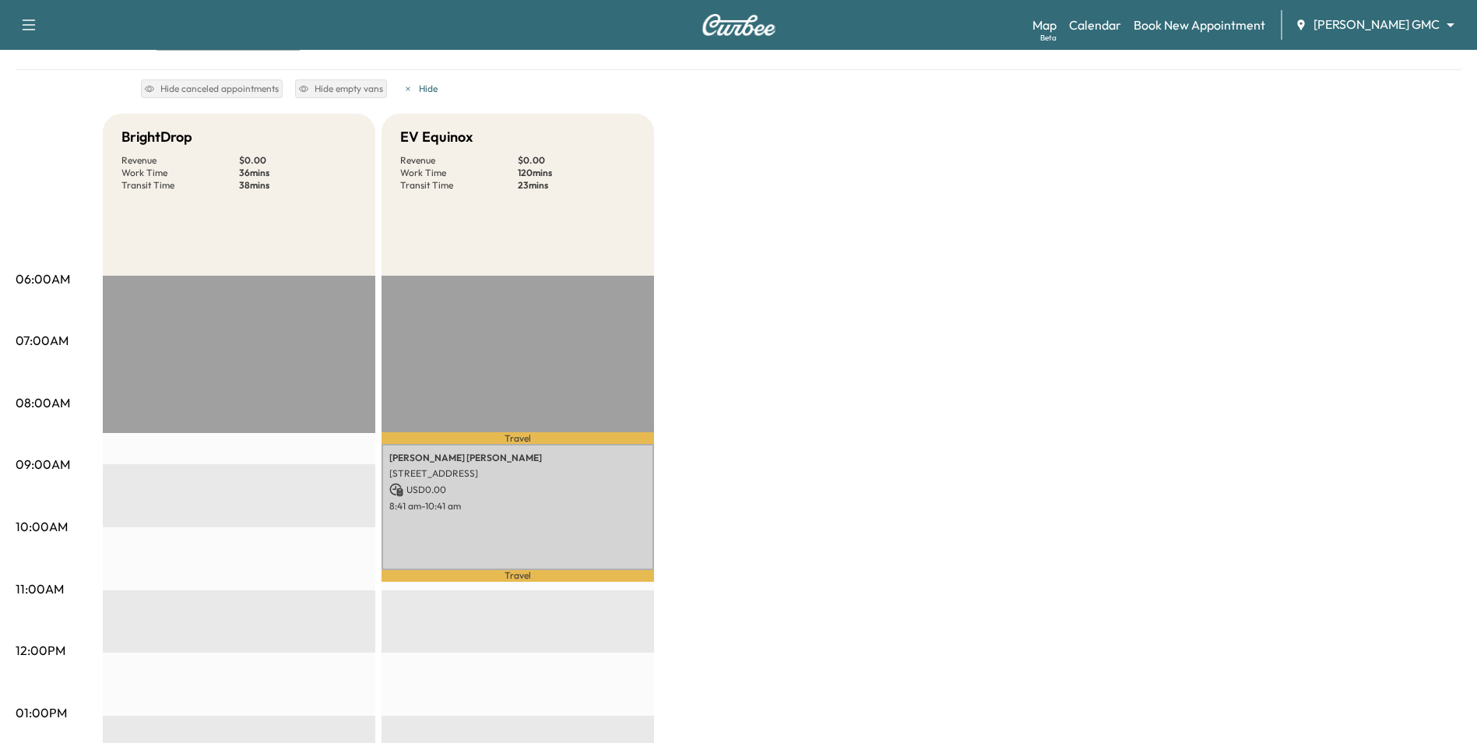
scroll to position [0, 0]
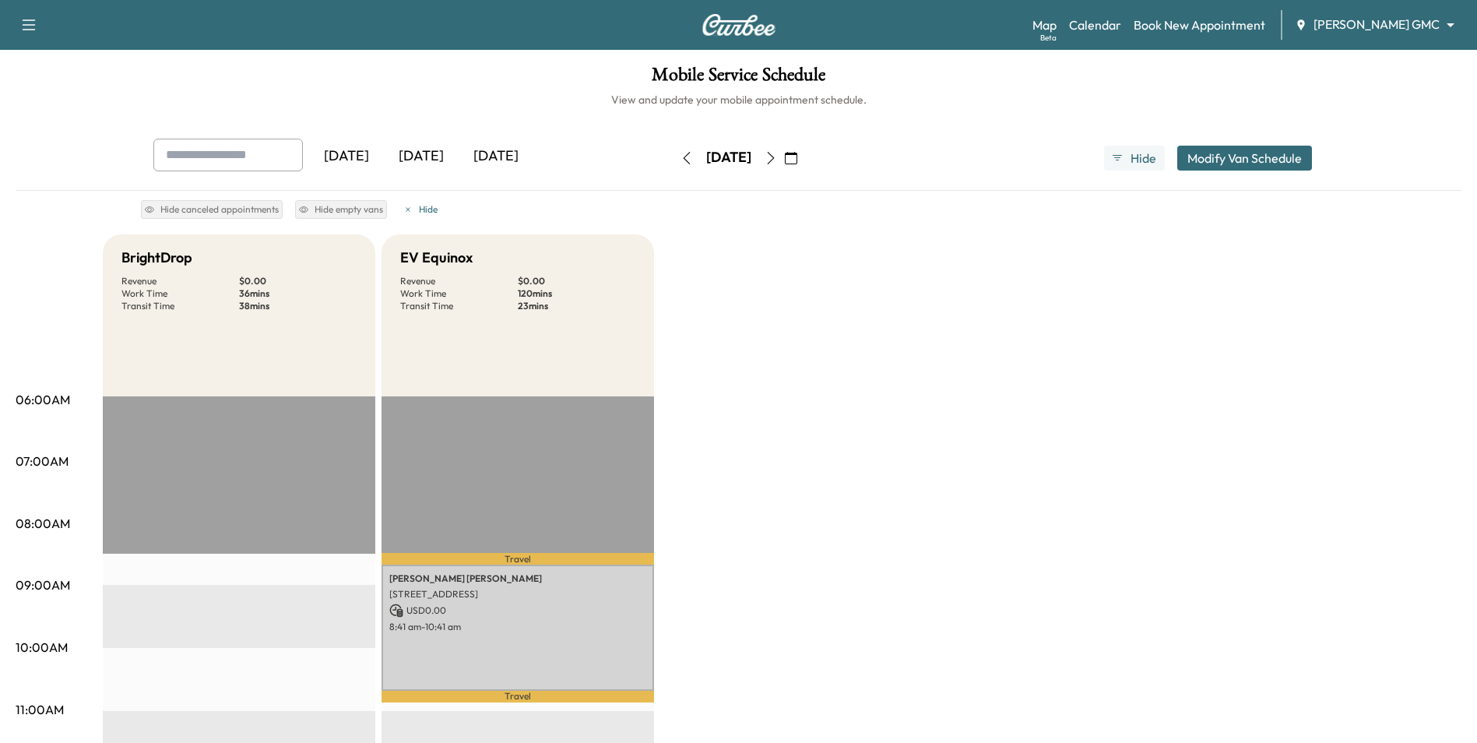
click at [777, 158] on icon "button" at bounding box center [771, 158] width 12 height 12
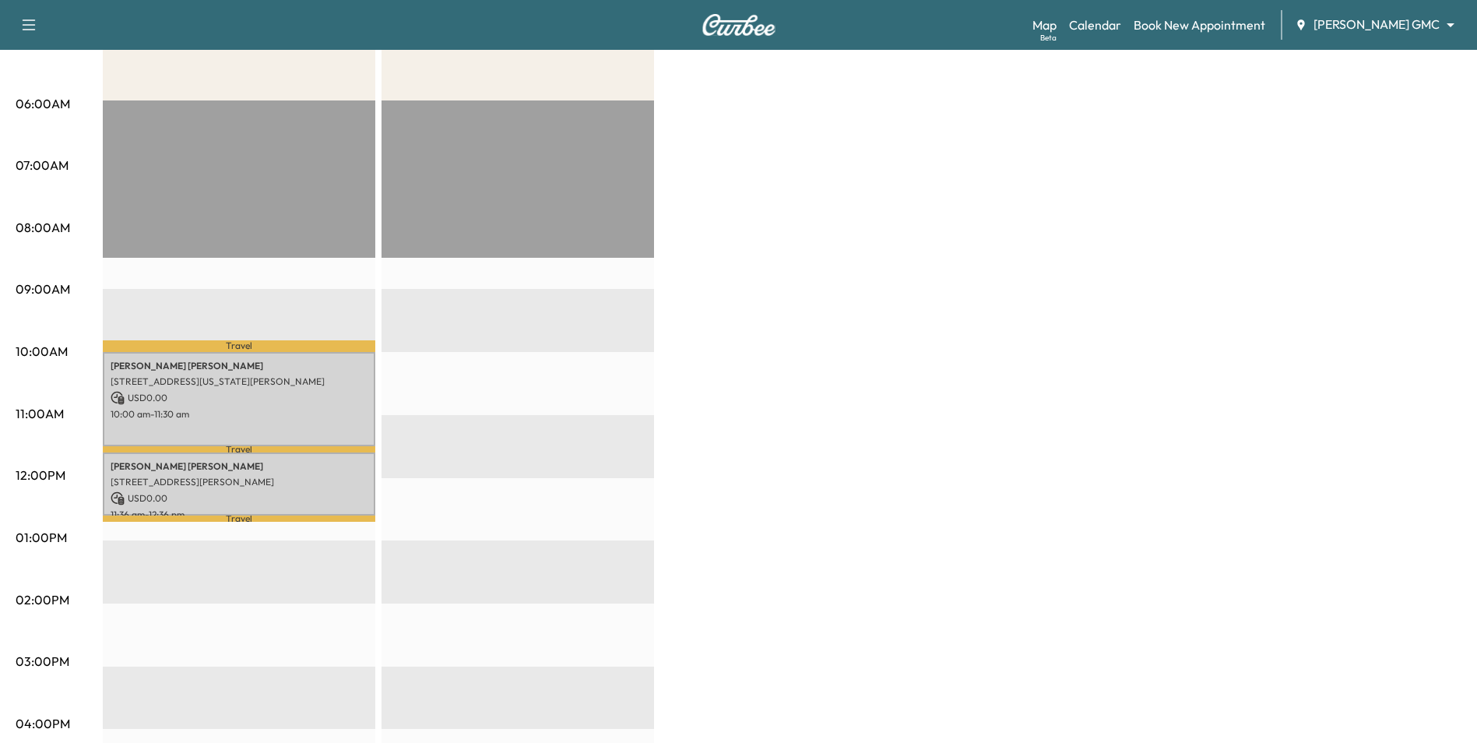
scroll to position [311, 0]
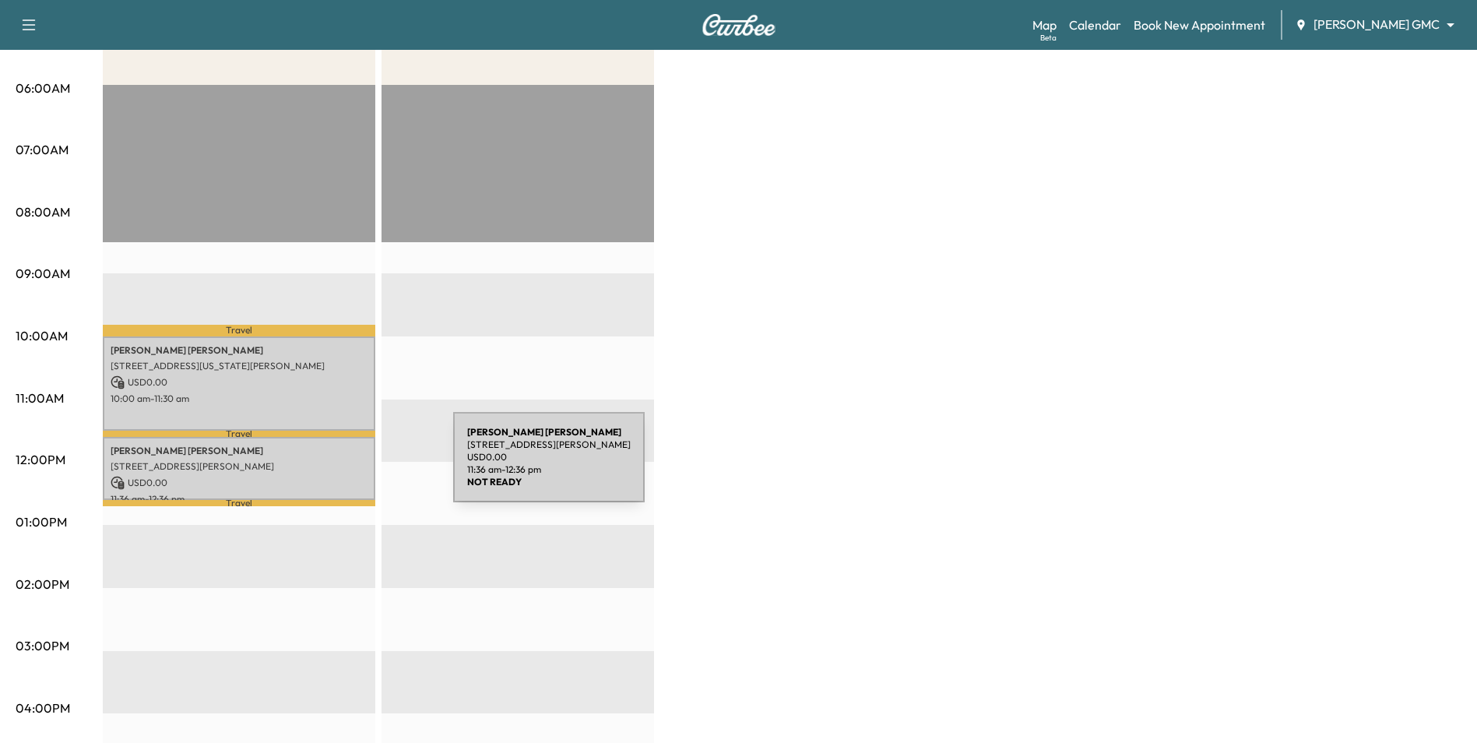
click at [336, 466] on p "33 IMPERIAL DR EAST, WEST SAINT PAUL, MN 55118, USA" at bounding box center [239, 466] width 257 height 12
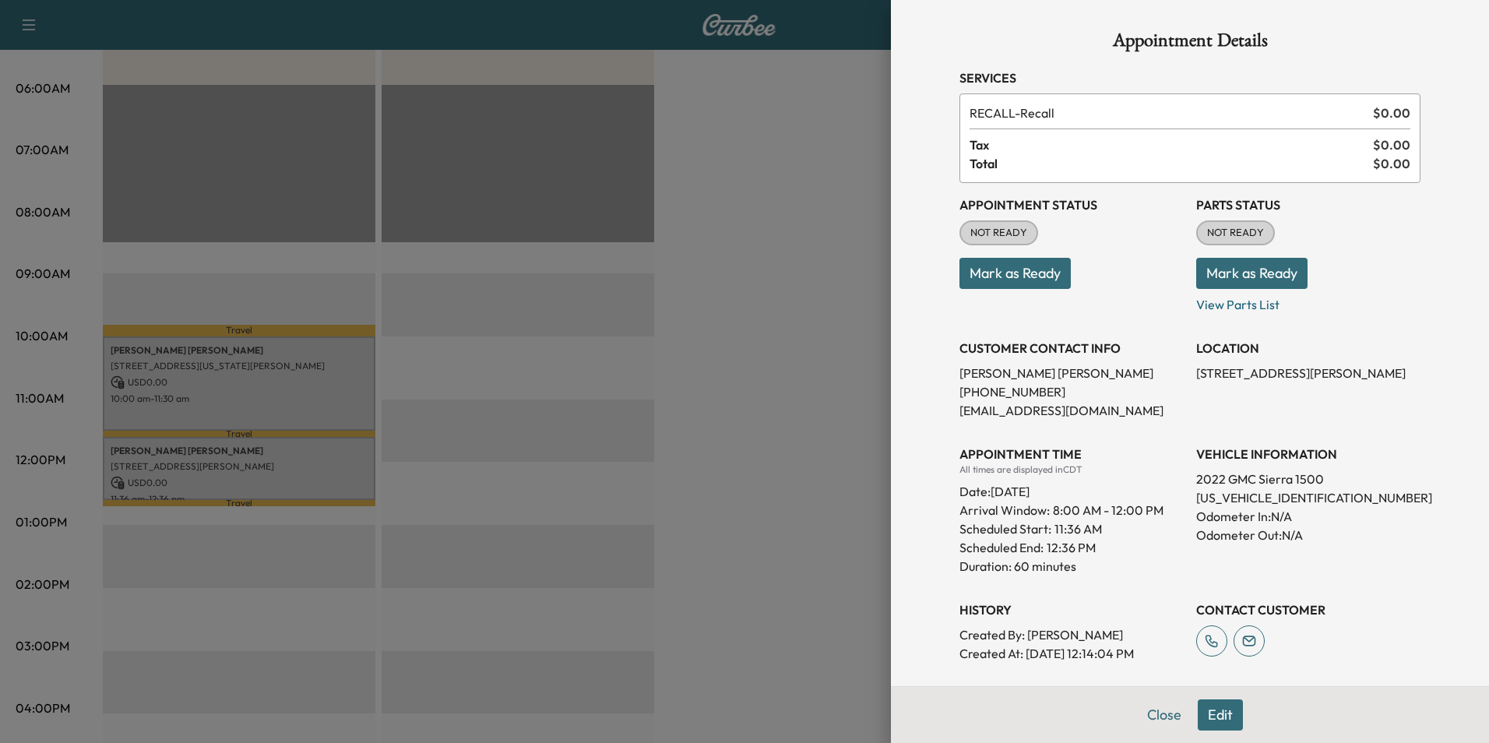
click at [339, 406] on div at bounding box center [744, 371] width 1489 height 743
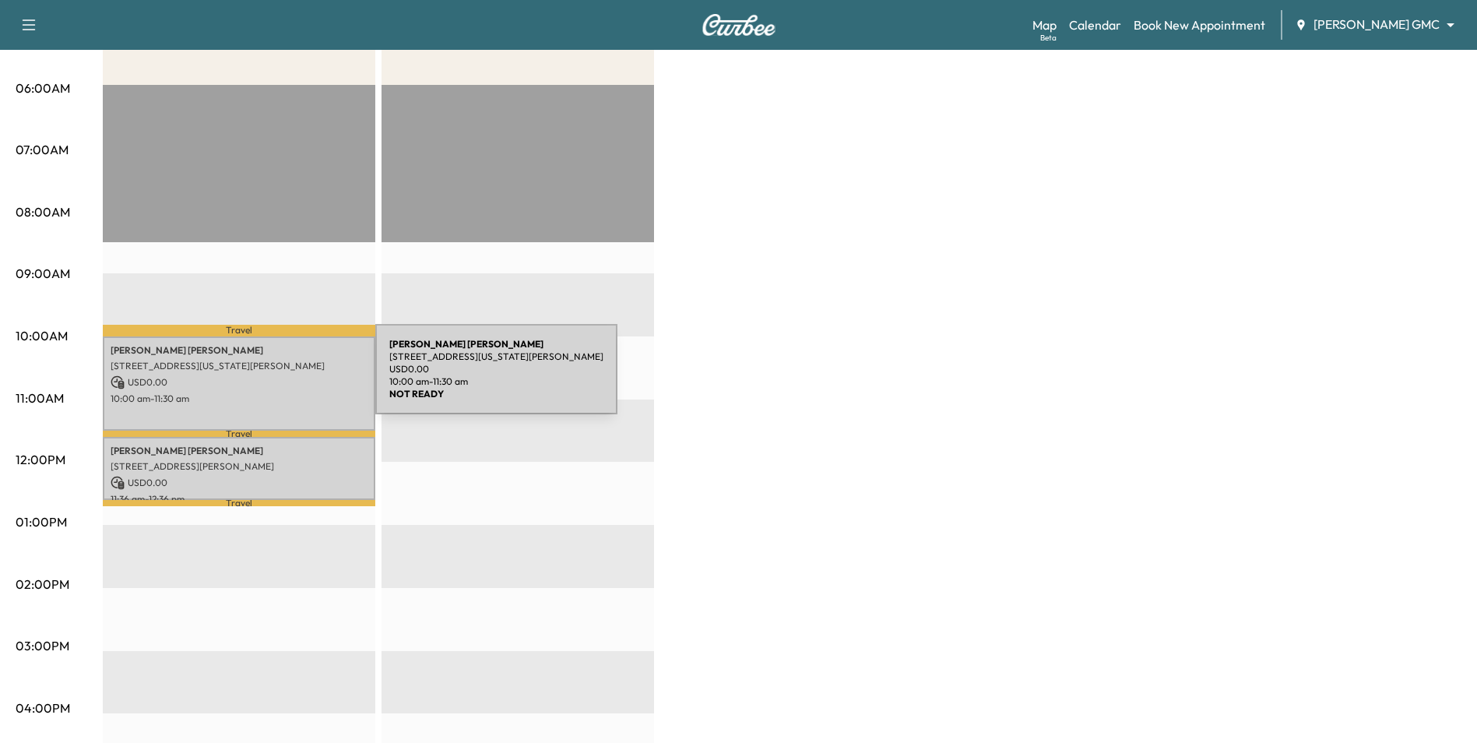
click at [230, 375] on p "USD 0.00" at bounding box center [239, 382] width 257 height 14
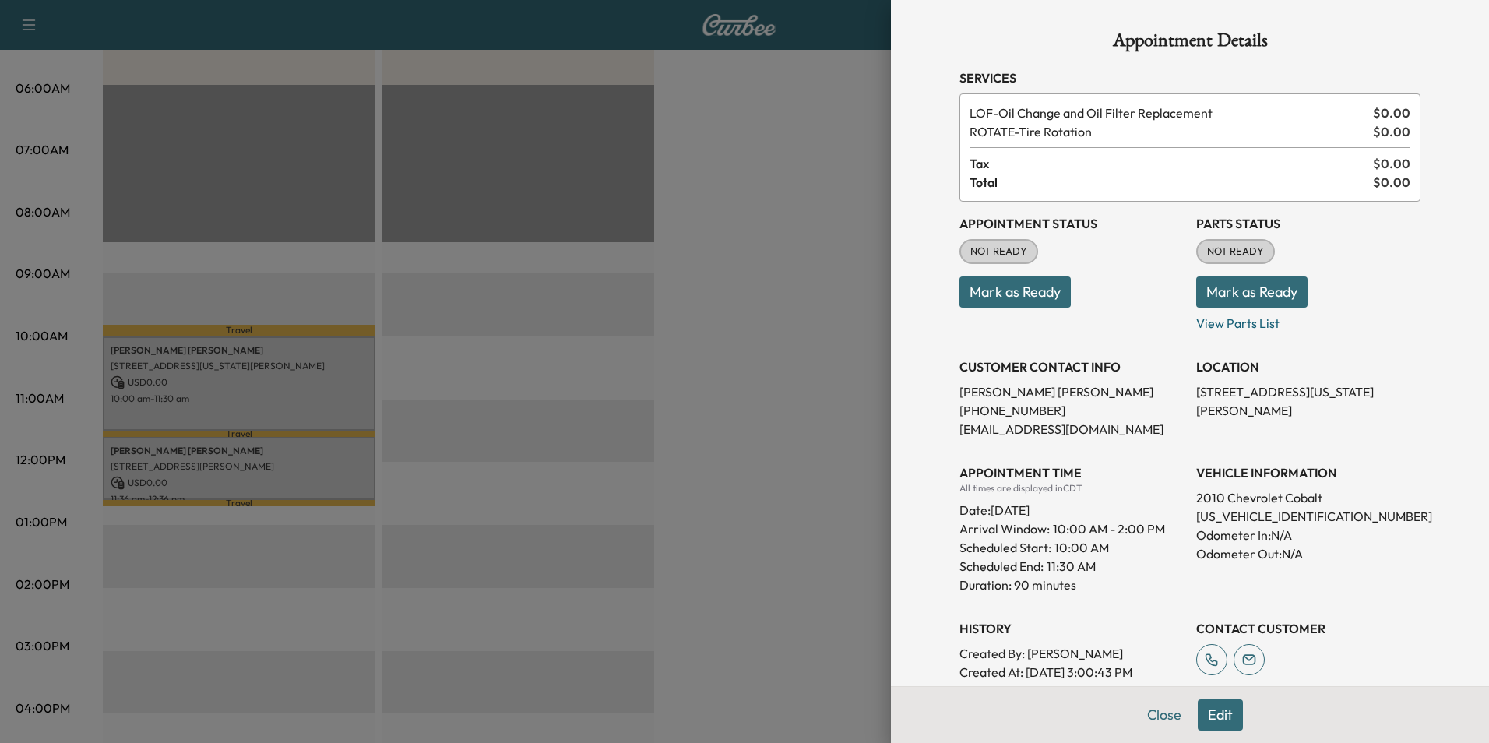
click at [840, 584] on div at bounding box center [744, 371] width 1489 height 743
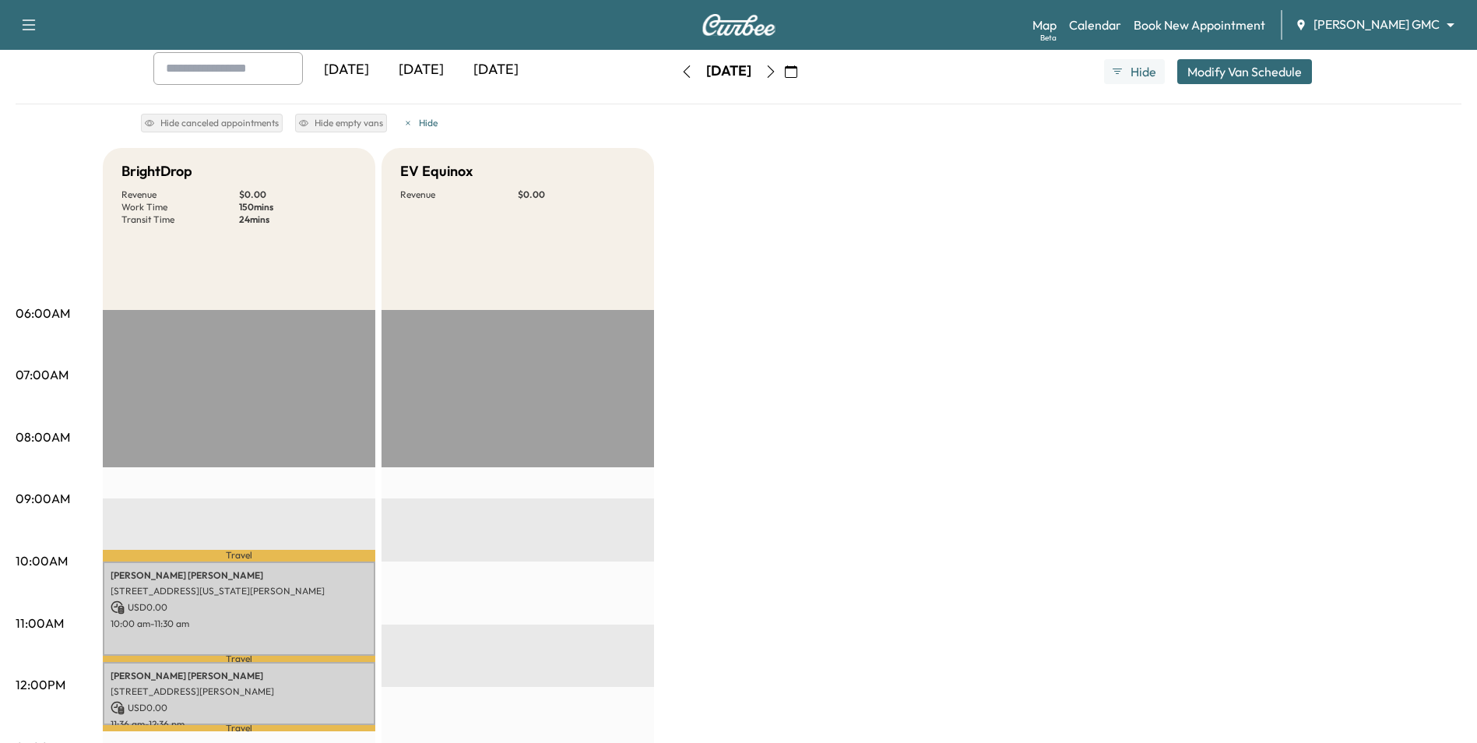
scroll to position [78, 0]
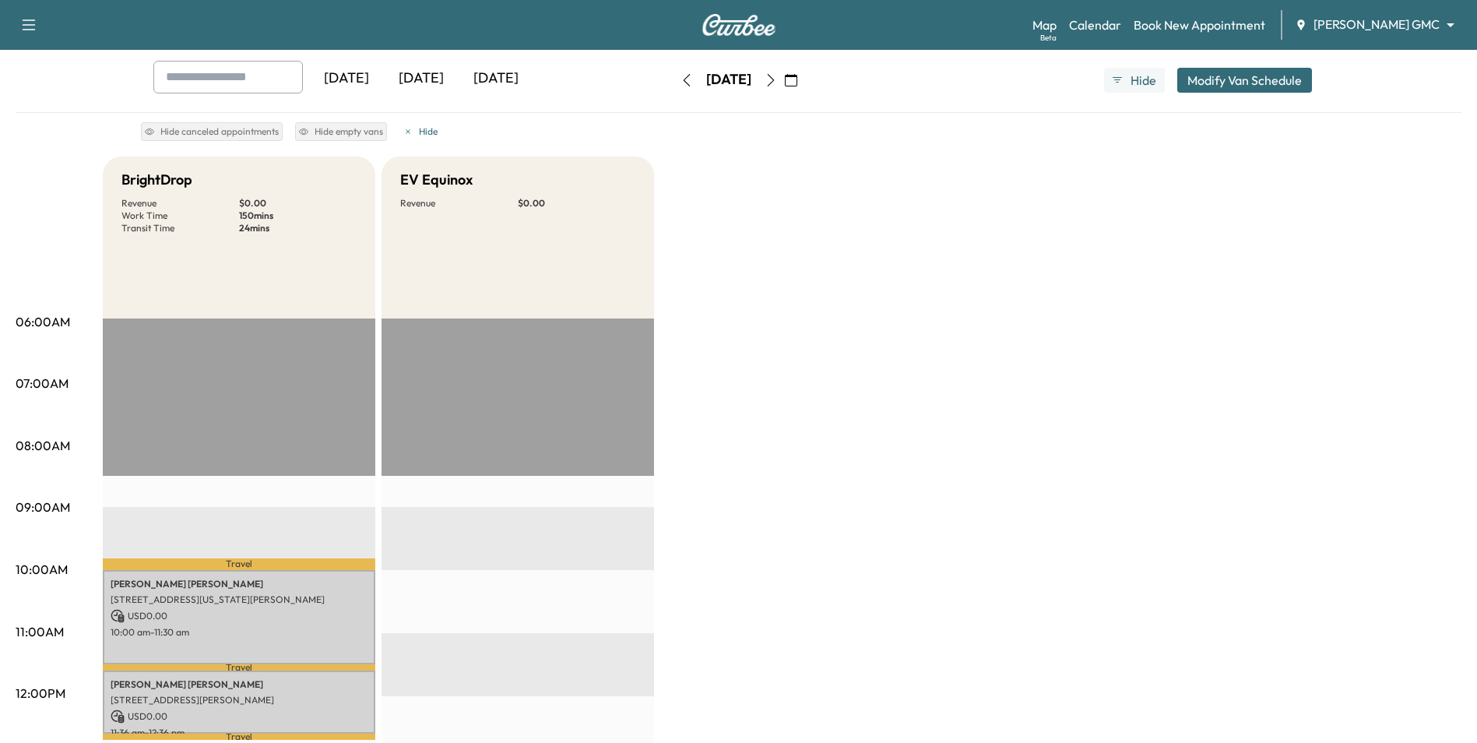
click at [774, 79] on icon "button" at bounding box center [770, 80] width 7 height 12
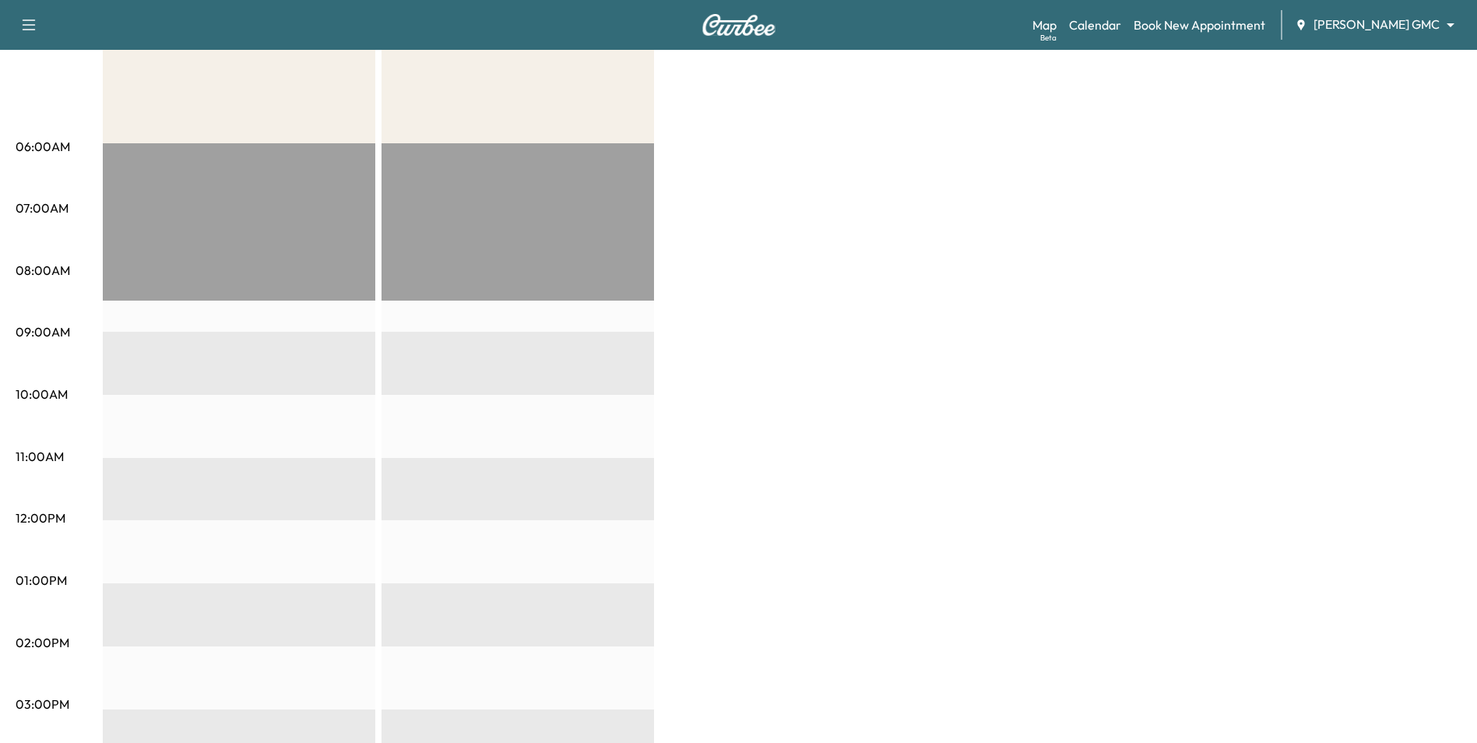
scroll to position [78, 0]
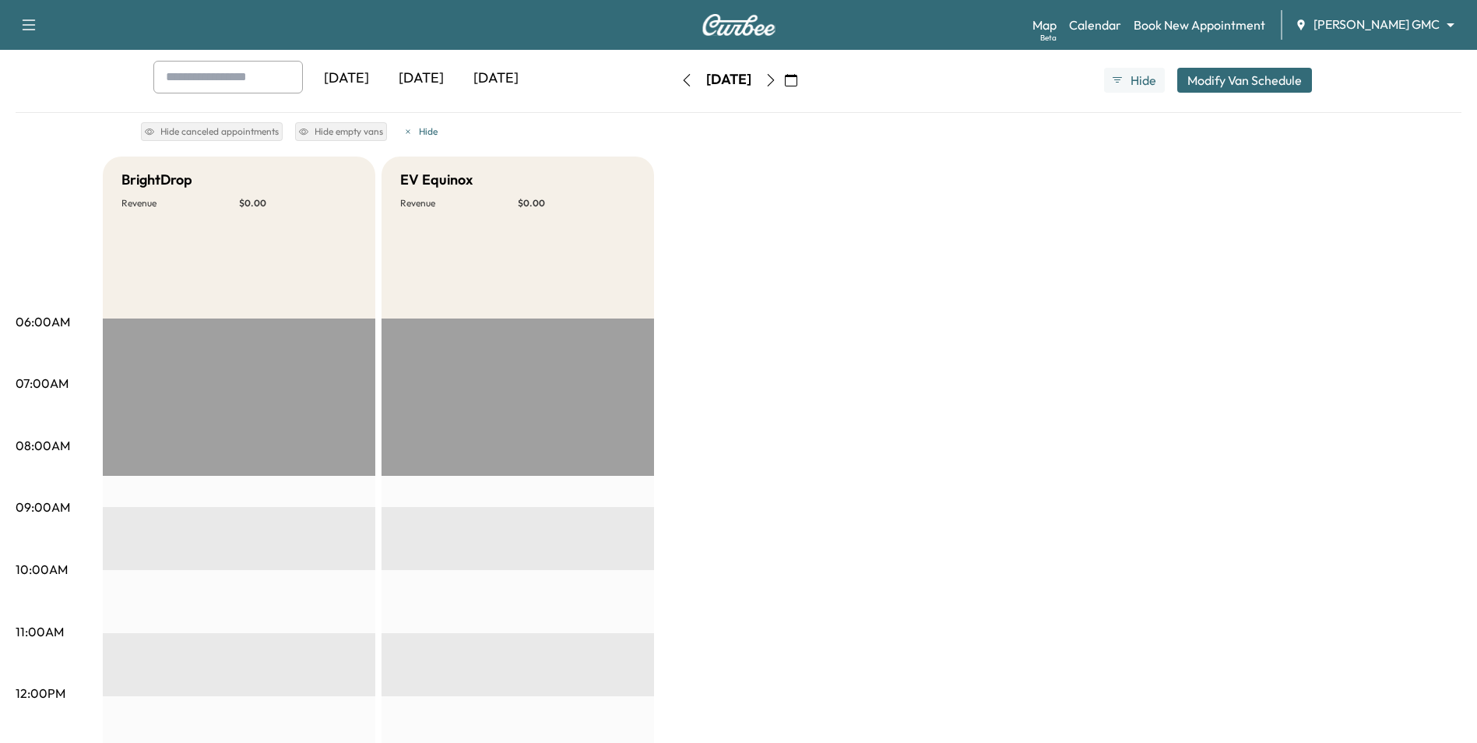
click at [777, 83] on icon "button" at bounding box center [771, 80] width 12 height 12
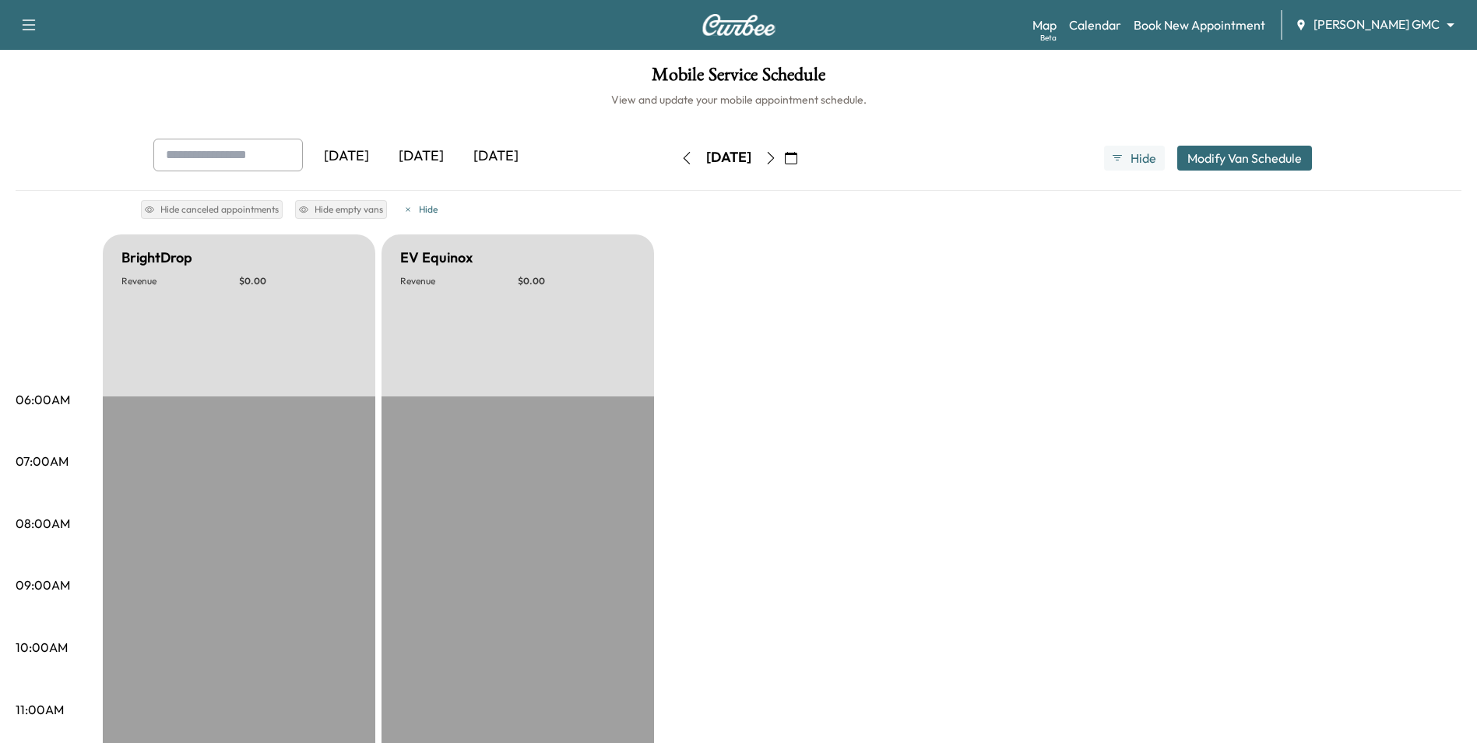
click at [777, 163] on icon "button" at bounding box center [771, 158] width 12 height 12
click at [777, 158] on icon "button" at bounding box center [771, 158] width 12 height 12
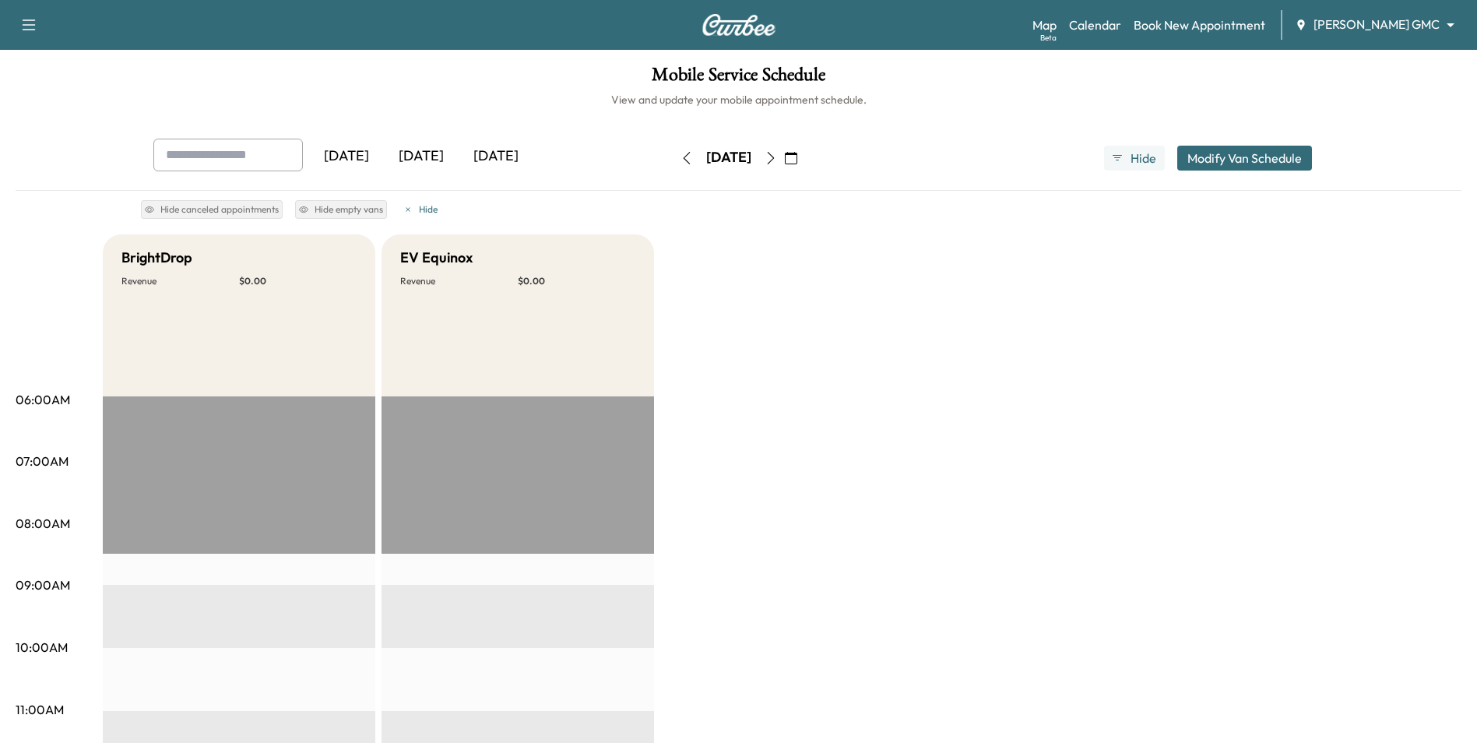
click at [777, 159] on icon "button" at bounding box center [771, 158] width 12 height 12
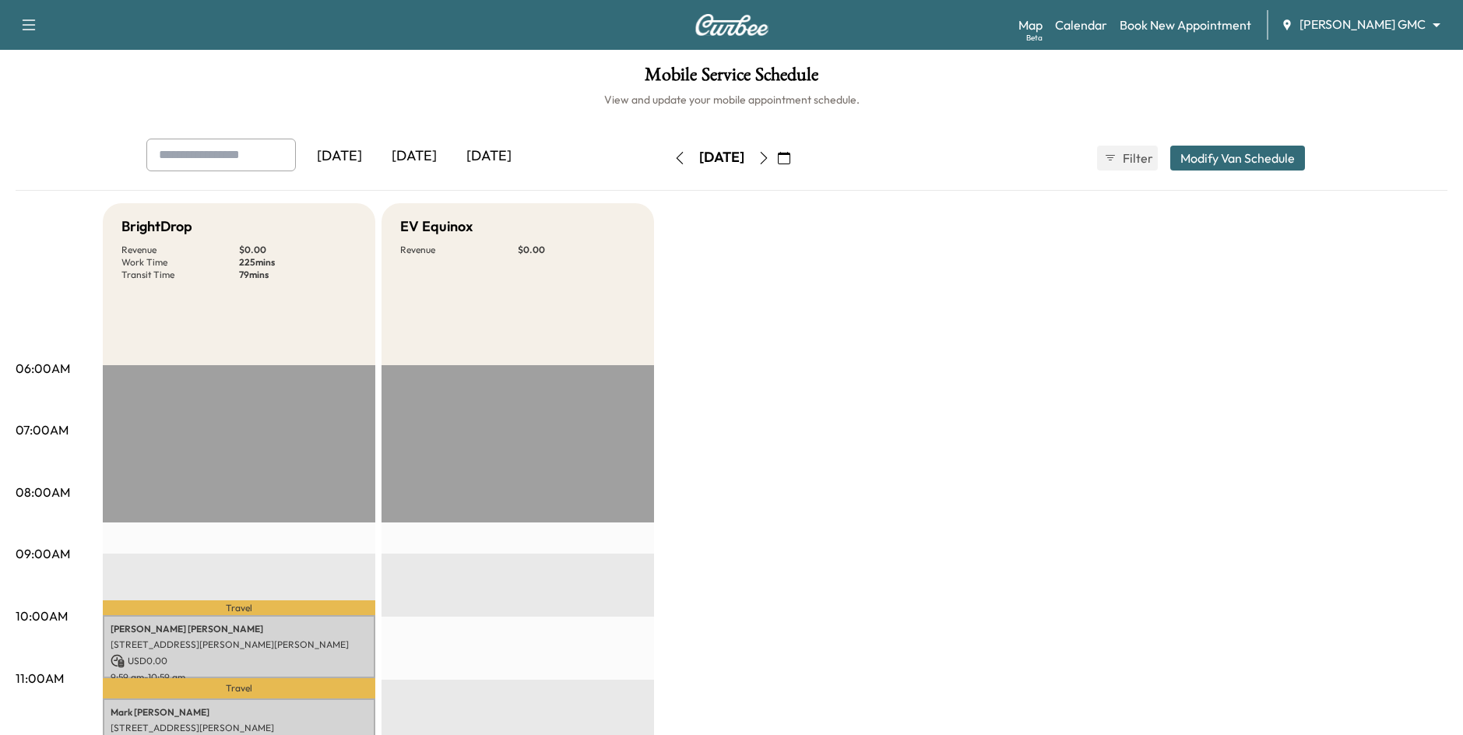
click at [797, 154] on button "button" at bounding box center [784, 158] width 26 height 25
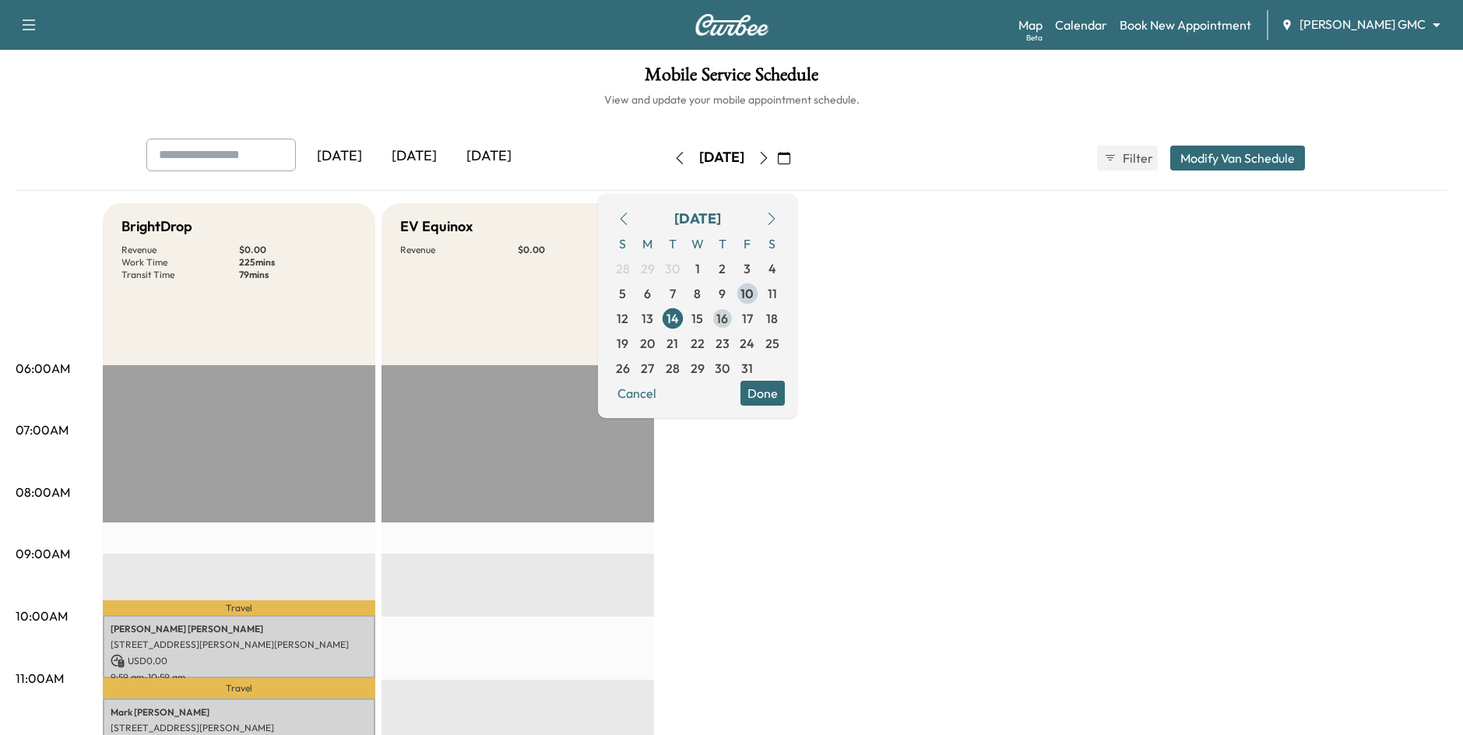
click at [728, 315] on span "16" at bounding box center [722, 318] width 12 height 19
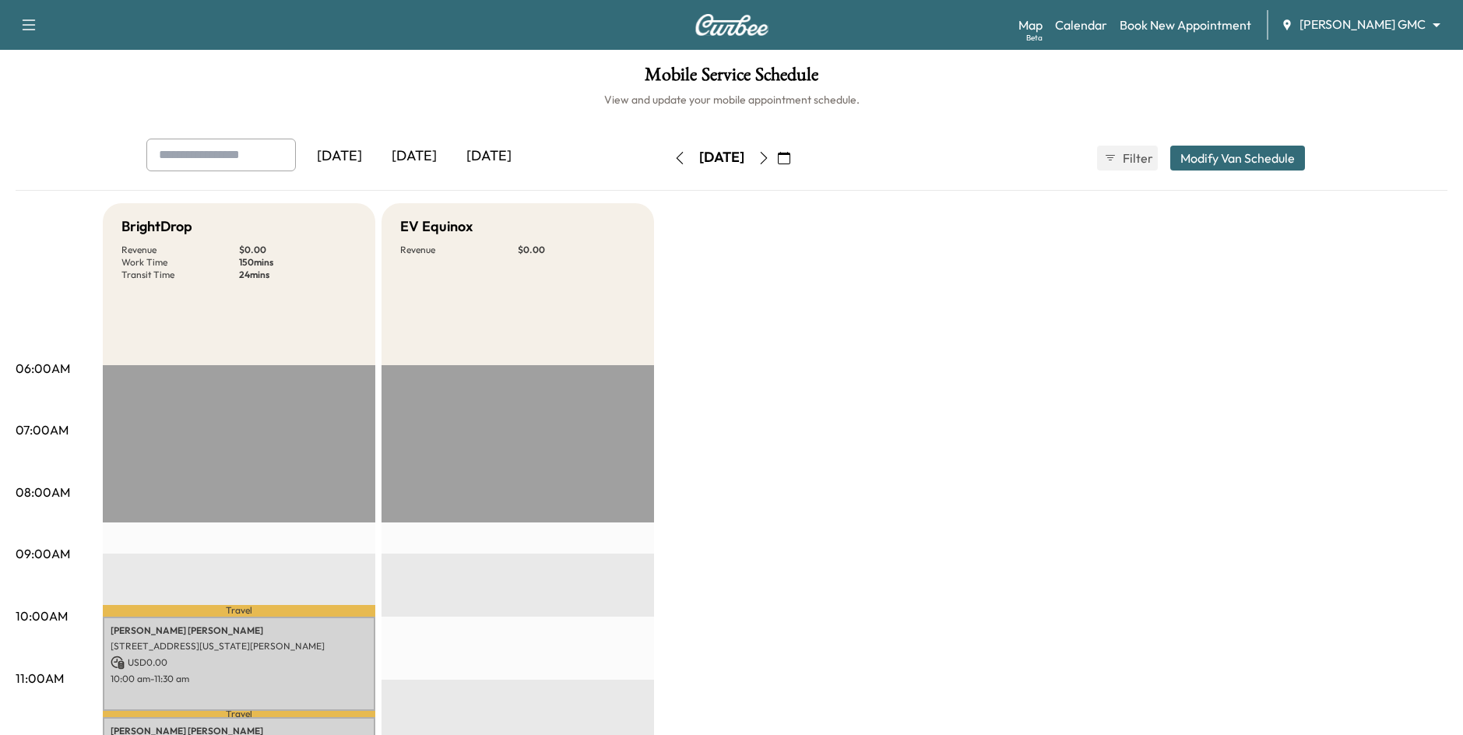
click at [770, 159] on icon "button" at bounding box center [764, 158] width 12 height 12
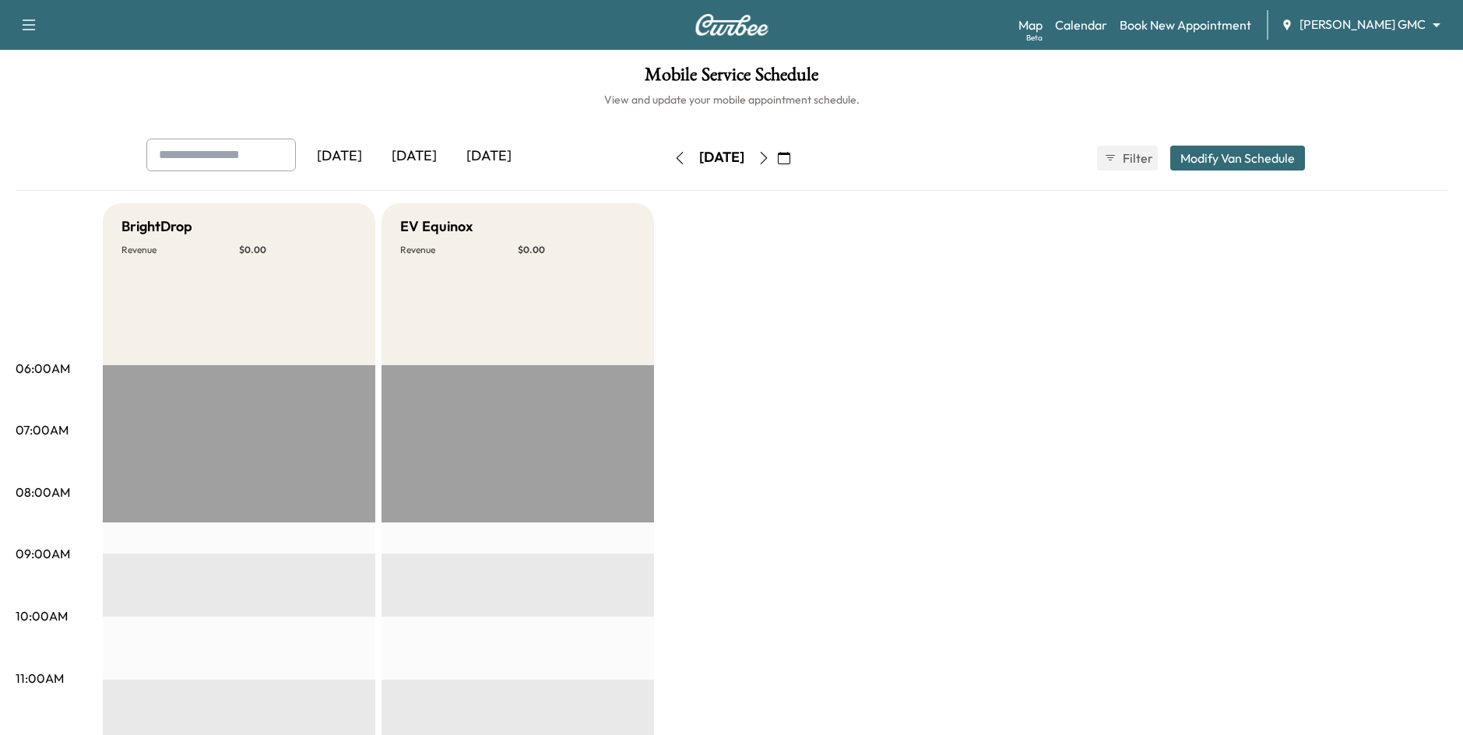
click at [777, 156] on button "button" at bounding box center [764, 158] width 26 height 25
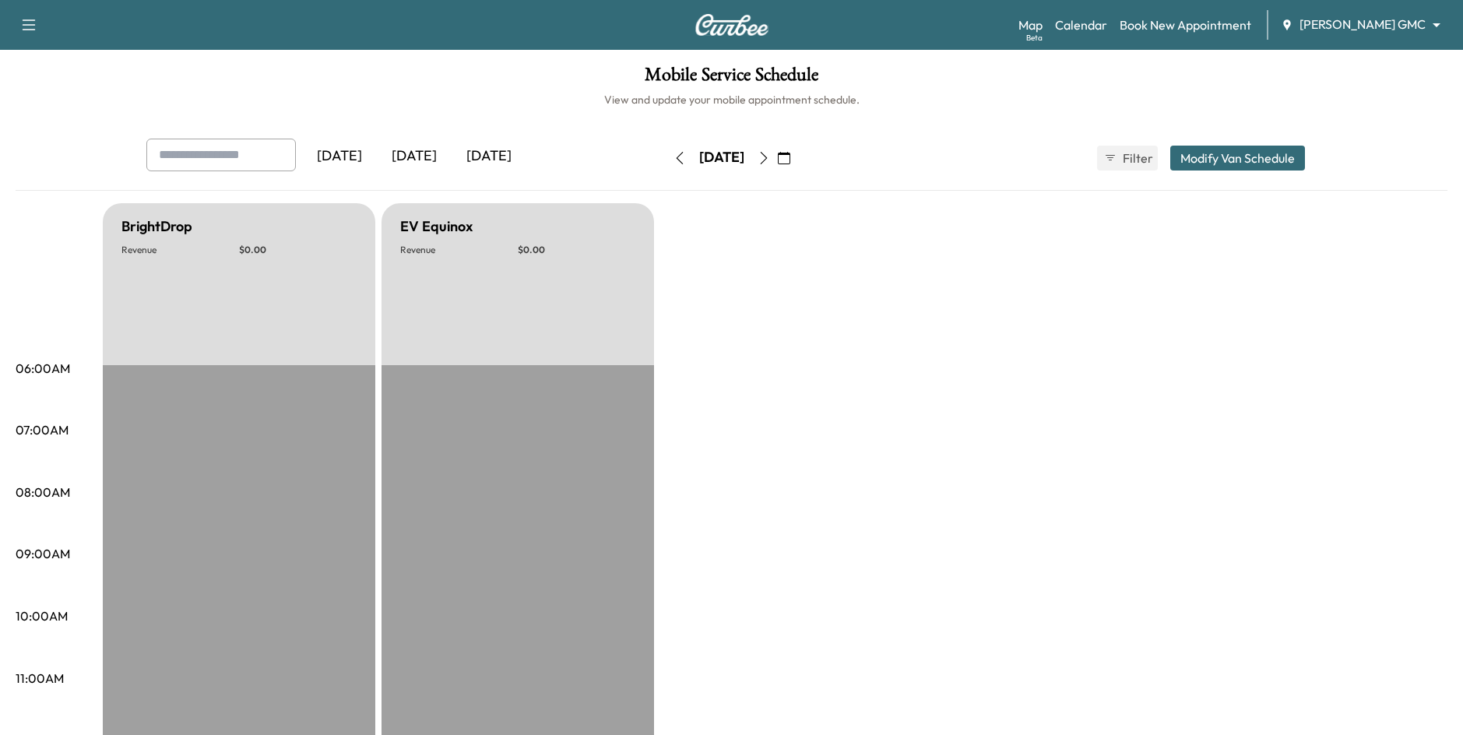
click at [777, 166] on button "button" at bounding box center [764, 158] width 26 height 25
click at [777, 160] on button "button" at bounding box center [764, 158] width 26 height 25
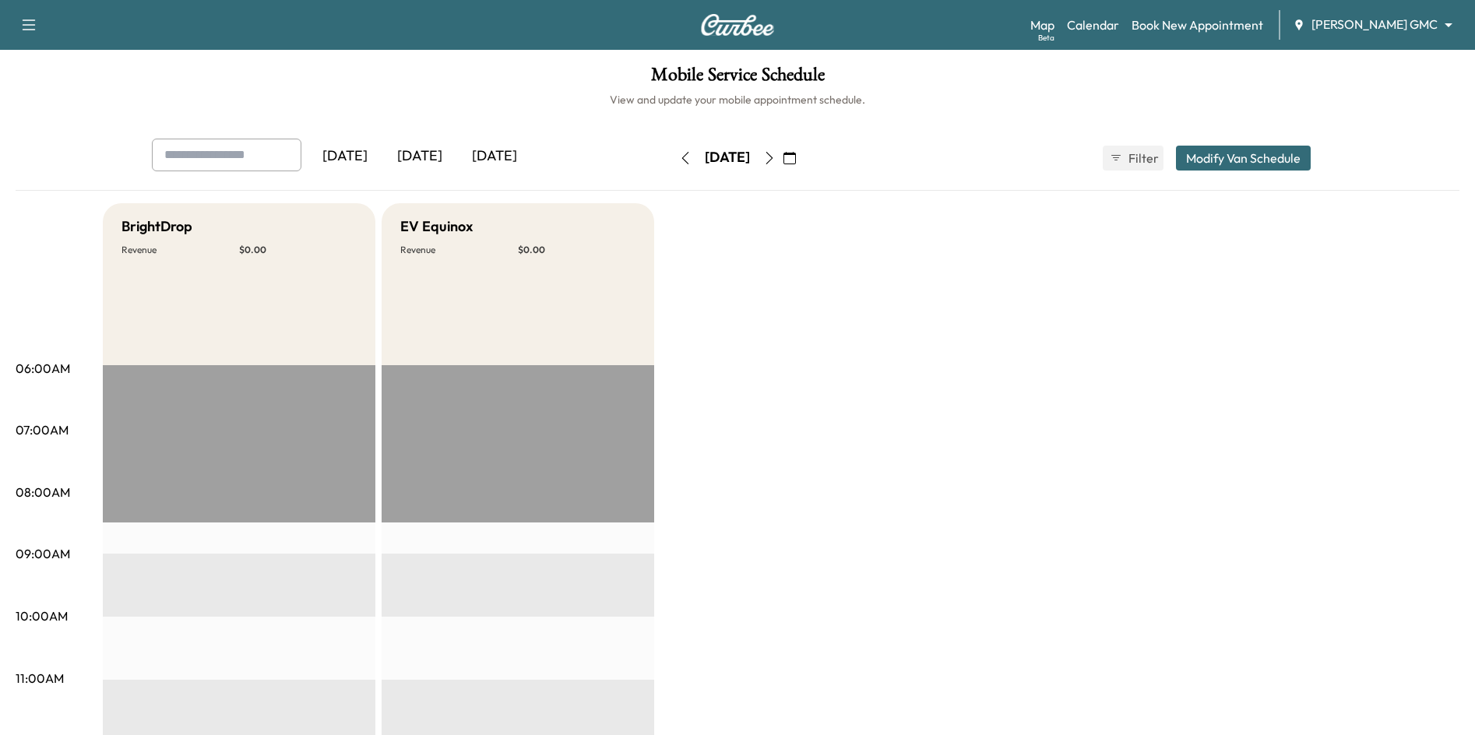
click at [1366, 24] on body "Support Log Out Map Beta Calendar Book New Appointment Mauer GMC ******** ​ Mob…" at bounding box center [737, 367] width 1475 height 735
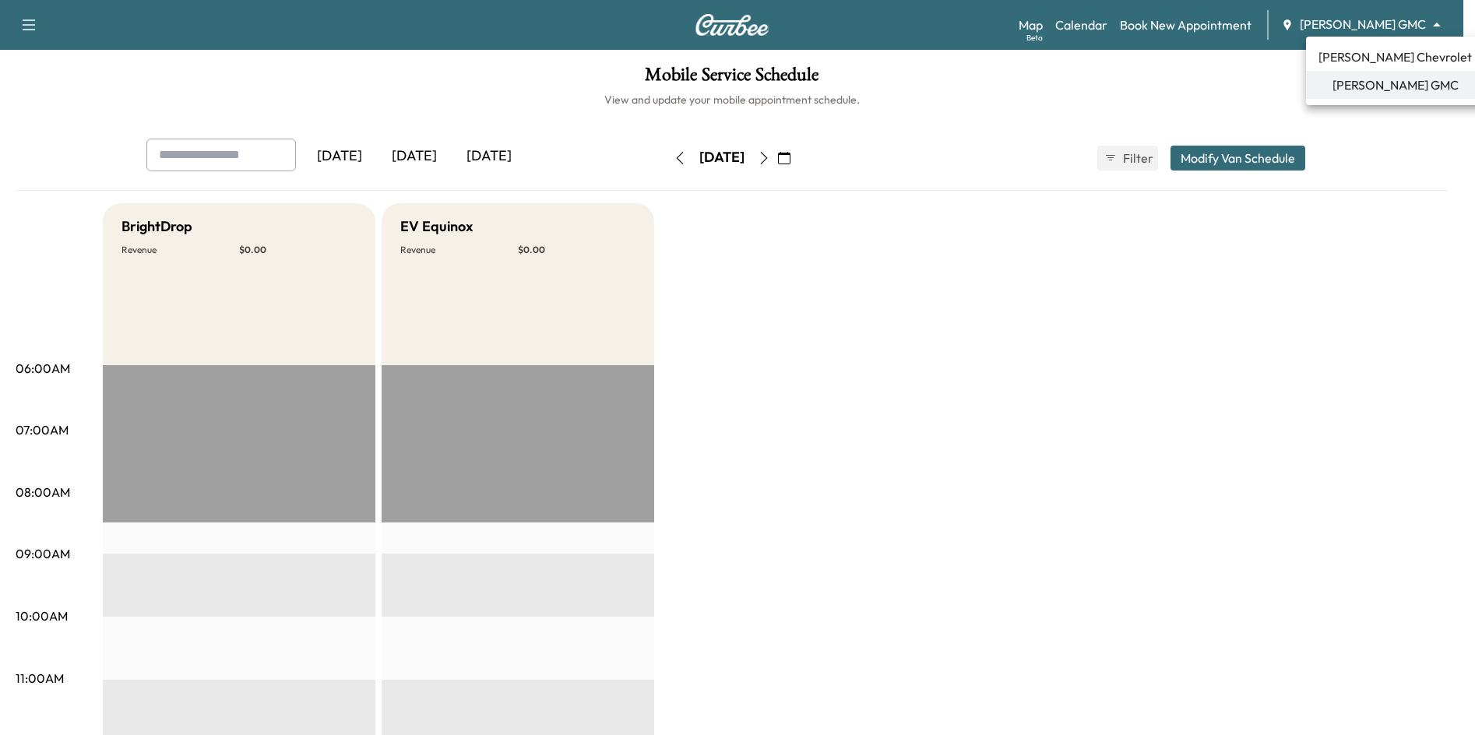
click at [1184, 79] on div at bounding box center [737, 367] width 1475 height 735
